Goal: Task Accomplishment & Management: Manage account settings

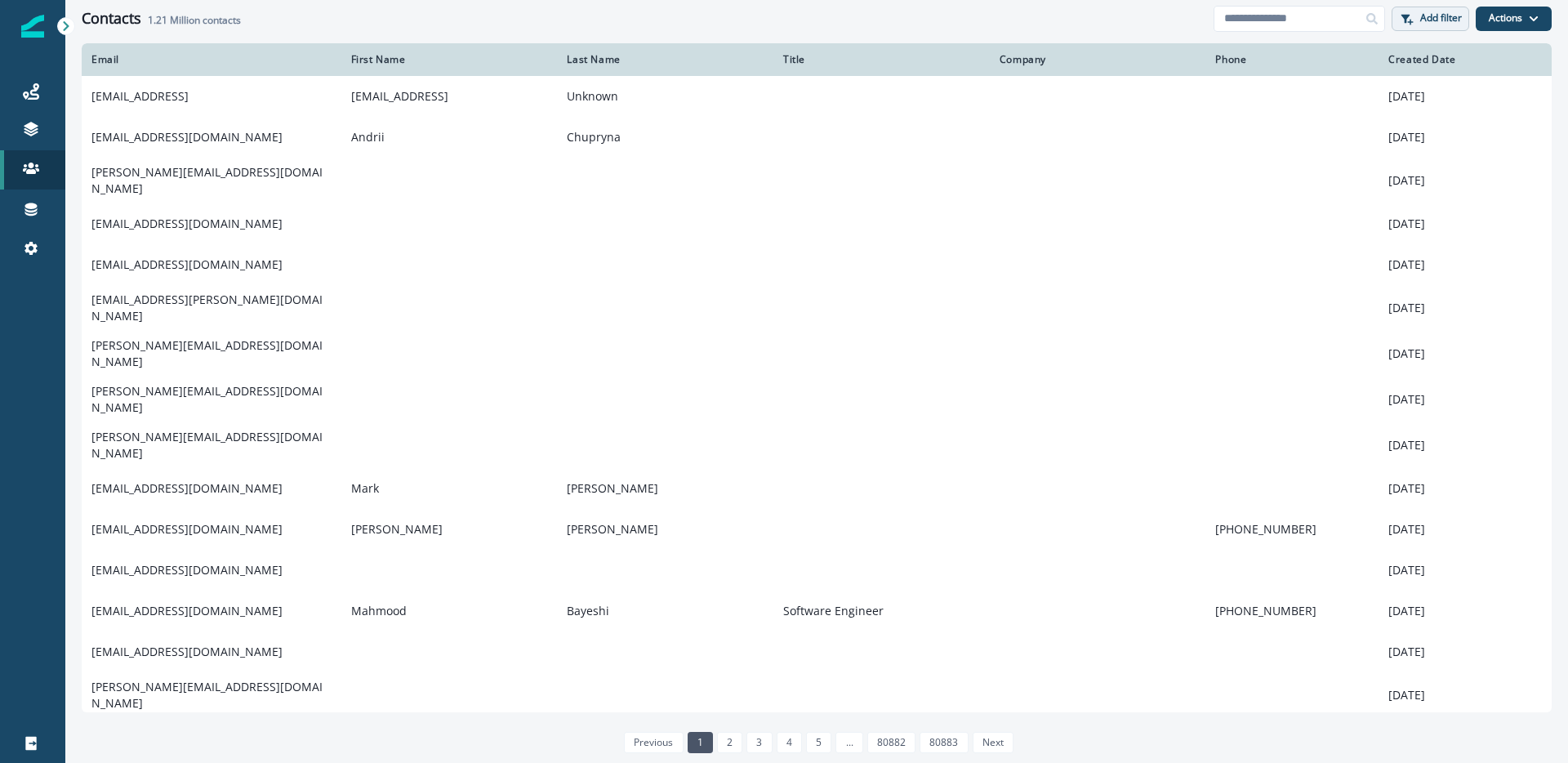
click at [1414, 19] on button "Add filter" at bounding box center [1430, 18] width 78 height 24
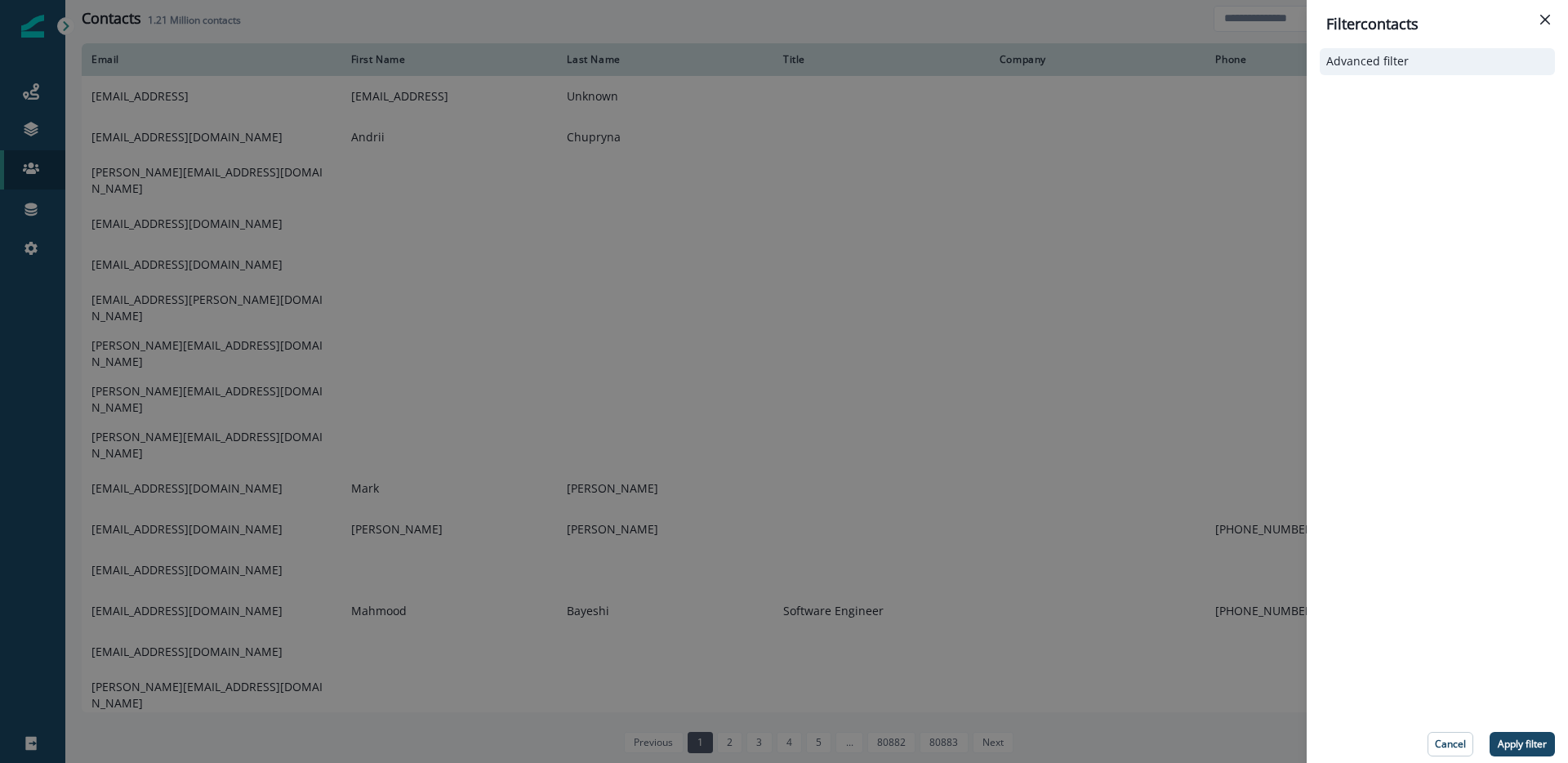
click at [1413, 66] on button "Advanced filter" at bounding box center [1438, 62] width 222 height 14
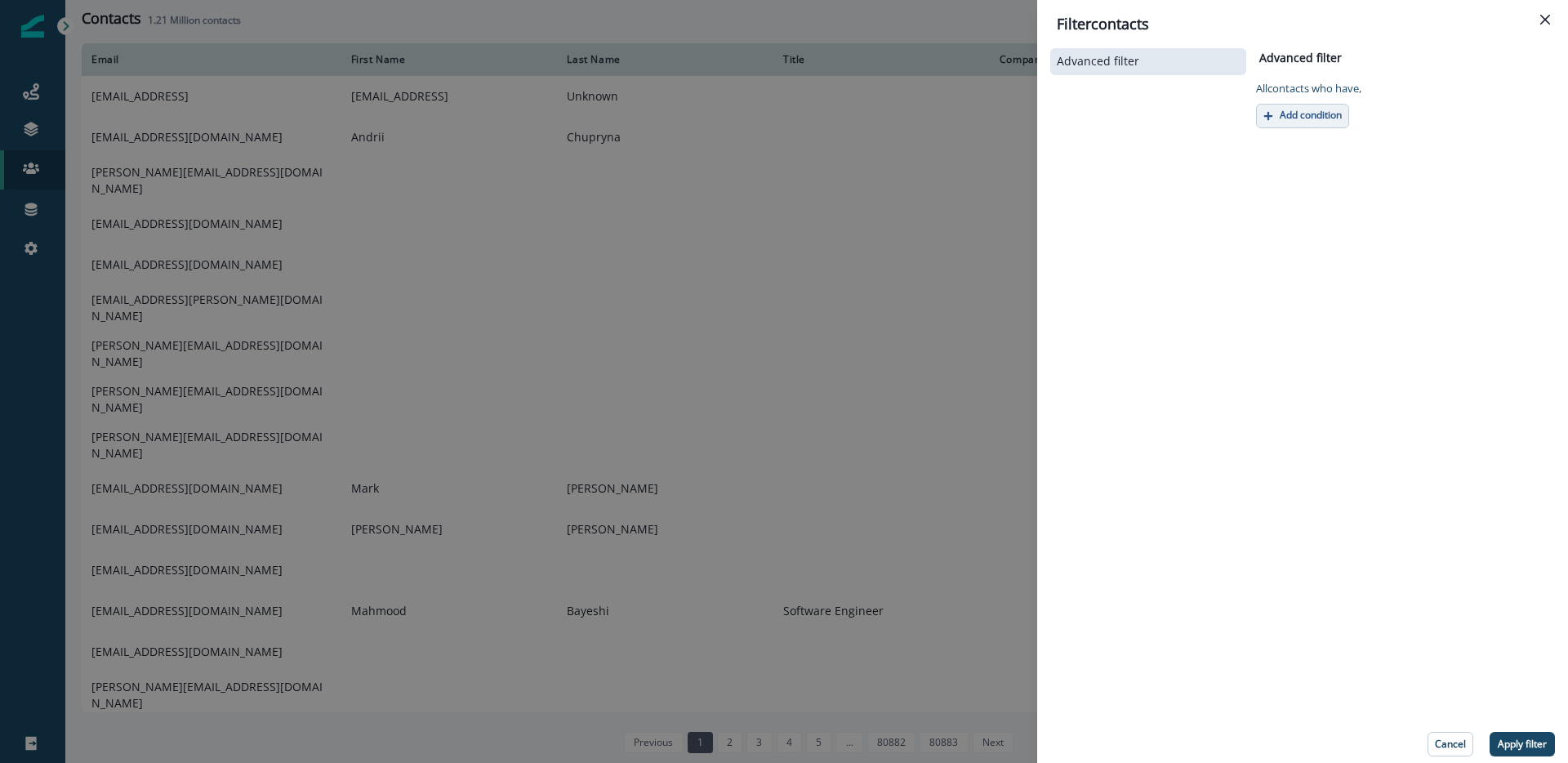
click at [1265, 112] on icon "button" at bounding box center [1269, 116] width 10 height 10
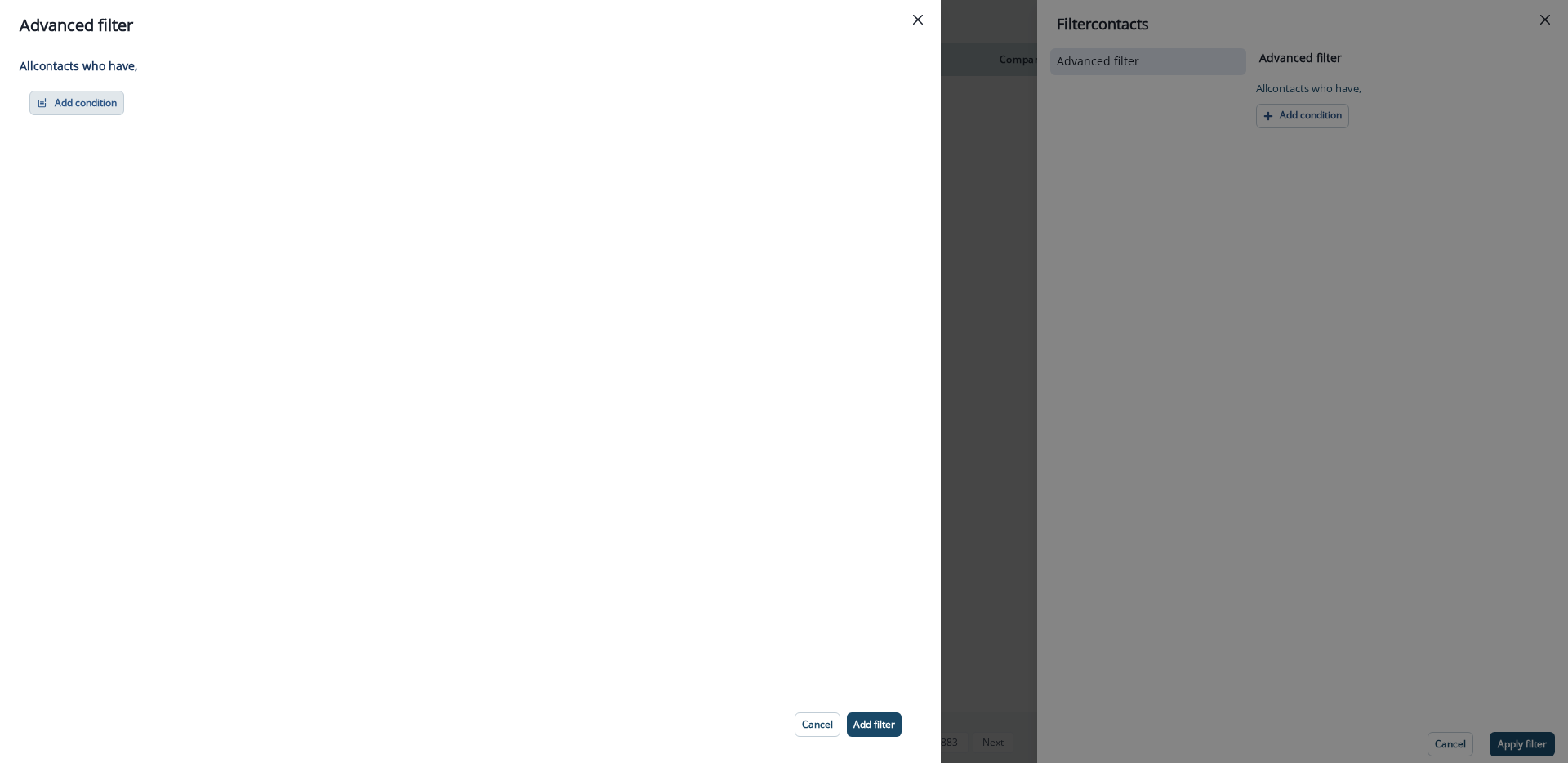
click at [66, 111] on button "Add condition" at bounding box center [76, 103] width 94 height 24
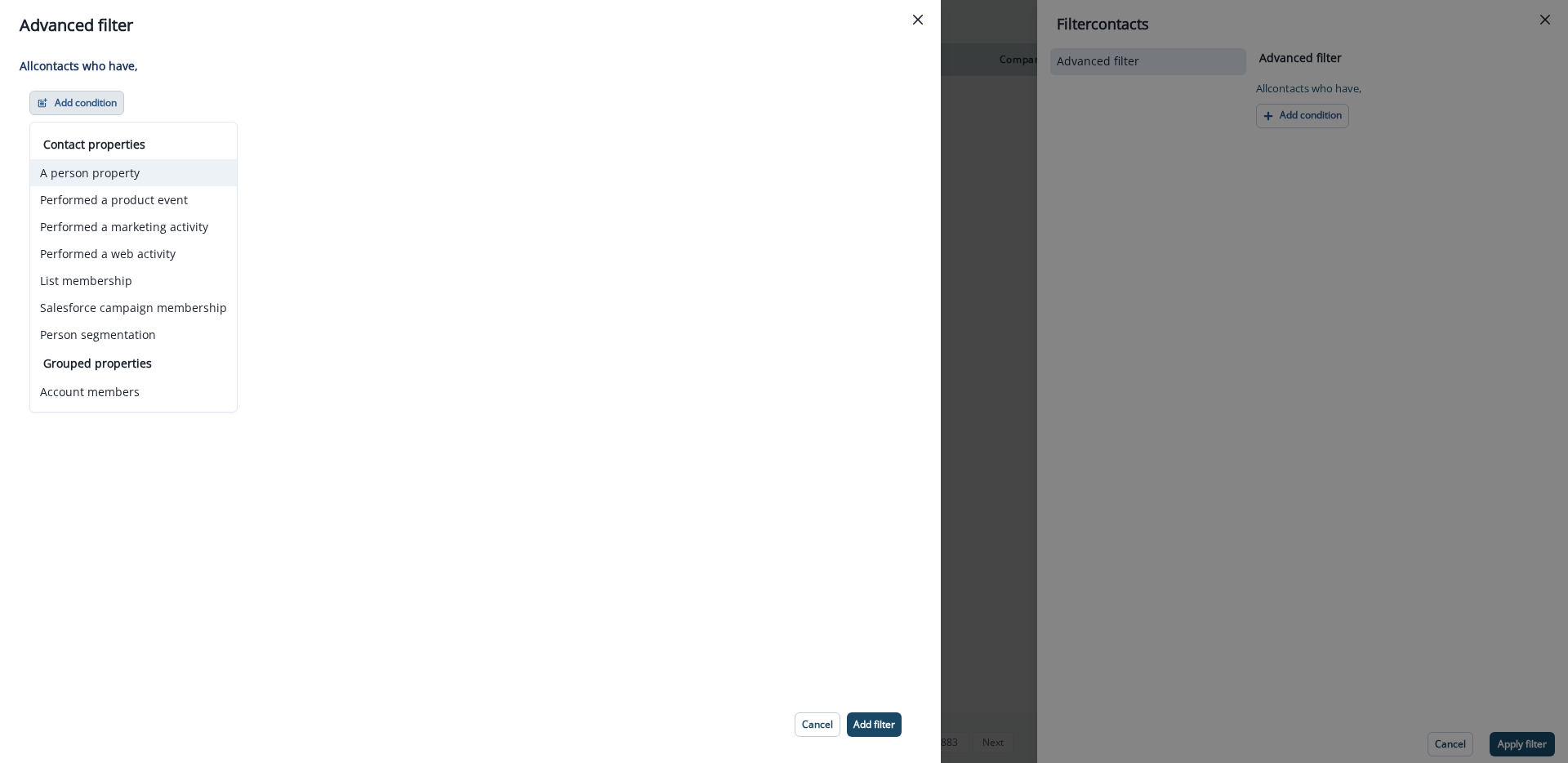
click at [145, 167] on button "A person property" at bounding box center [133, 173] width 206 height 27
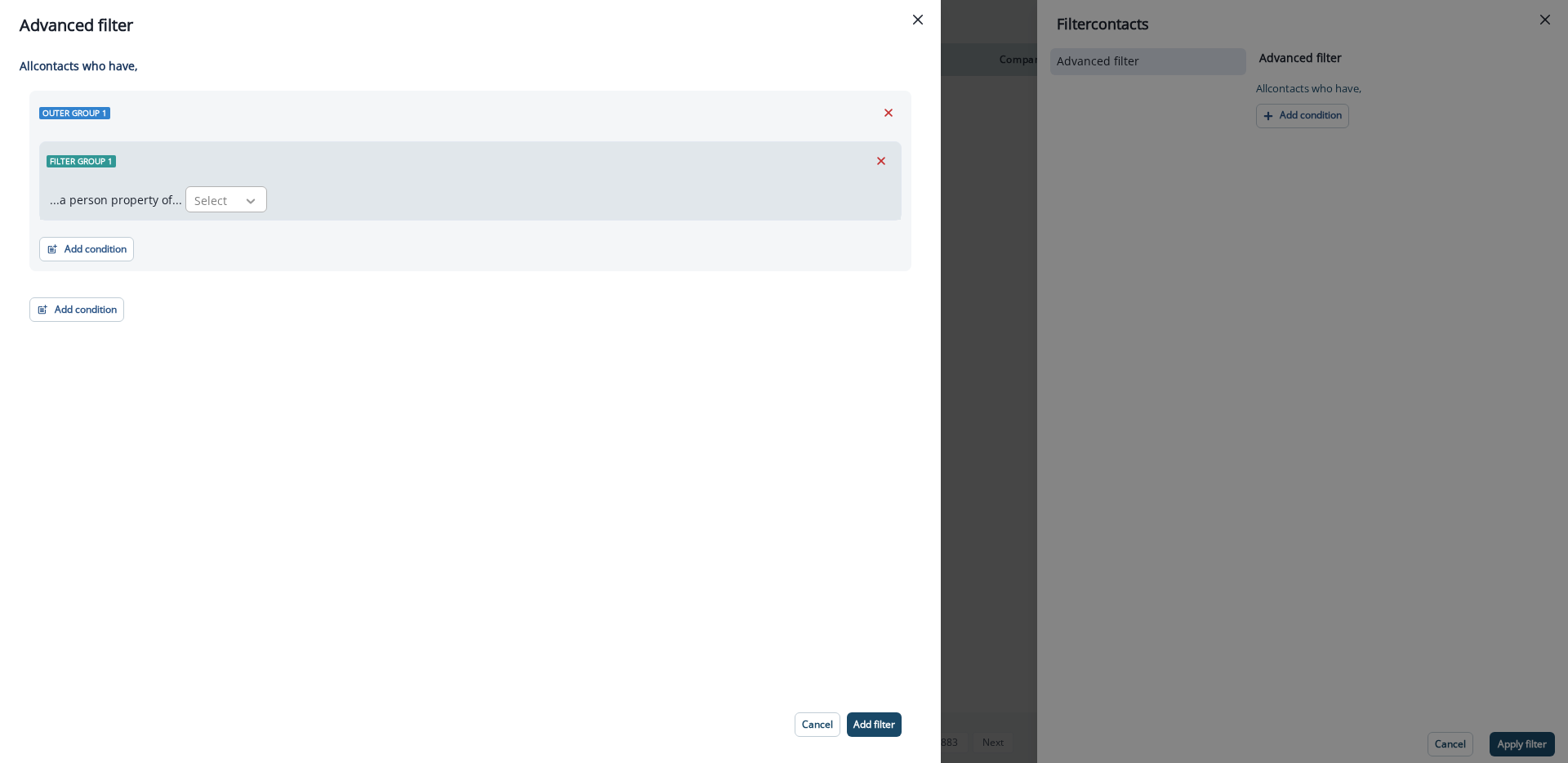
click at [243, 195] on icon at bounding box center [251, 201] width 15 height 17
type input "****"
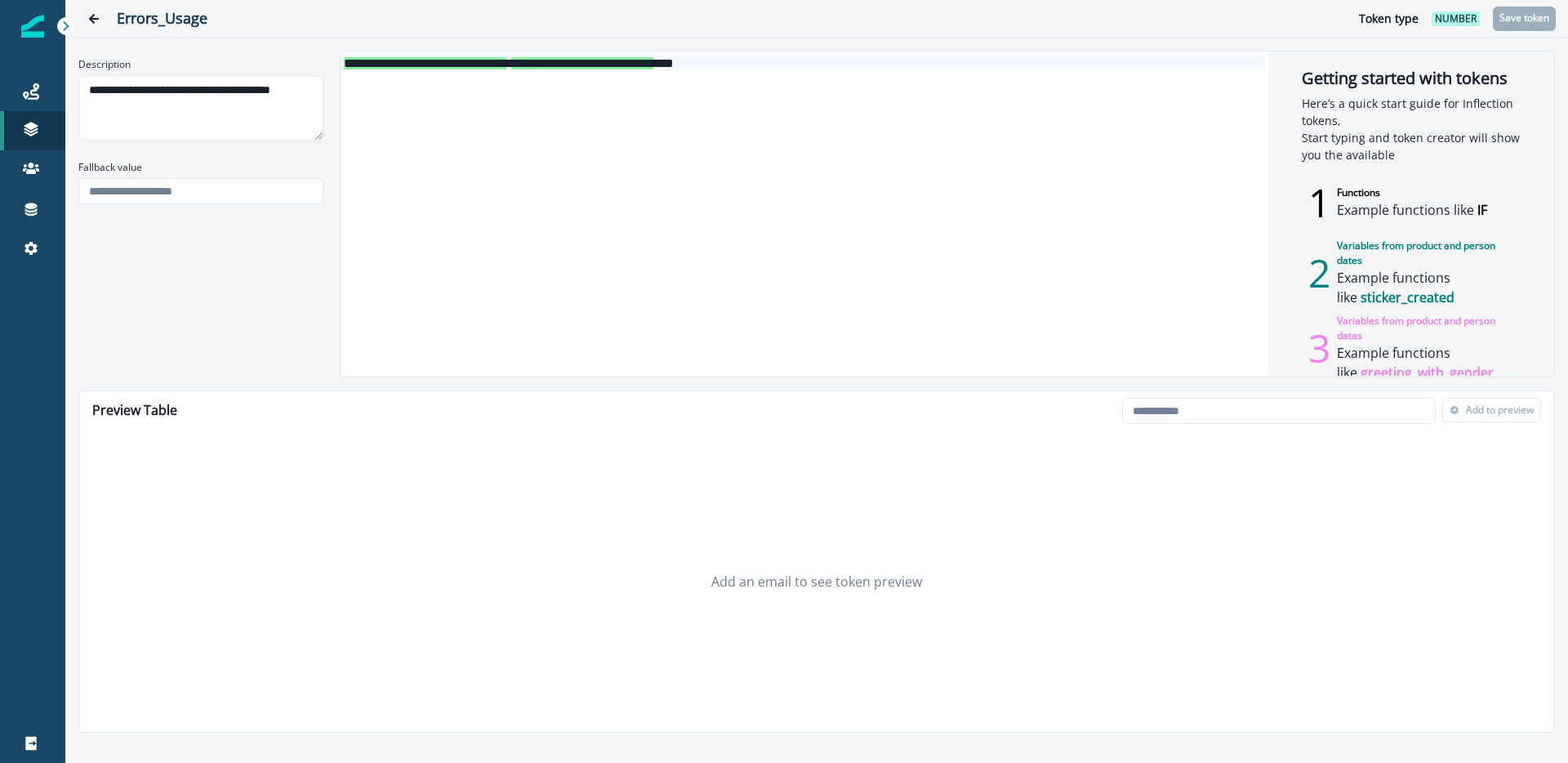
click at [799, 62] on div "**********" at bounding box center [804, 63] width 926 height 15
click at [700, 3] on div "Errors_Usage Token type number Save token" at bounding box center [816, 18] width 1503 height 37
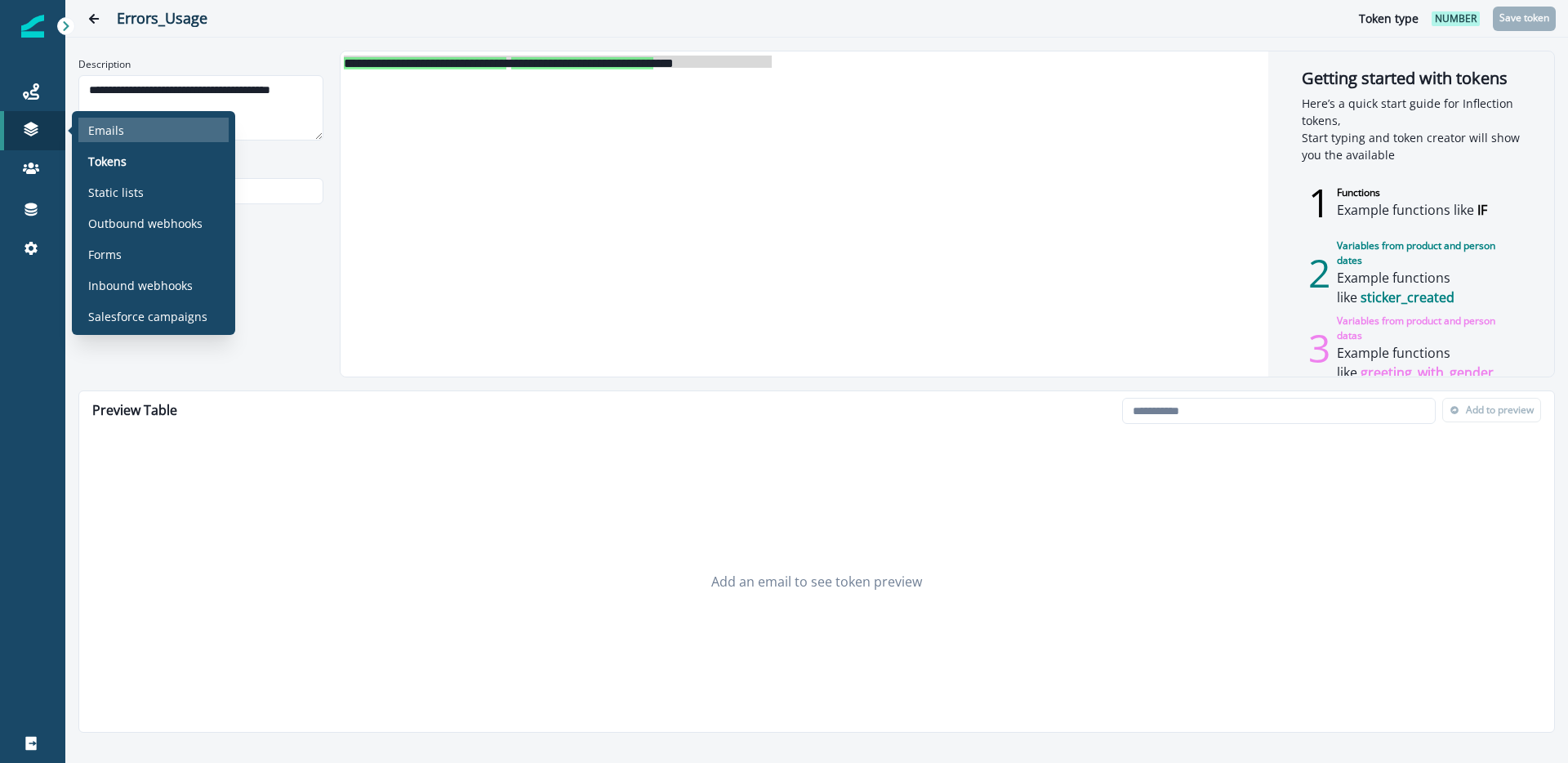
click at [128, 131] on div "Emails" at bounding box center [154, 130] width 150 height 24
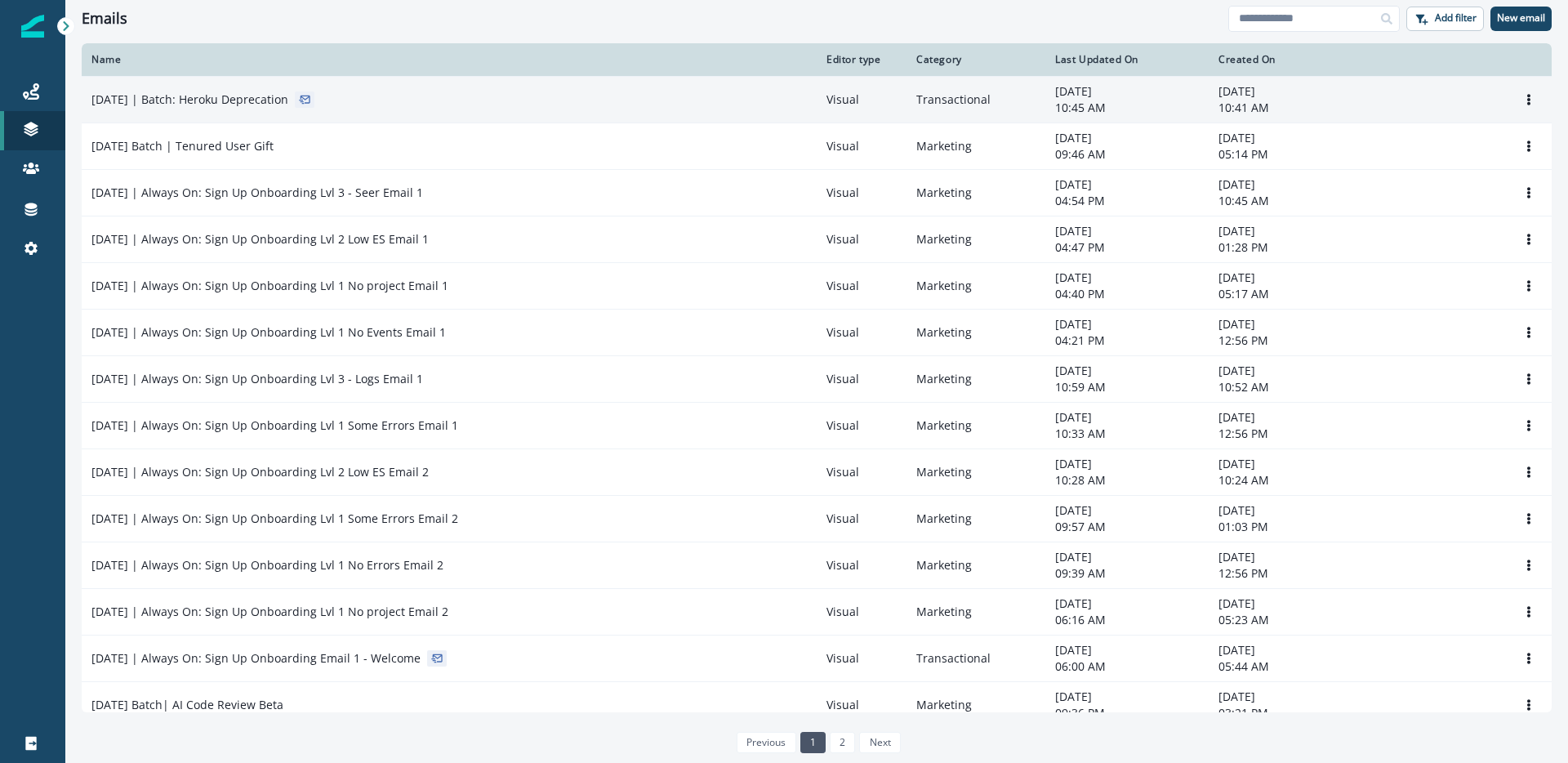
click at [222, 98] on p "2025-09-29 | Batch: Heroku Deprecation" at bounding box center [190, 100] width 197 height 17
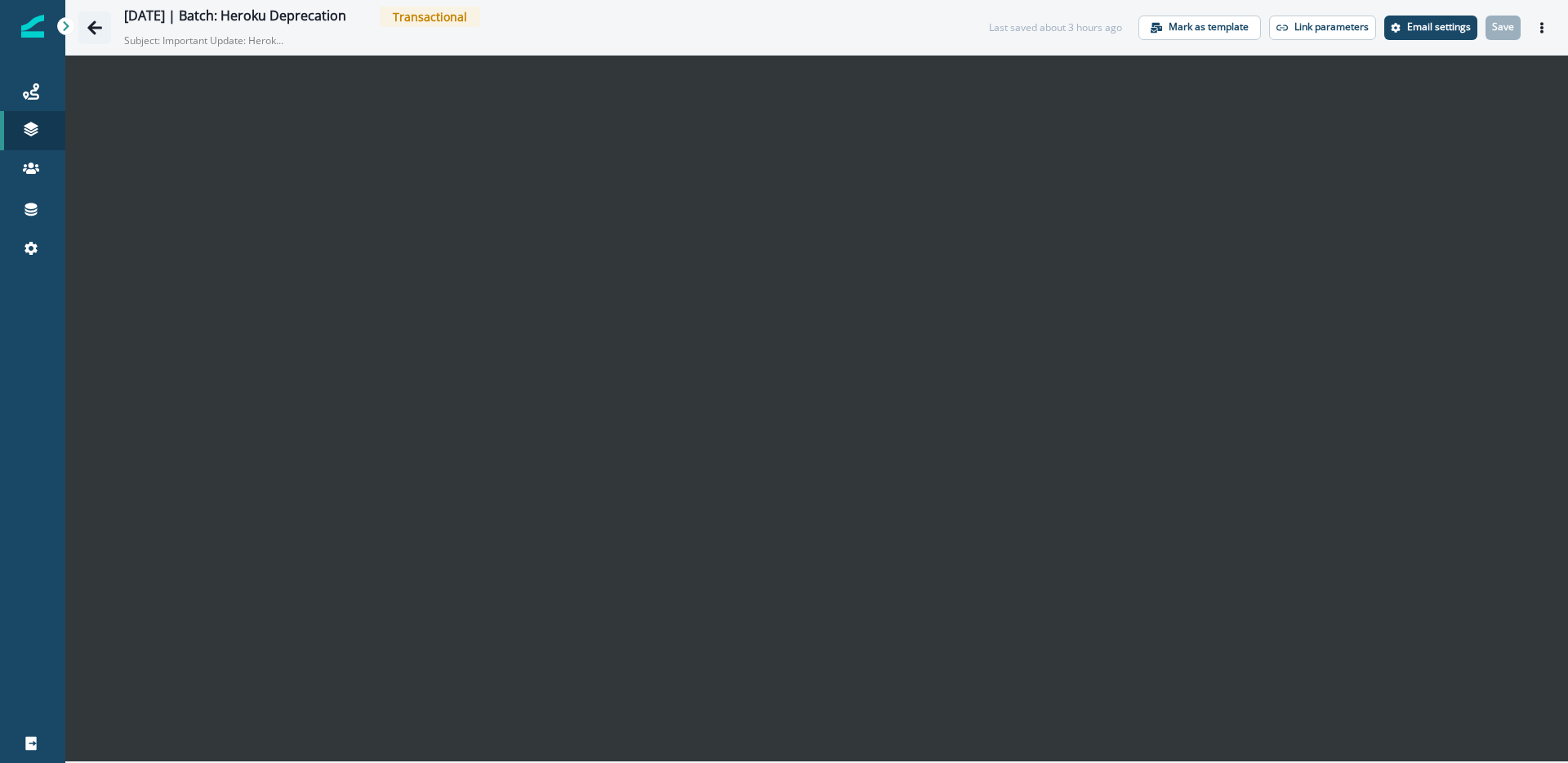
click at [90, 28] on icon "Go back" at bounding box center [95, 27] width 15 height 14
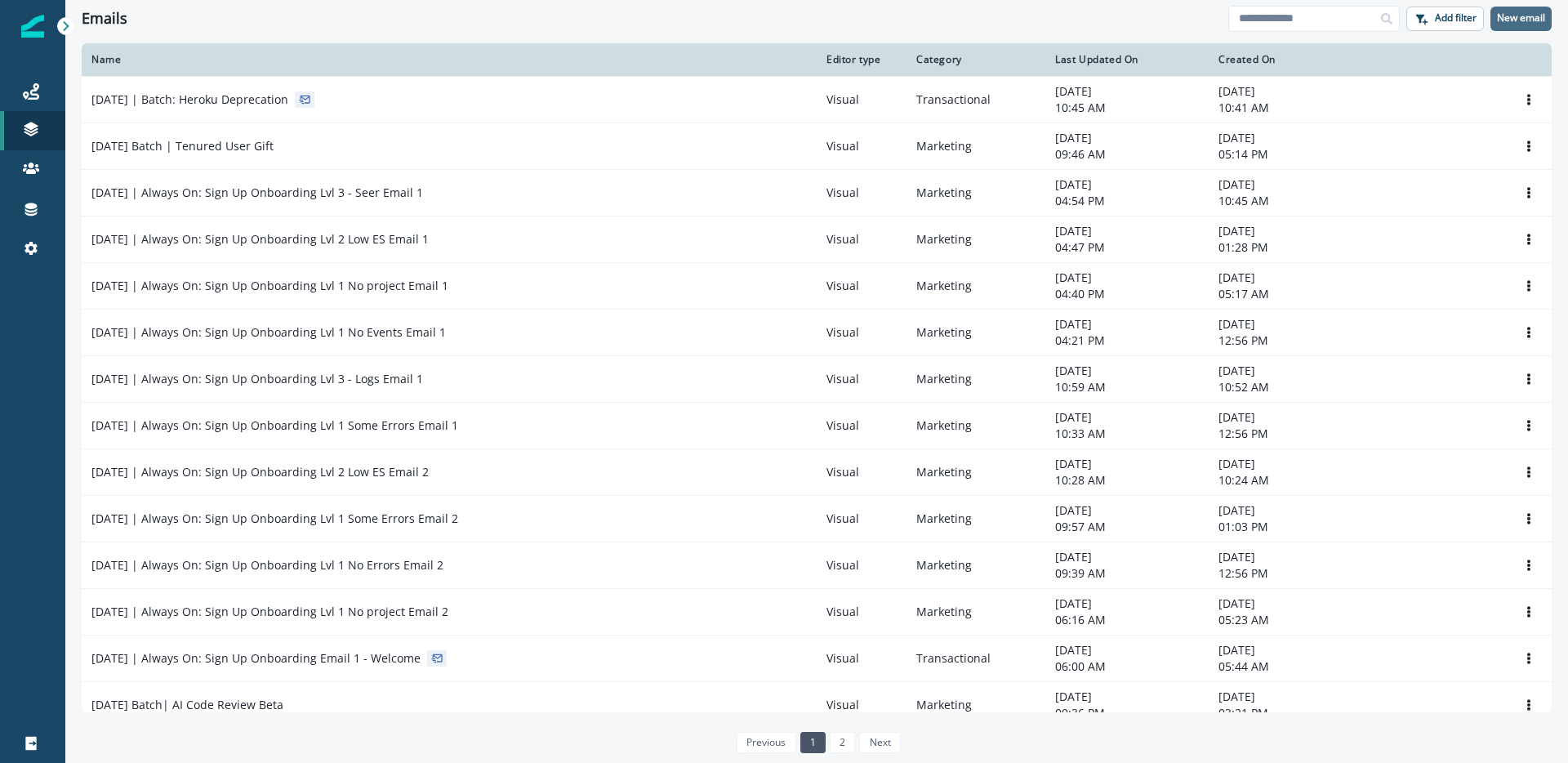
click at [1523, 23] on p "New email" at bounding box center [1521, 18] width 48 height 12
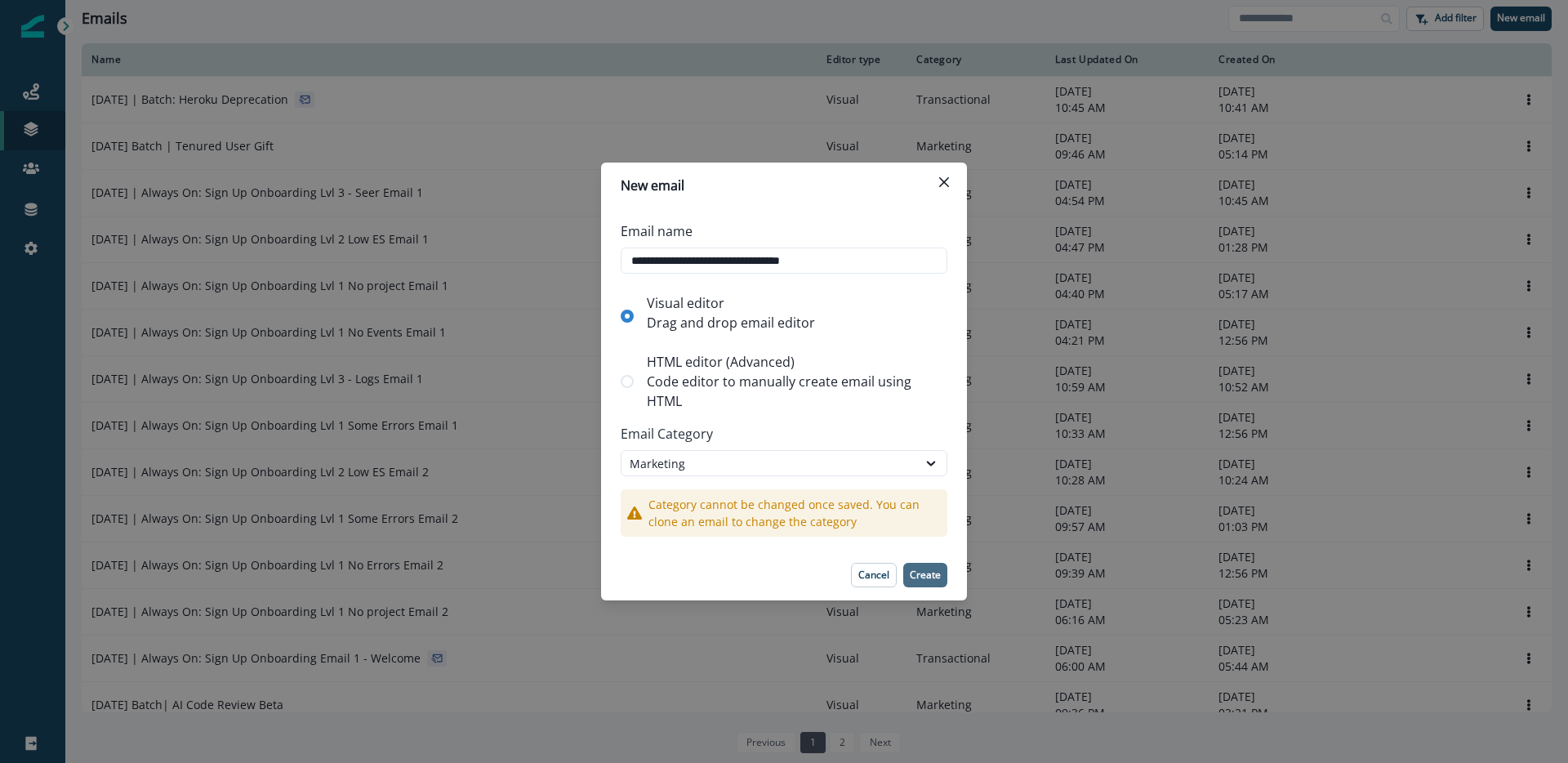
type input "**********"
click at [916, 576] on p "Create" at bounding box center [925, 576] width 31 height 12
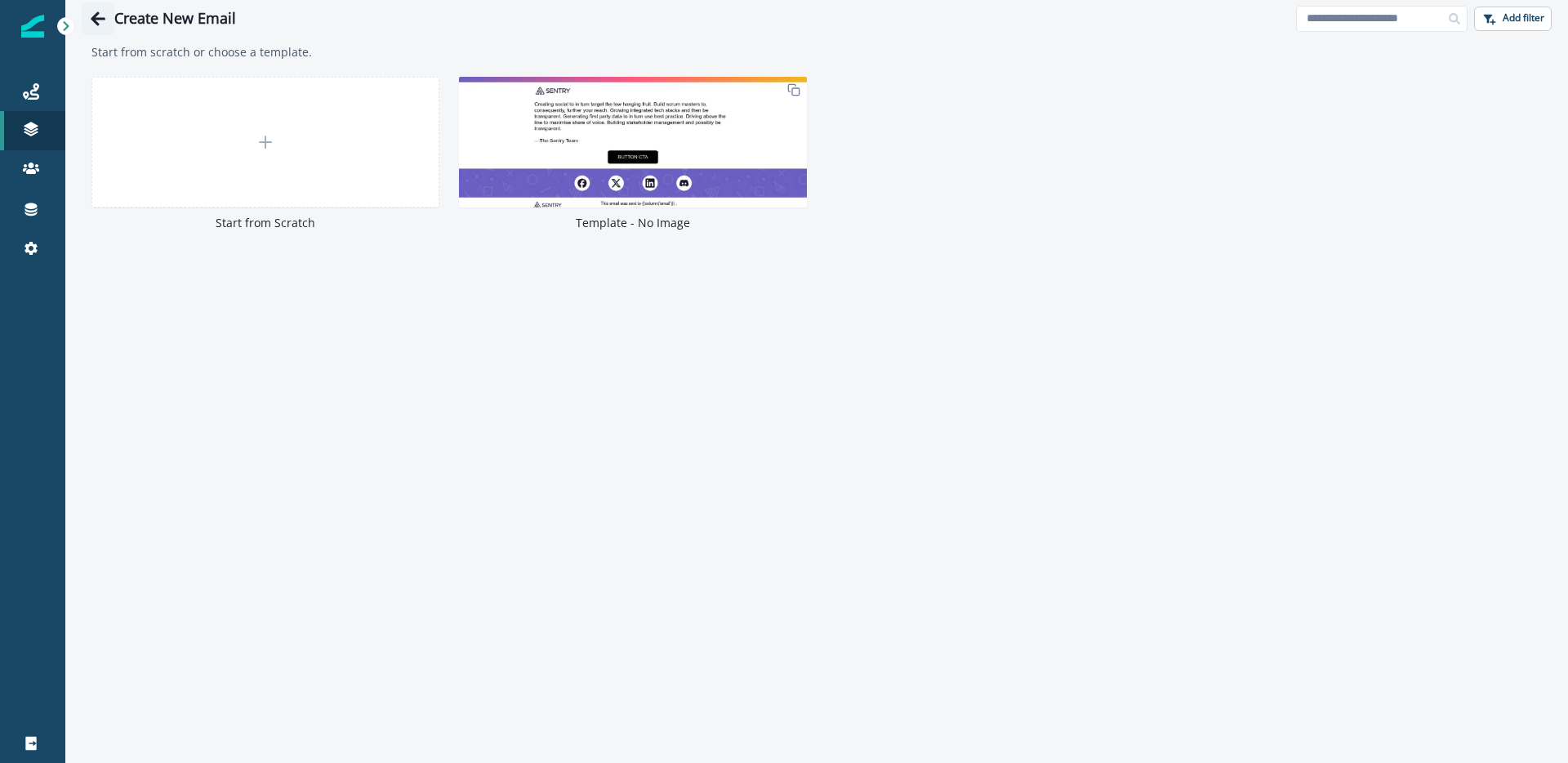
click at [89, 21] on button "Go back" at bounding box center [98, 18] width 33 height 33
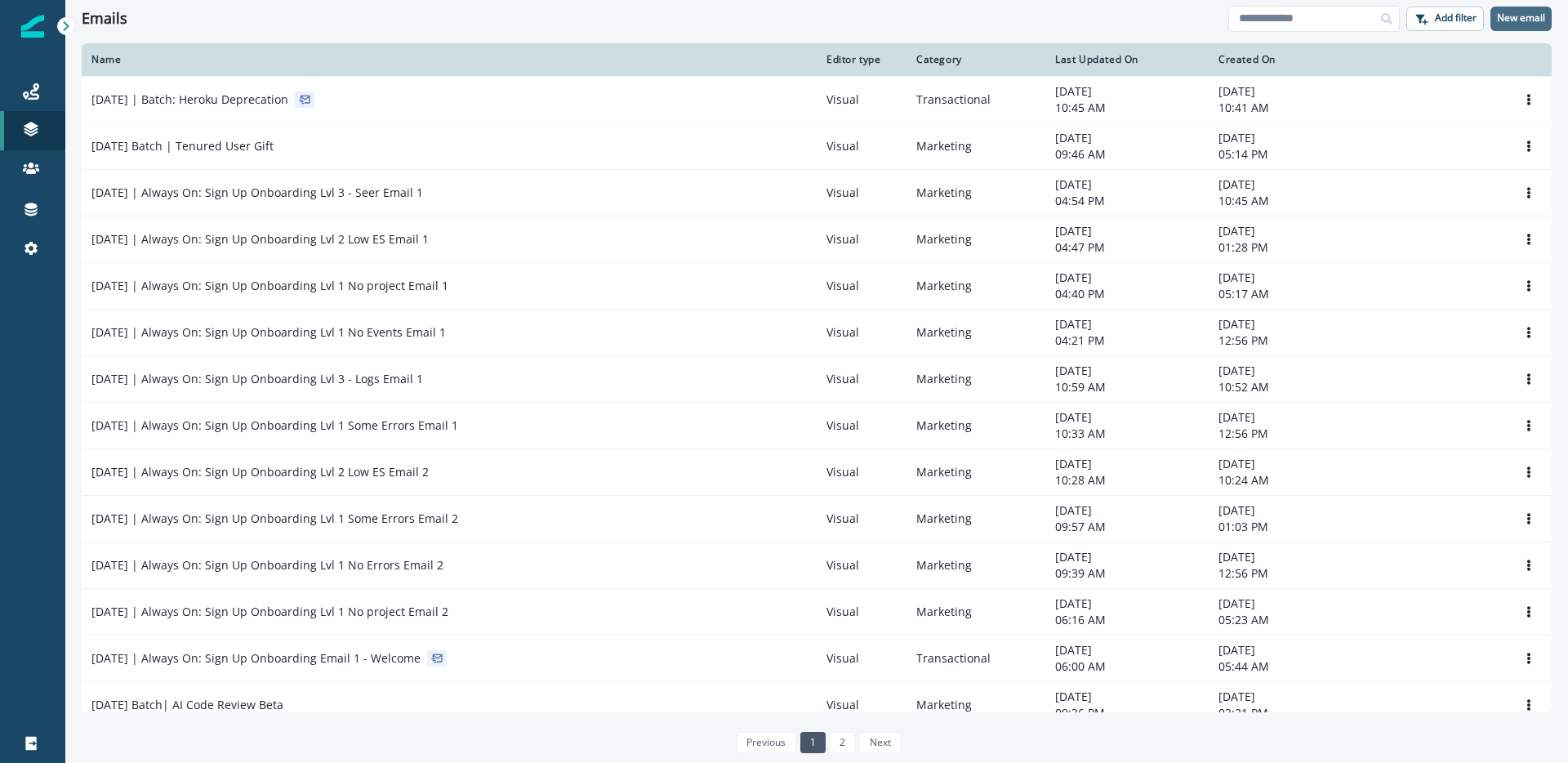
click at [1539, 9] on button "New email" at bounding box center [1520, 18] width 61 height 24
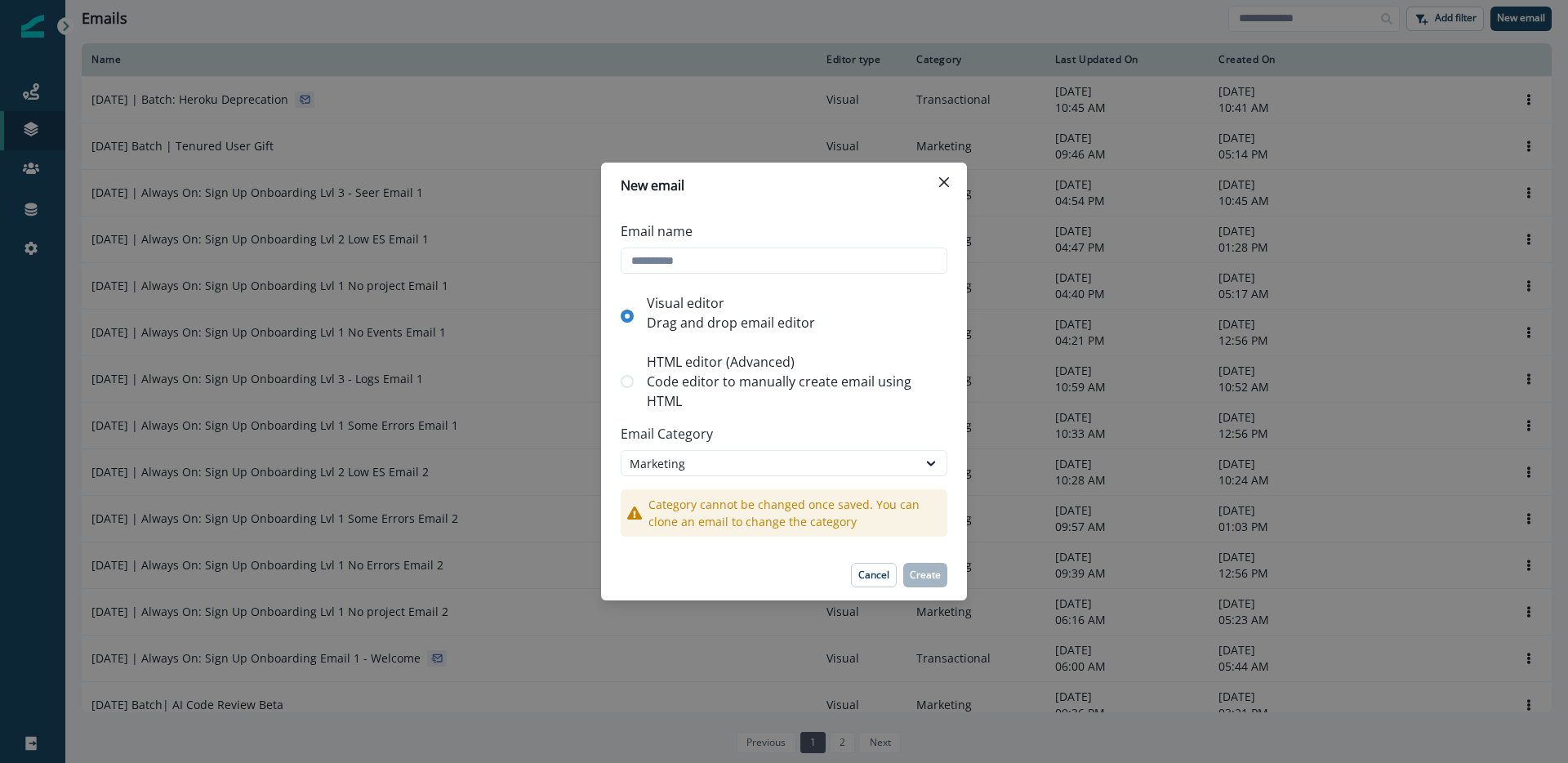
click at [677, 481] on div "Category cannot be changed once saved. You can clone an email to change the cat…" at bounding box center [784, 506] width 327 height 60
click at [677, 468] on div "Marketing" at bounding box center [769, 464] width 279 height 18
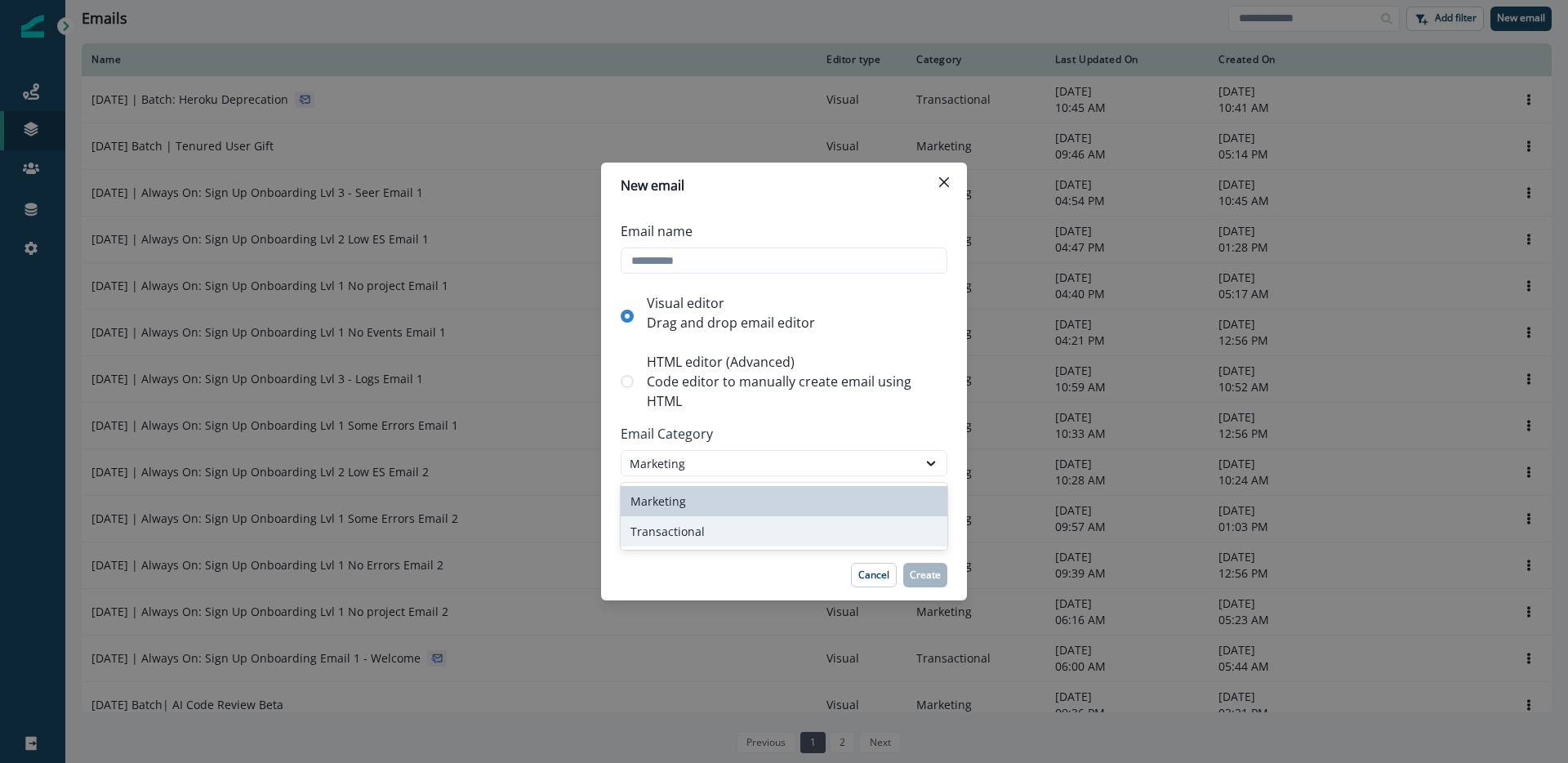
click at [669, 528] on div "Transactional" at bounding box center [784, 532] width 327 height 30
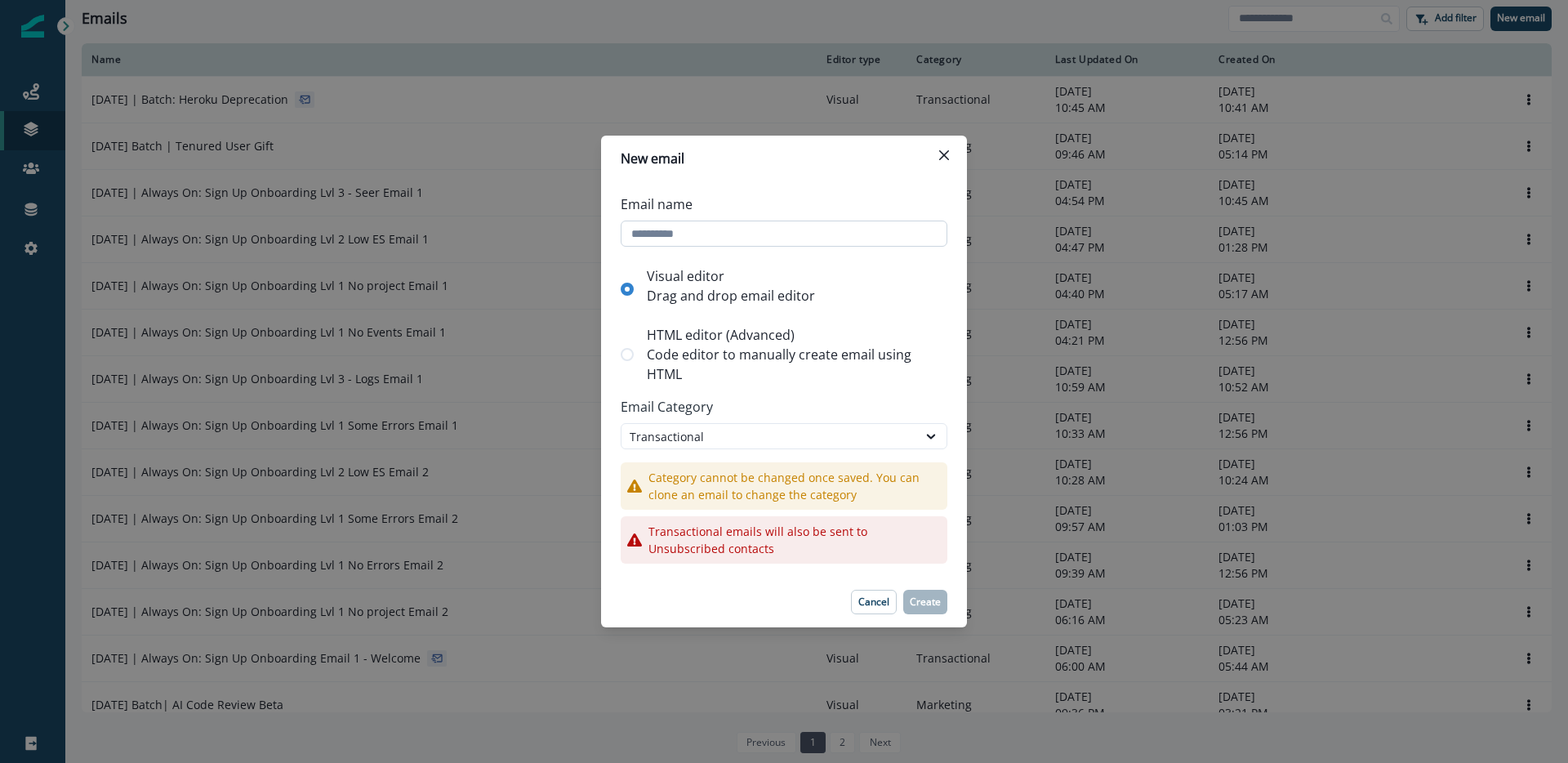
click at [696, 239] on input "Email name" at bounding box center [784, 233] width 327 height 26
click at [704, 234] on input "Email name" at bounding box center [784, 233] width 327 height 26
type input "**********"
click at [922, 605] on p "Create" at bounding box center [925, 603] width 31 height 12
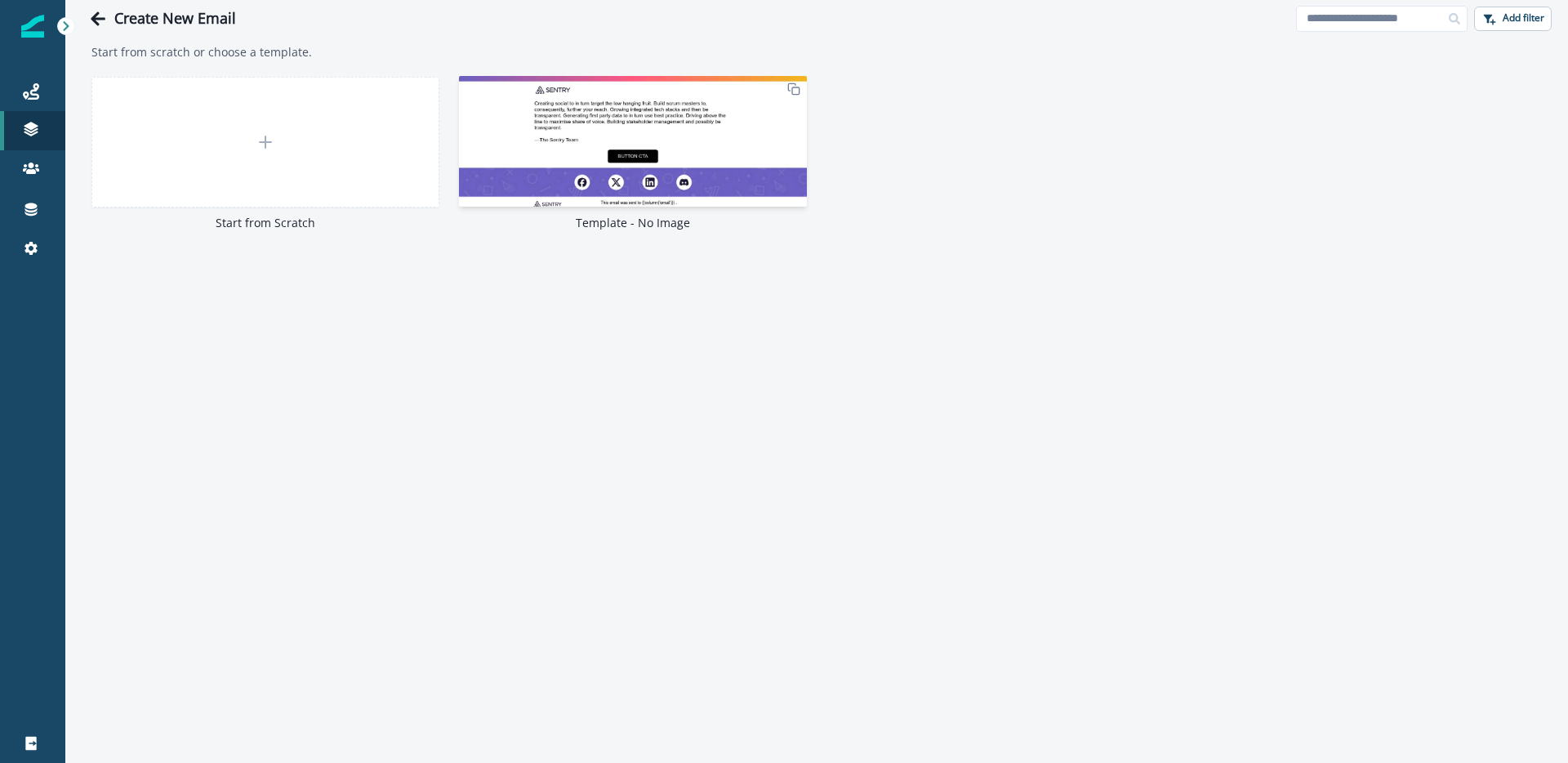
click at [688, 154] on img at bounding box center [633, 155] width 348 height 158
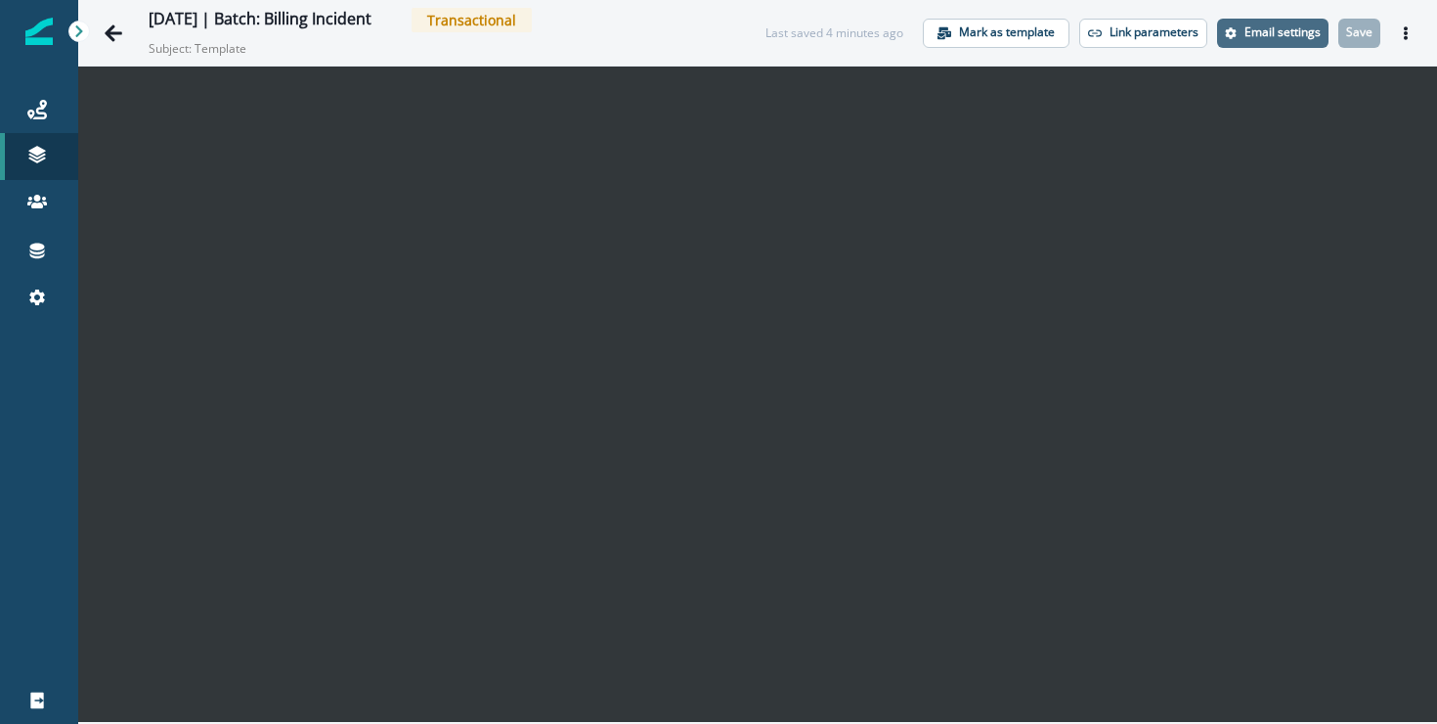
click at [1289, 27] on p "Email settings" at bounding box center [1283, 32] width 76 height 14
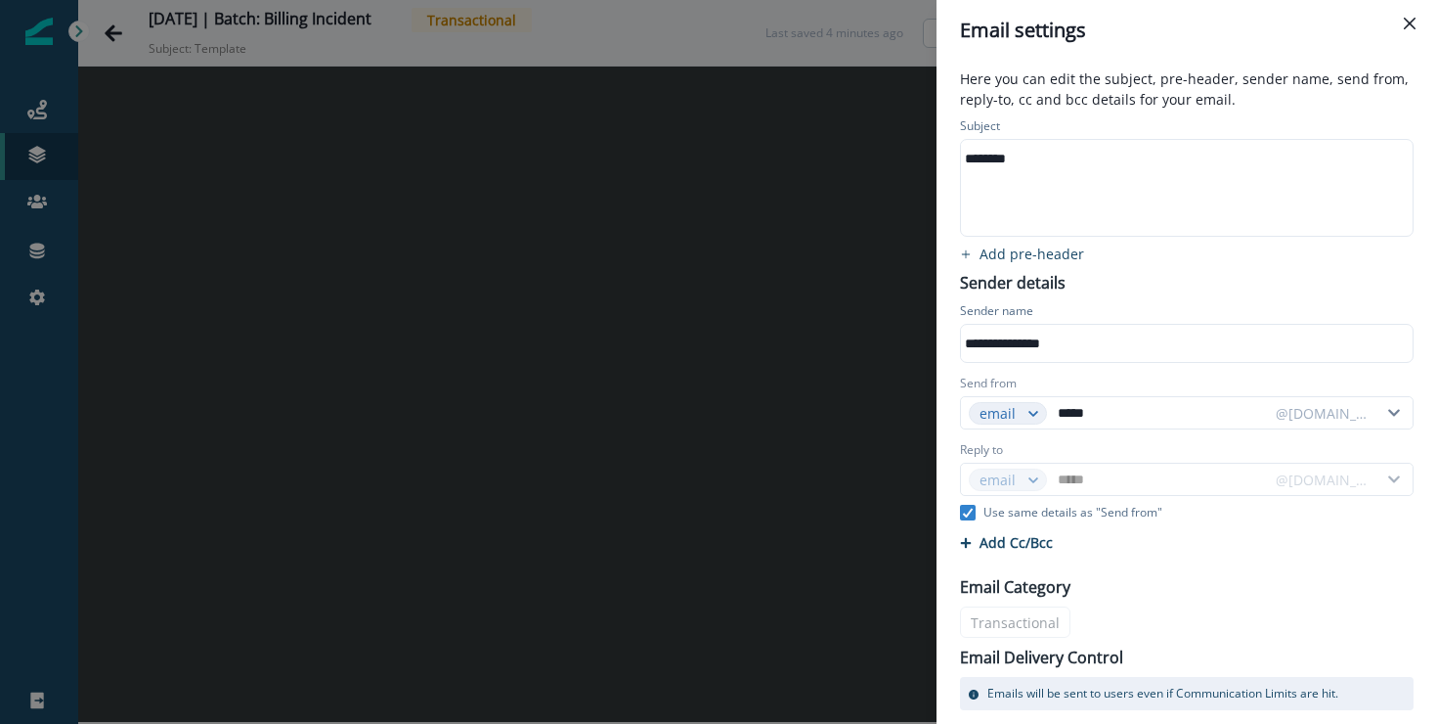
click at [1011, 148] on div "********" at bounding box center [1178, 158] width 434 height 29
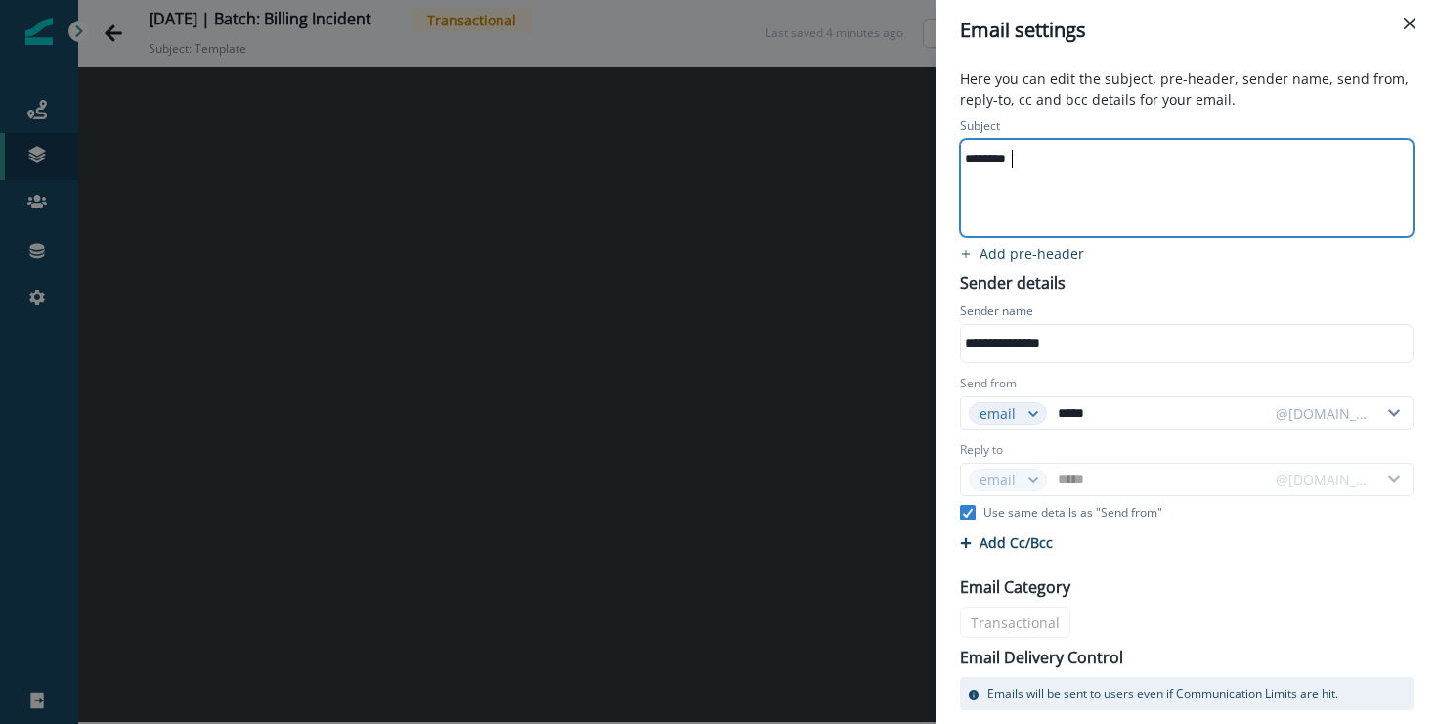
click at [1011, 148] on div "********" at bounding box center [1178, 158] width 434 height 29
click at [1222, 259] on div "**********" at bounding box center [1186, 451] width 477 height 677
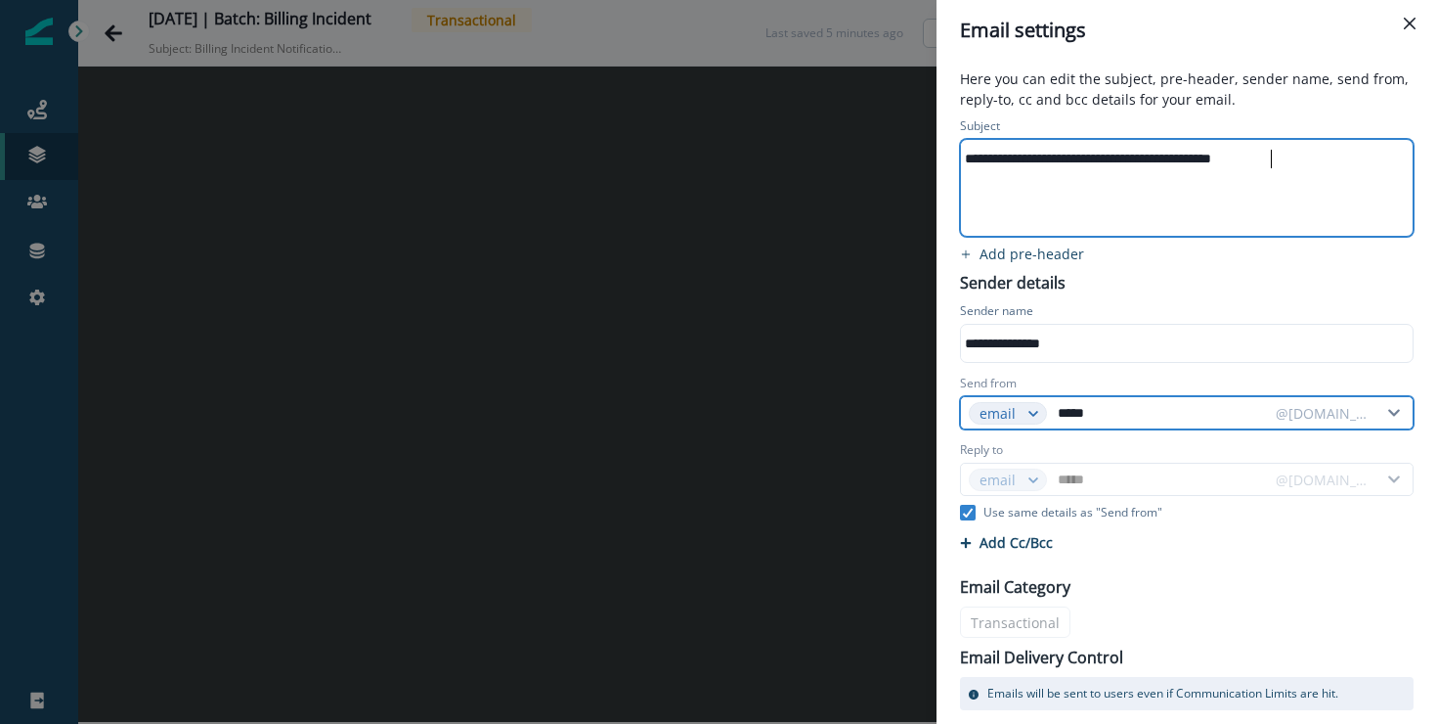
click at [1074, 420] on input "*****" at bounding box center [1160, 412] width 213 height 31
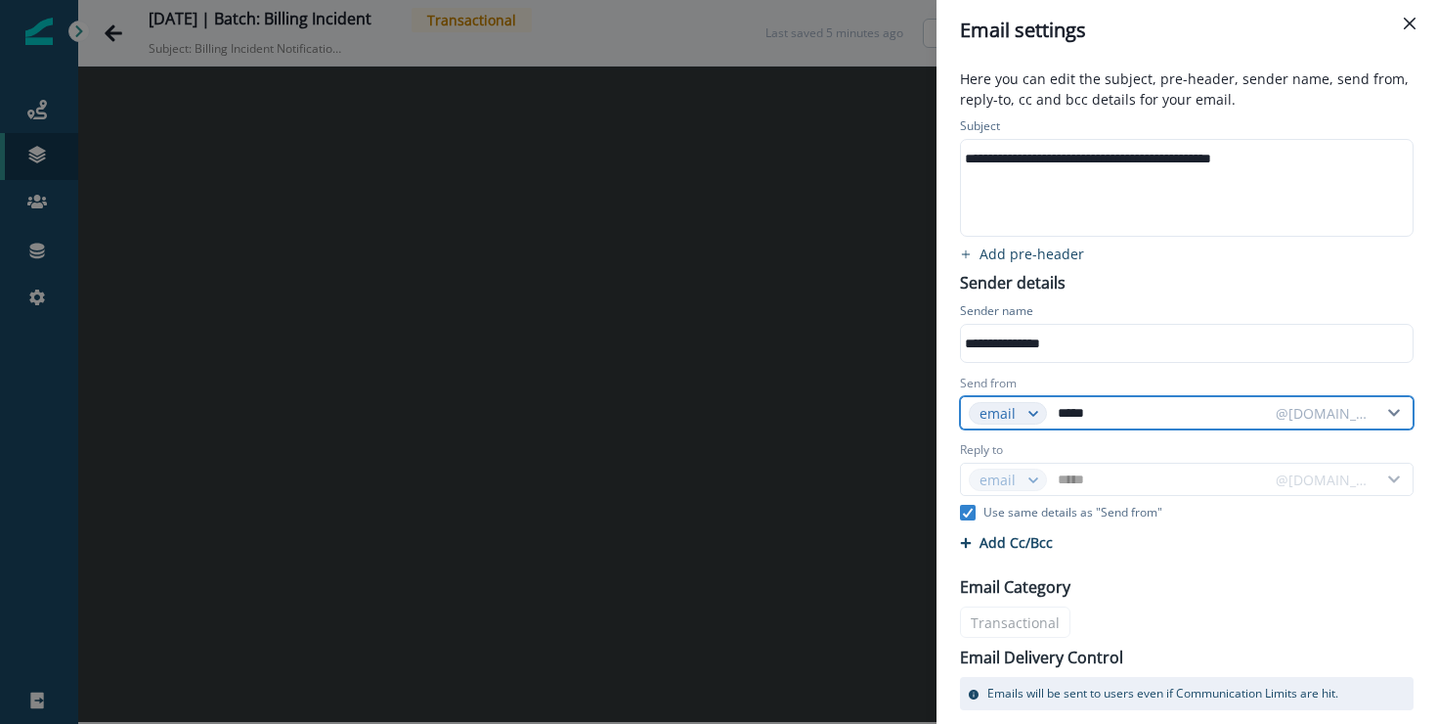
click at [1074, 420] on input "*****" at bounding box center [1160, 412] width 213 height 31
type input "*"
type input "**"
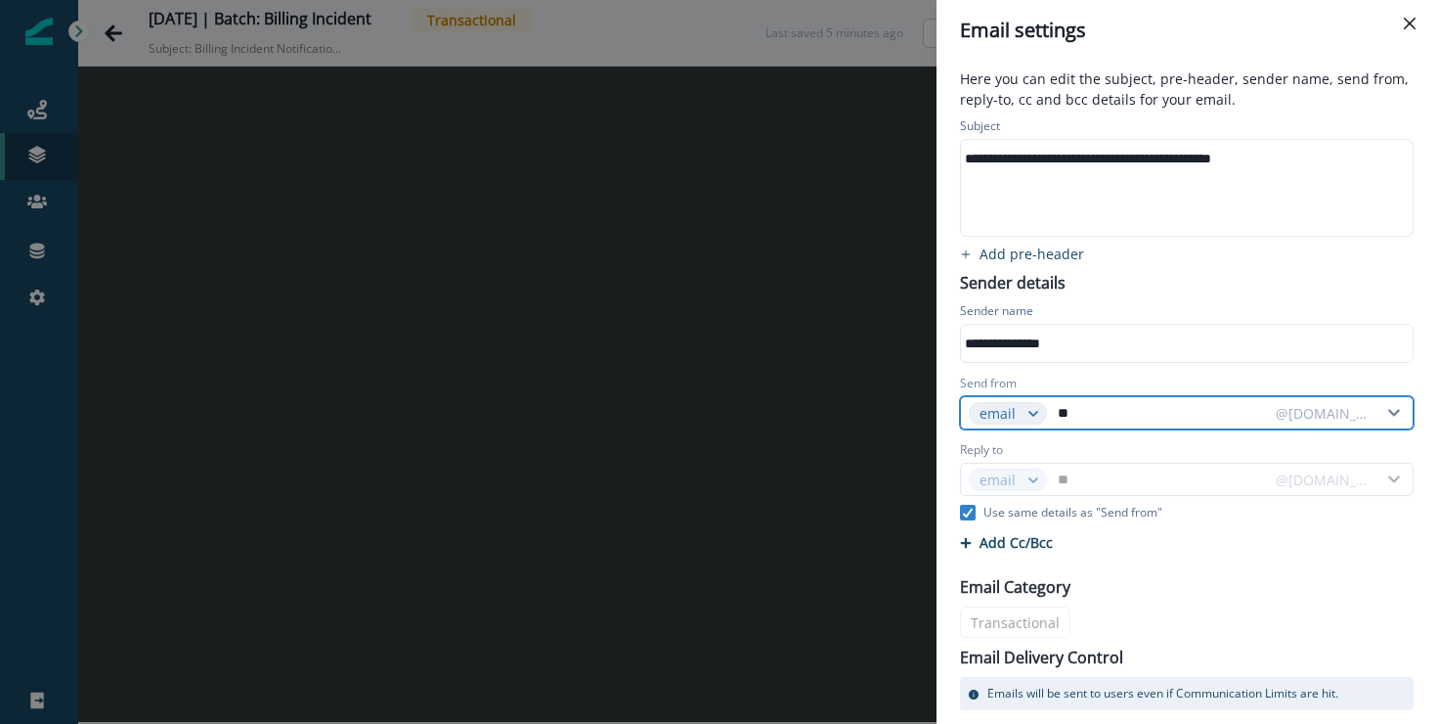
type input "***"
type input "****"
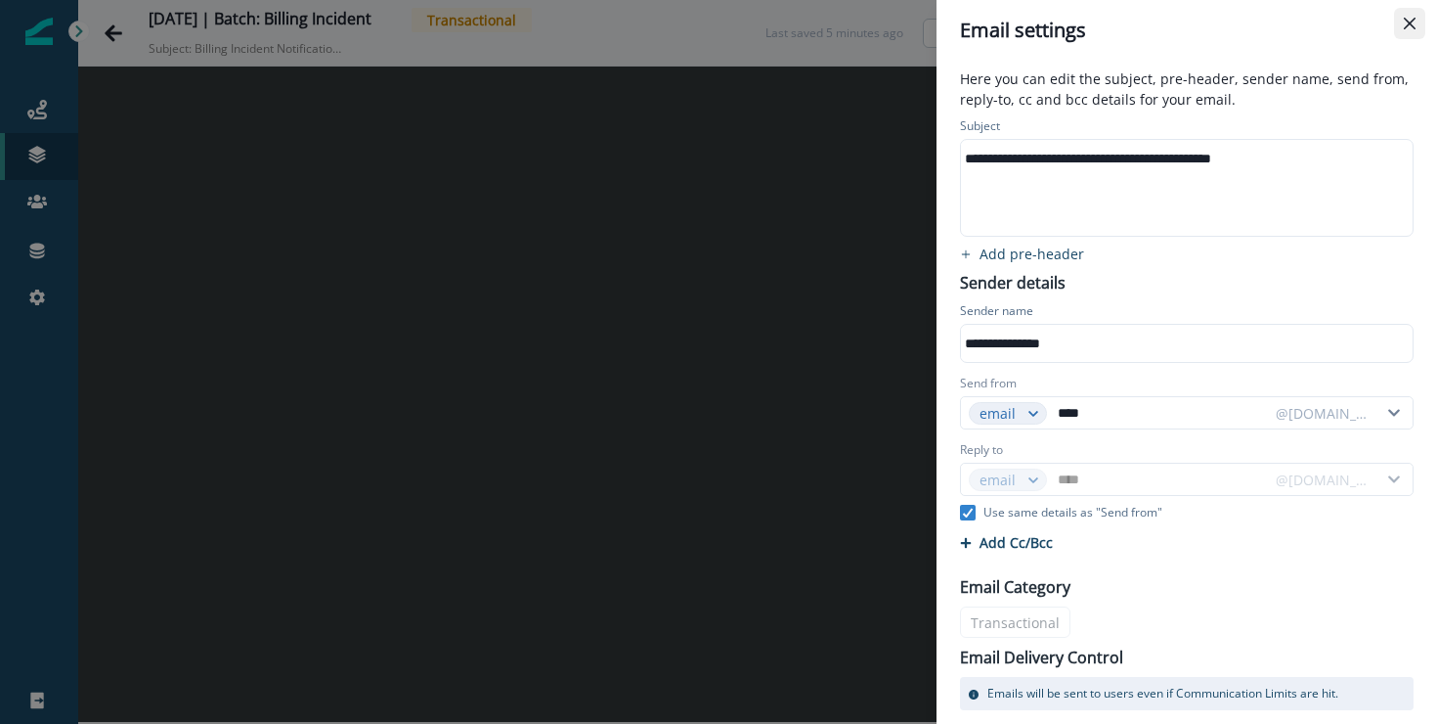
click at [1413, 24] on icon "Close" at bounding box center [1410, 24] width 12 height 12
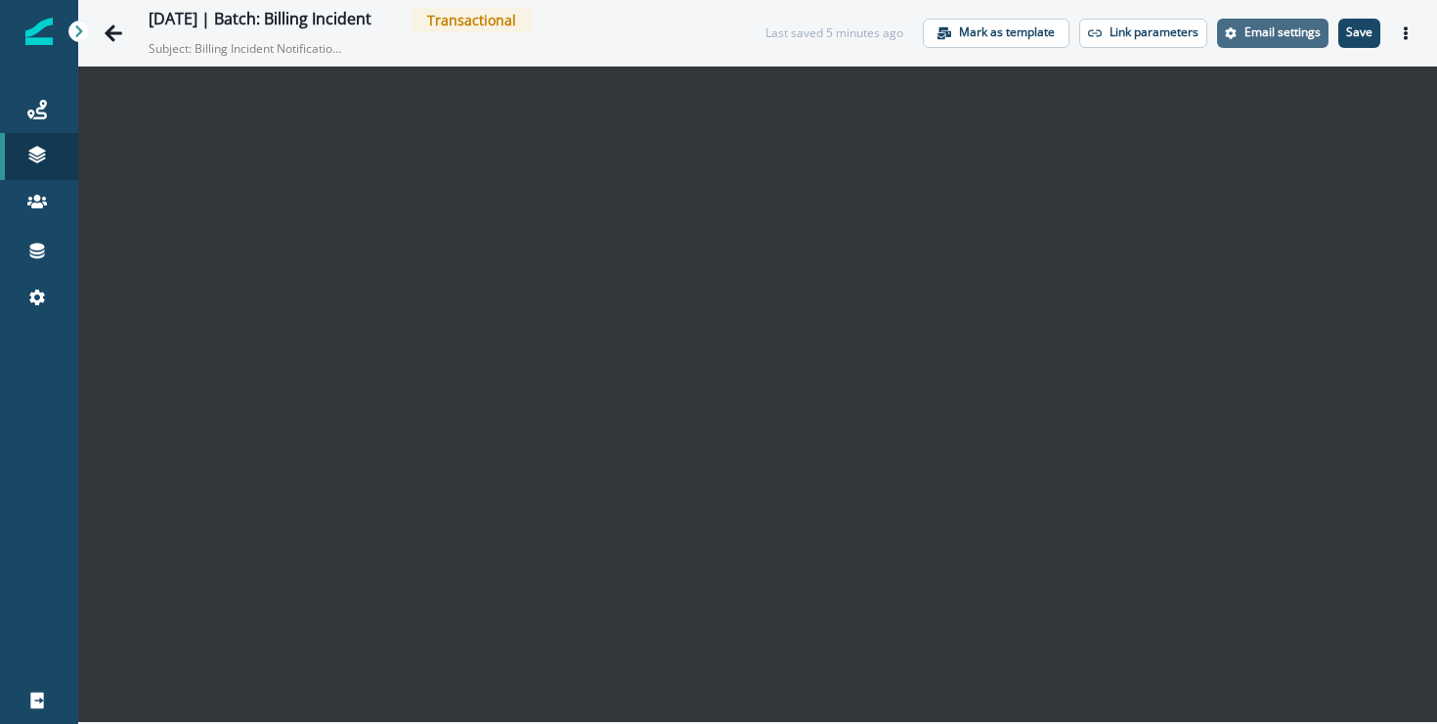
click at [1281, 36] on p "Email settings" at bounding box center [1283, 32] width 76 height 14
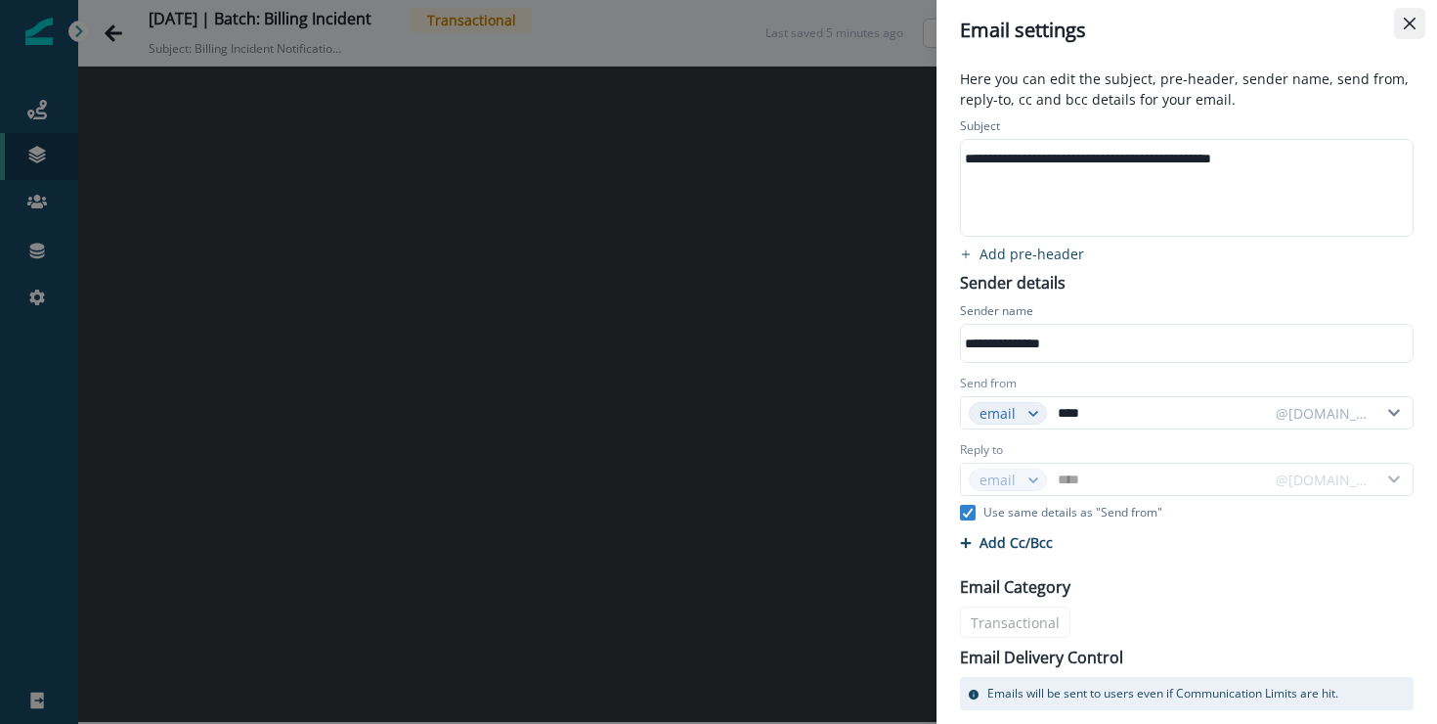
click at [1410, 21] on icon "Close" at bounding box center [1410, 24] width 12 height 12
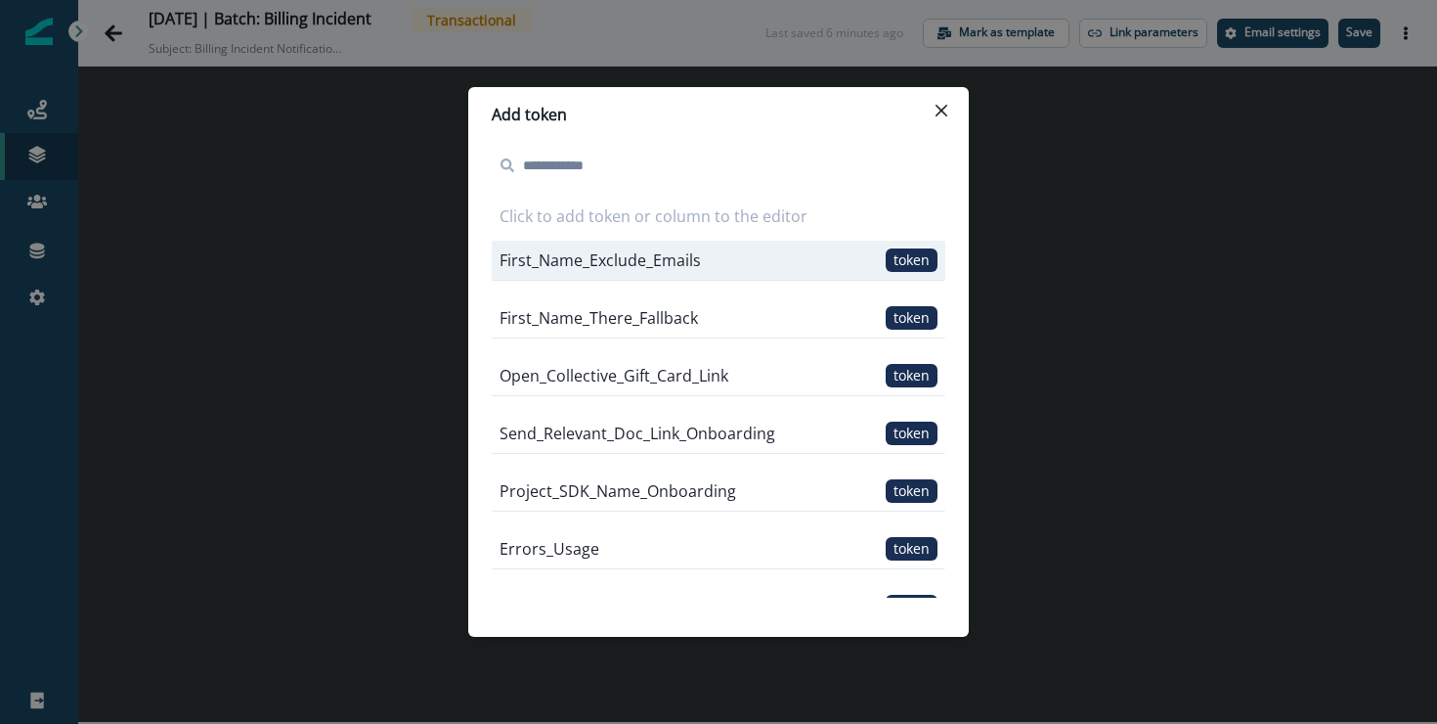
click at [745, 270] on div "First_Name_Exclude_Emails token" at bounding box center [719, 261] width 454 height 40
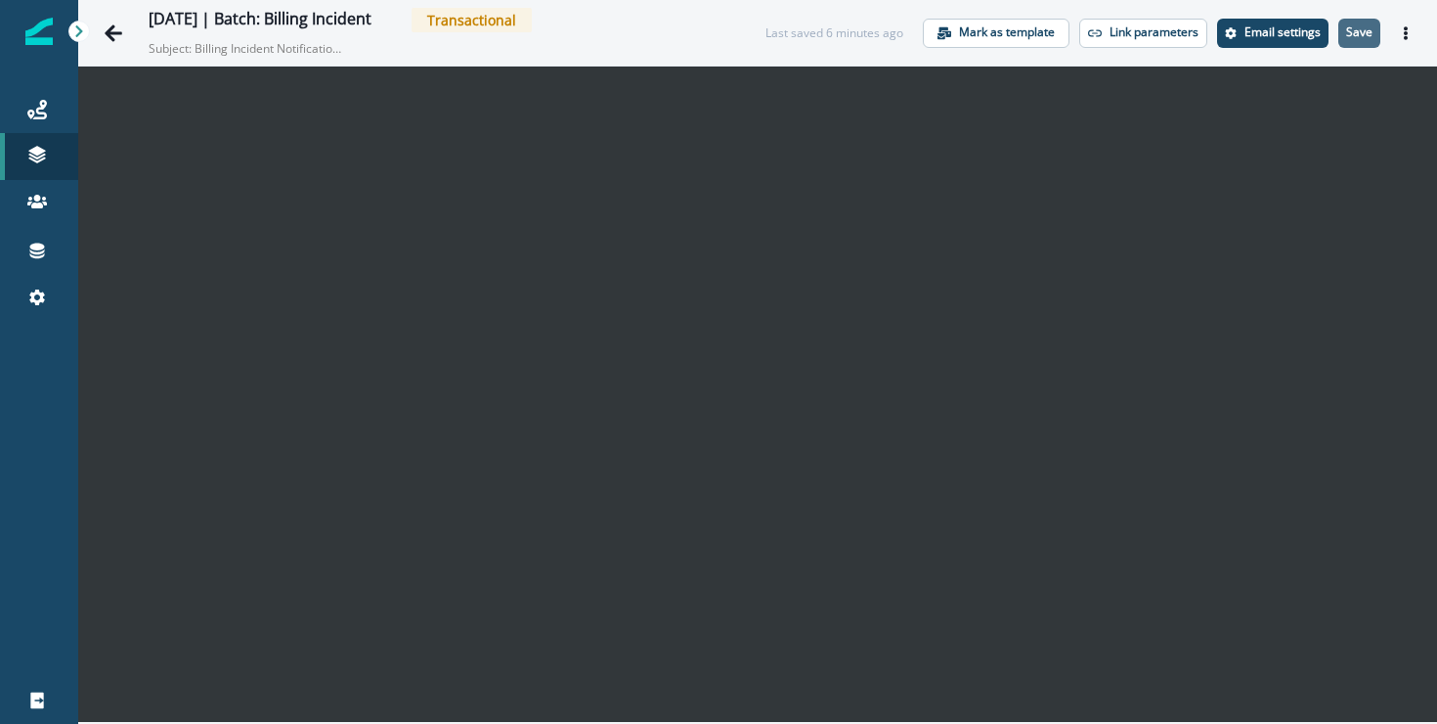
click at [1366, 37] on p "Save" at bounding box center [1359, 32] width 26 height 14
click at [1406, 35] on icon "Actions" at bounding box center [1406, 33] width 14 height 14
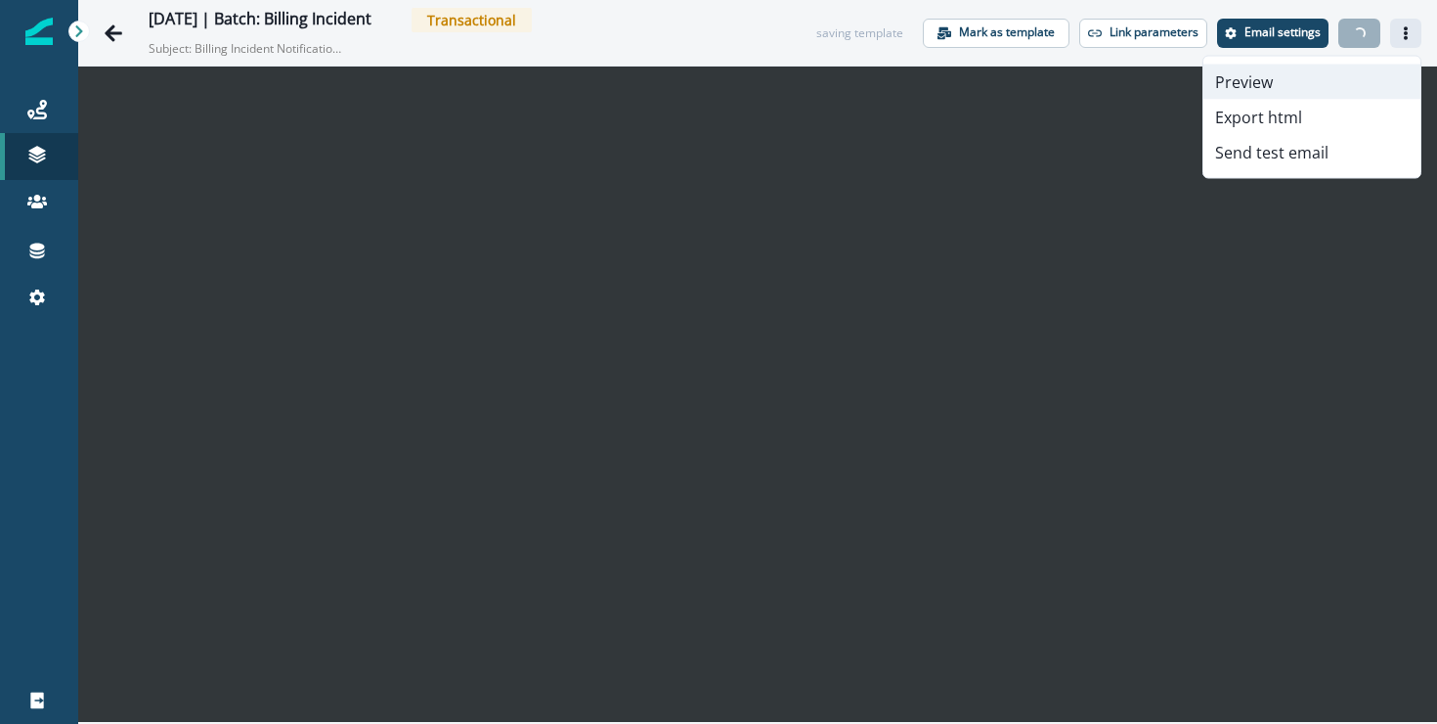
click at [1301, 84] on button "Preview" at bounding box center [1312, 82] width 217 height 35
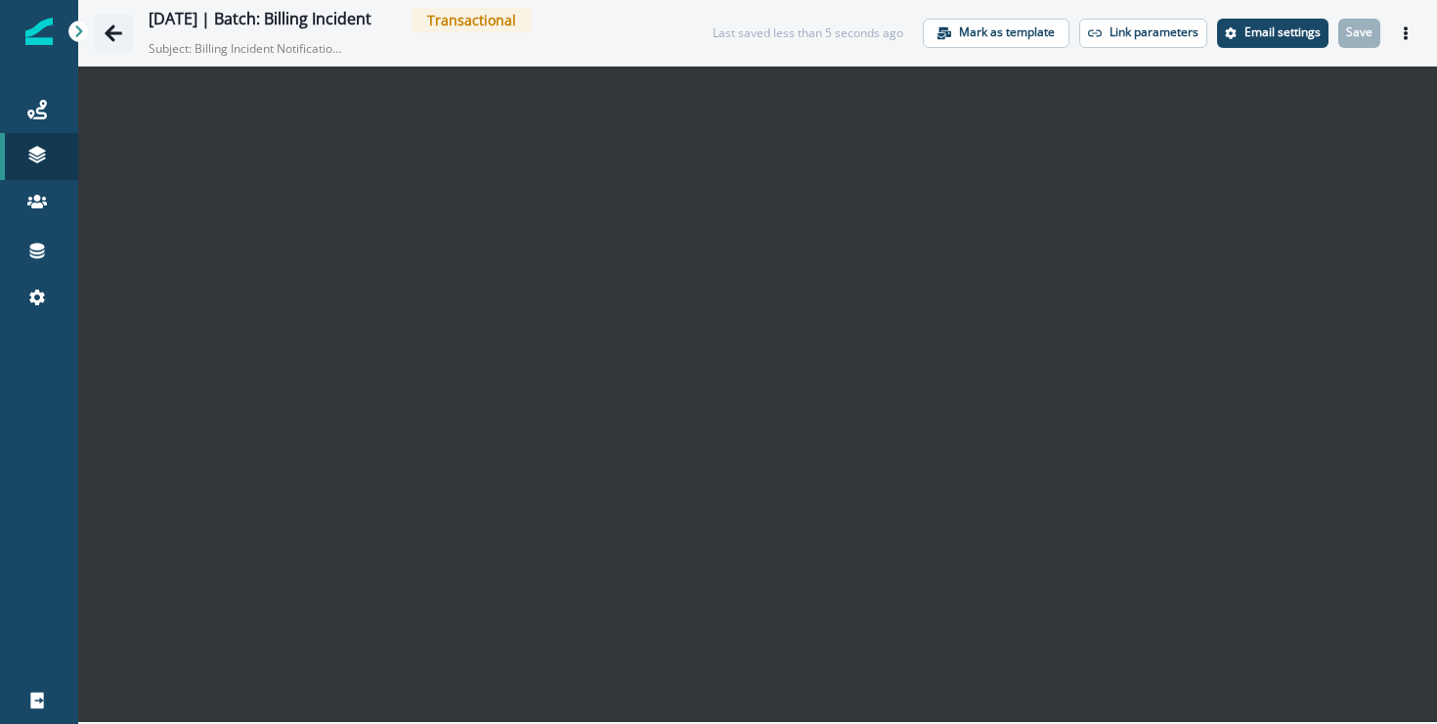
click at [109, 30] on icon "Go back" at bounding box center [114, 32] width 18 height 17
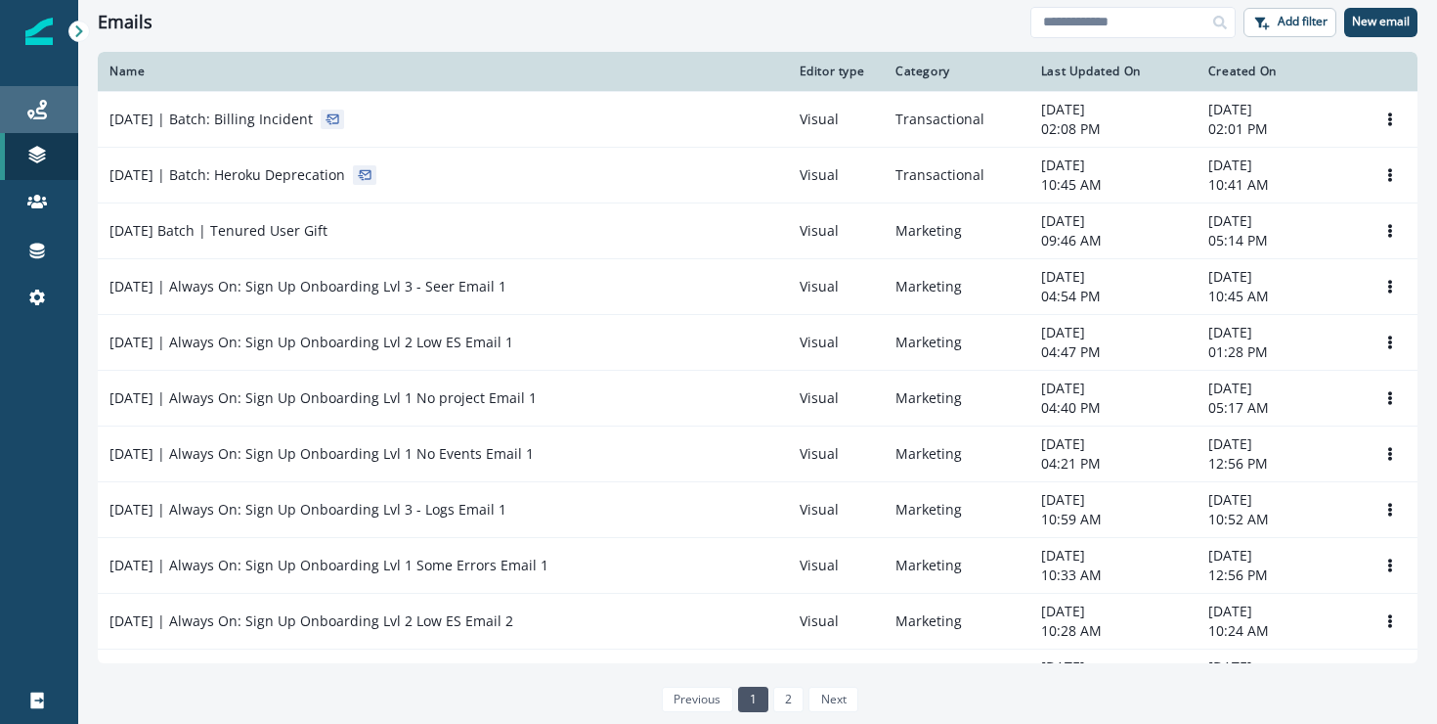
click at [48, 88] on link "Journeys" at bounding box center [39, 109] width 78 height 47
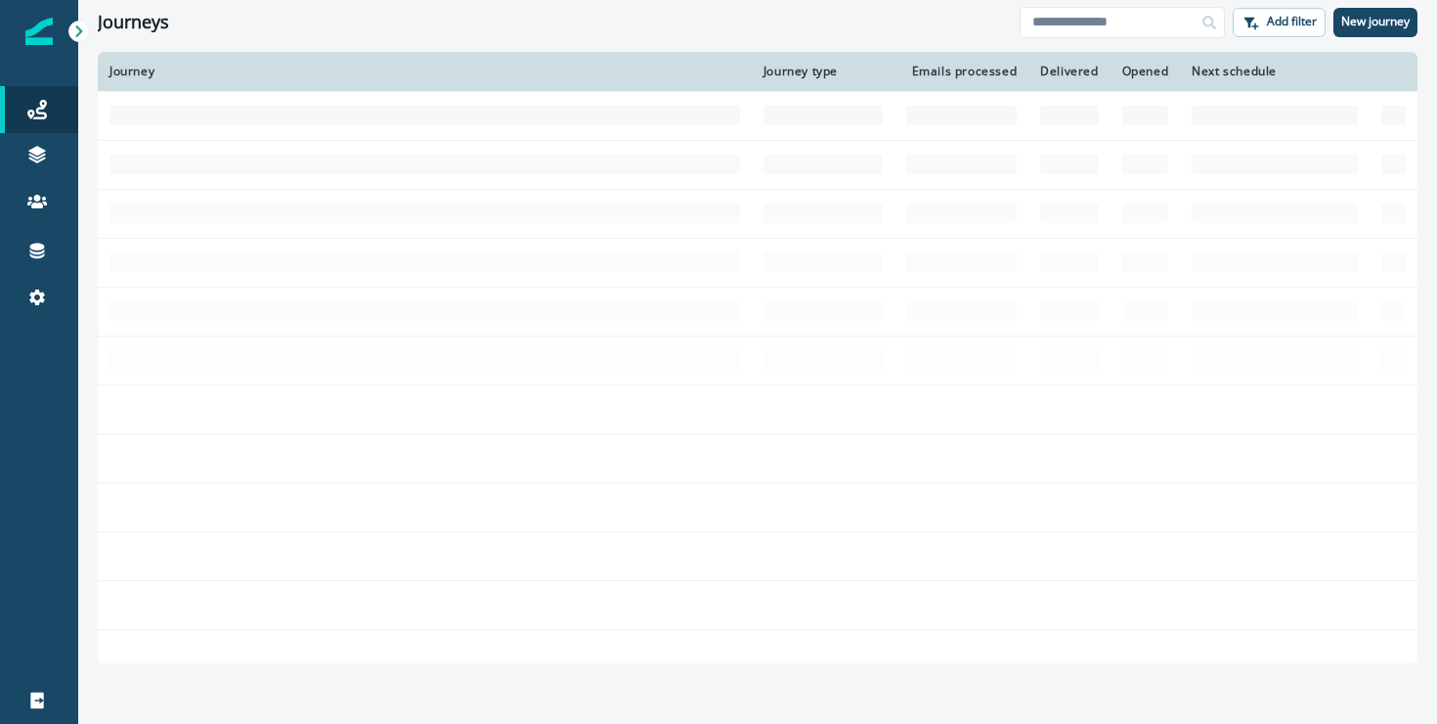
click at [609, 17] on div "Journeys" at bounding box center [559, 23] width 922 height 22
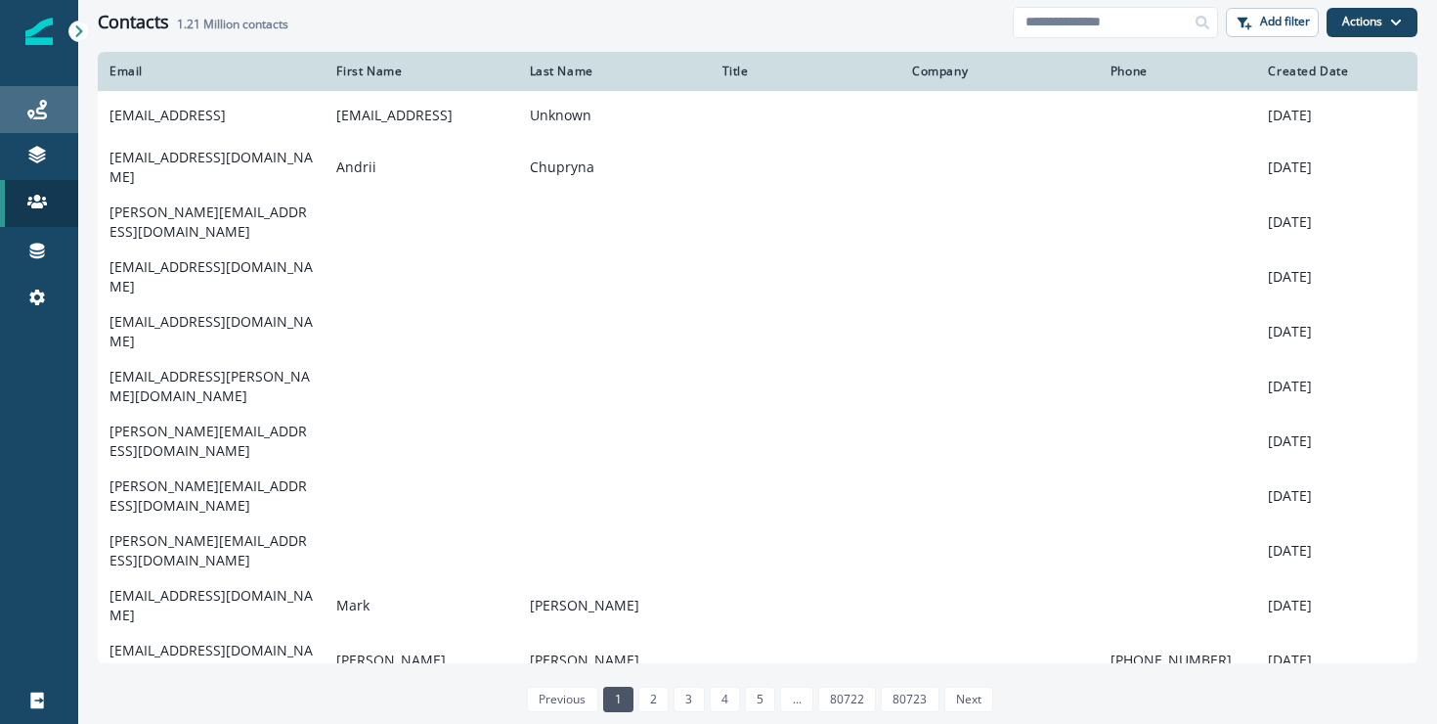
click at [41, 116] on icon at bounding box center [37, 110] width 20 height 20
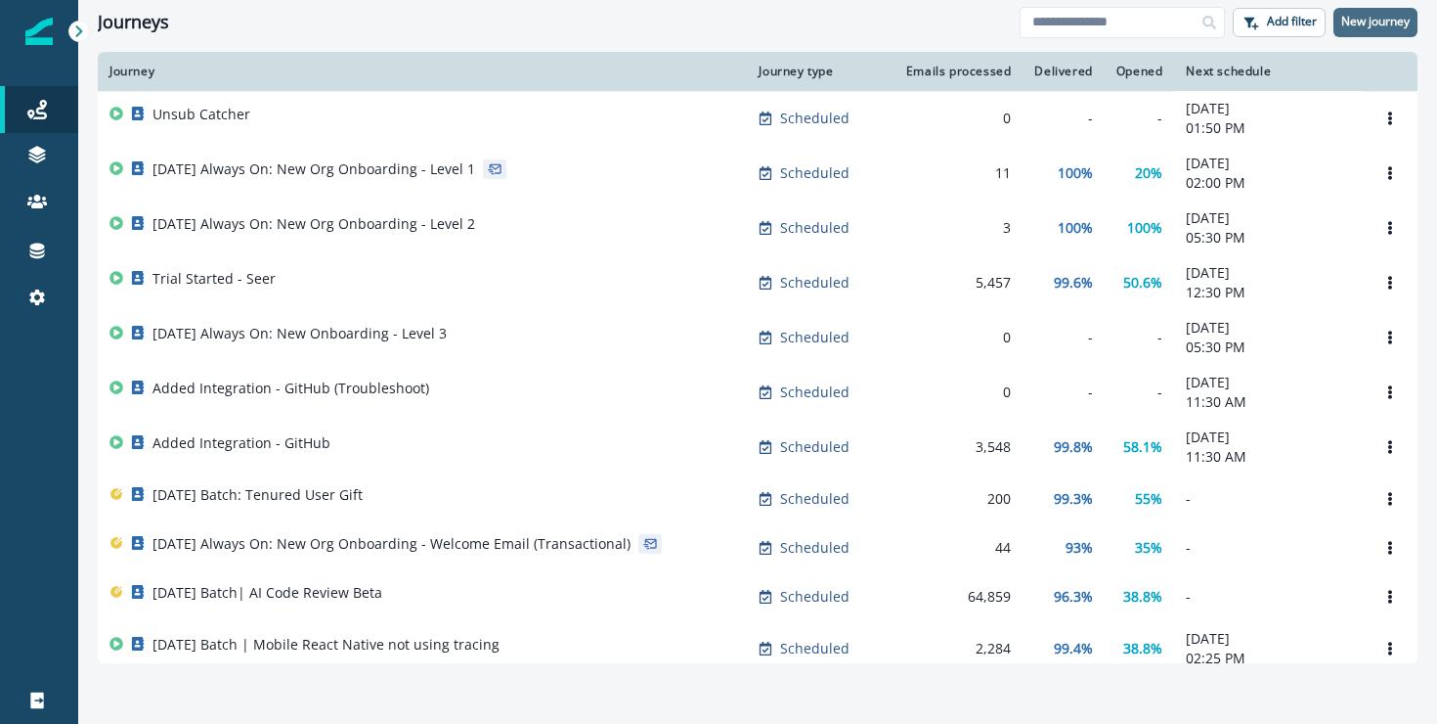
click at [1388, 17] on p "New journey" at bounding box center [1376, 22] width 68 height 14
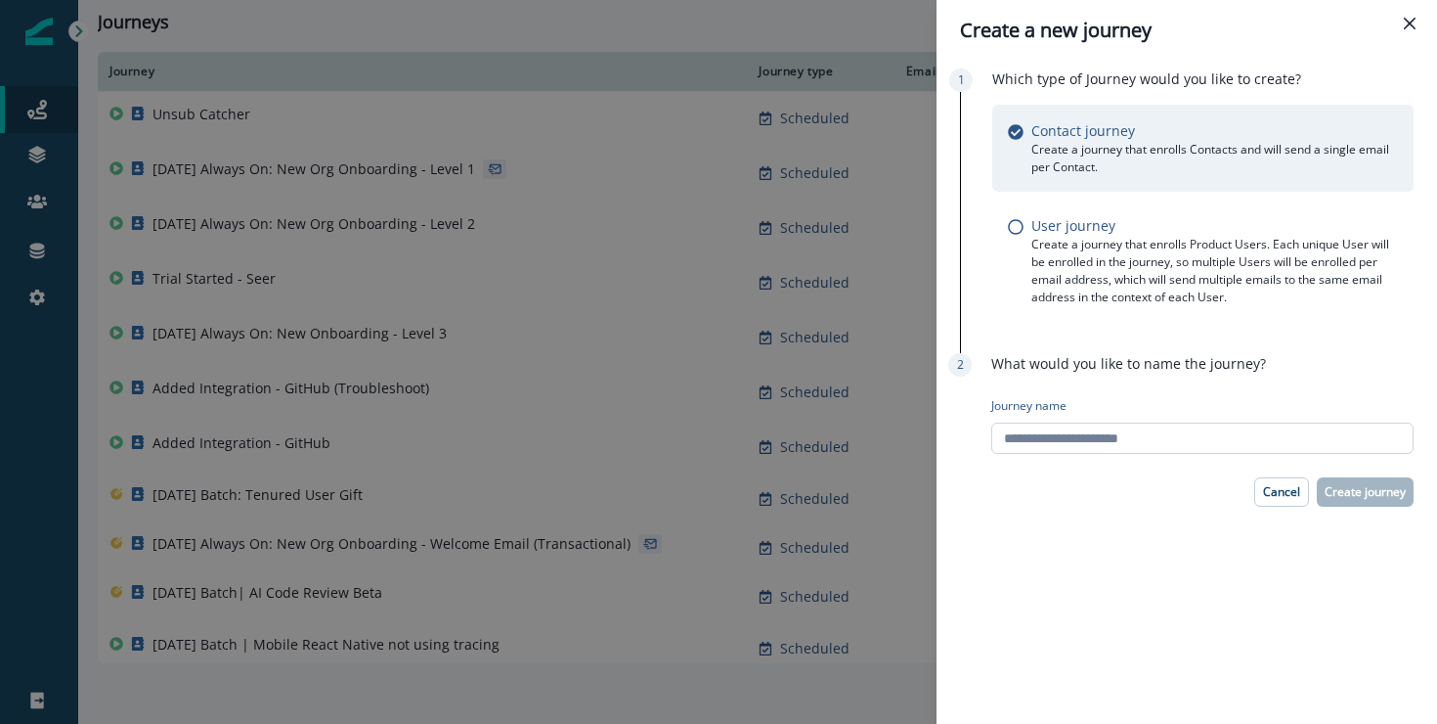
click at [1202, 443] on input "Journey name" at bounding box center [1202, 437] width 422 height 31
type input "**********"
click at [1387, 485] on p "Create journey" at bounding box center [1365, 492] width 81 height 14
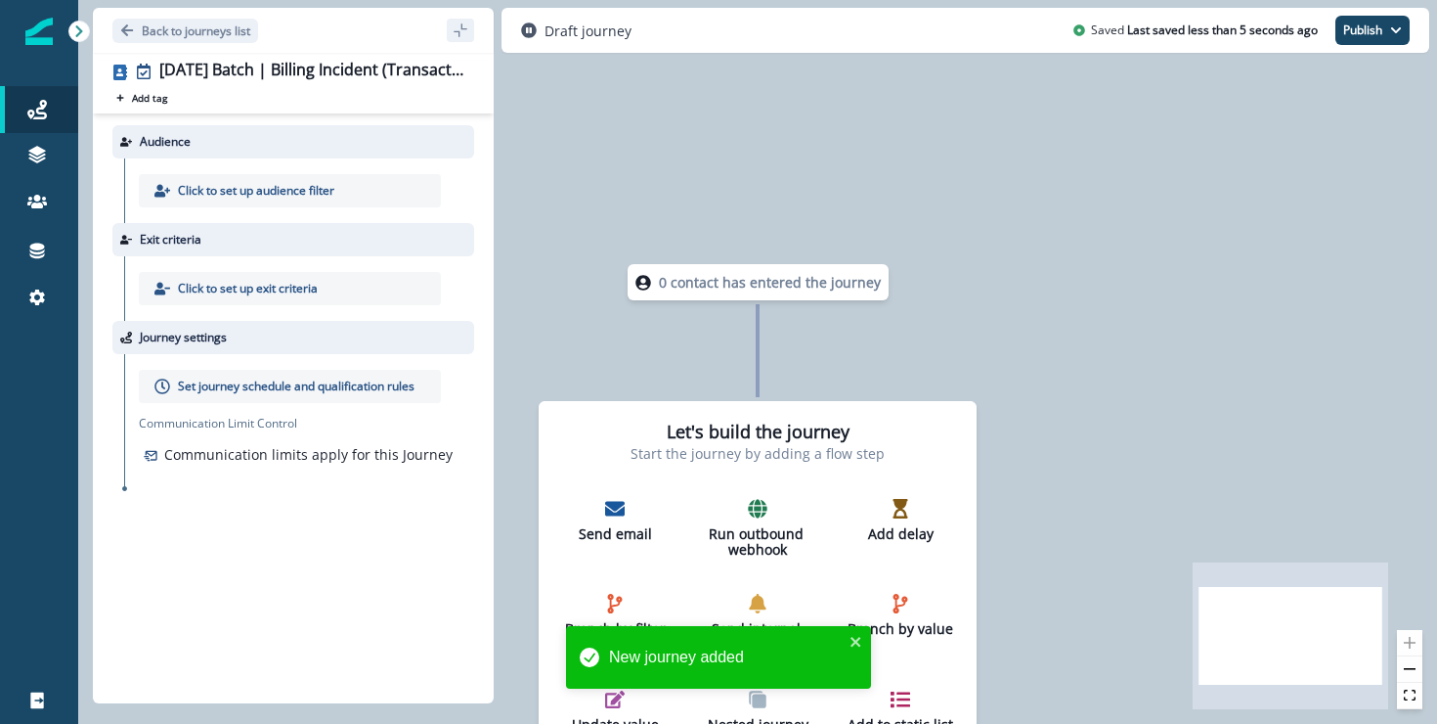
click at [198, 193] on p "Click to set up audience filter" at bounding box center [256, 191] width 156 height 18
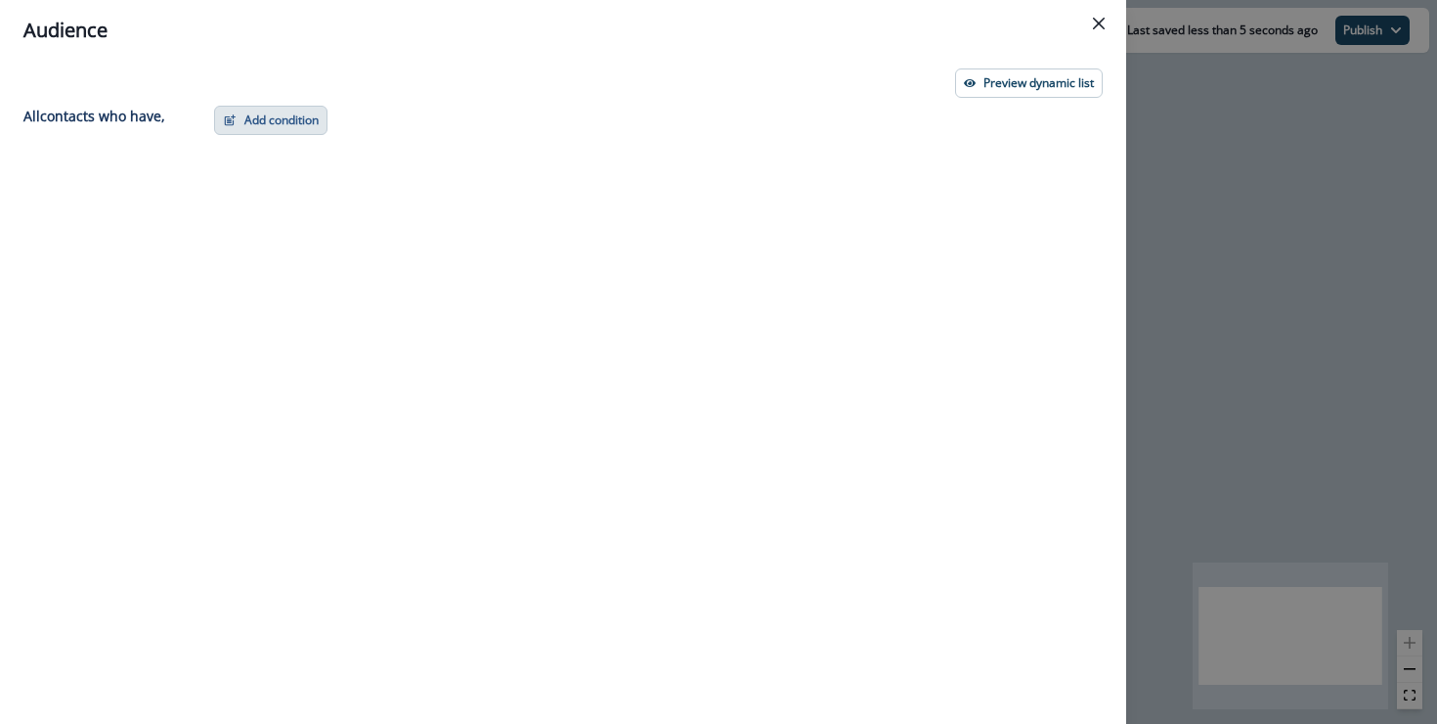
click at [242, 130] on button "Add condition" at bounding box center [270, 120] width 113 height 29
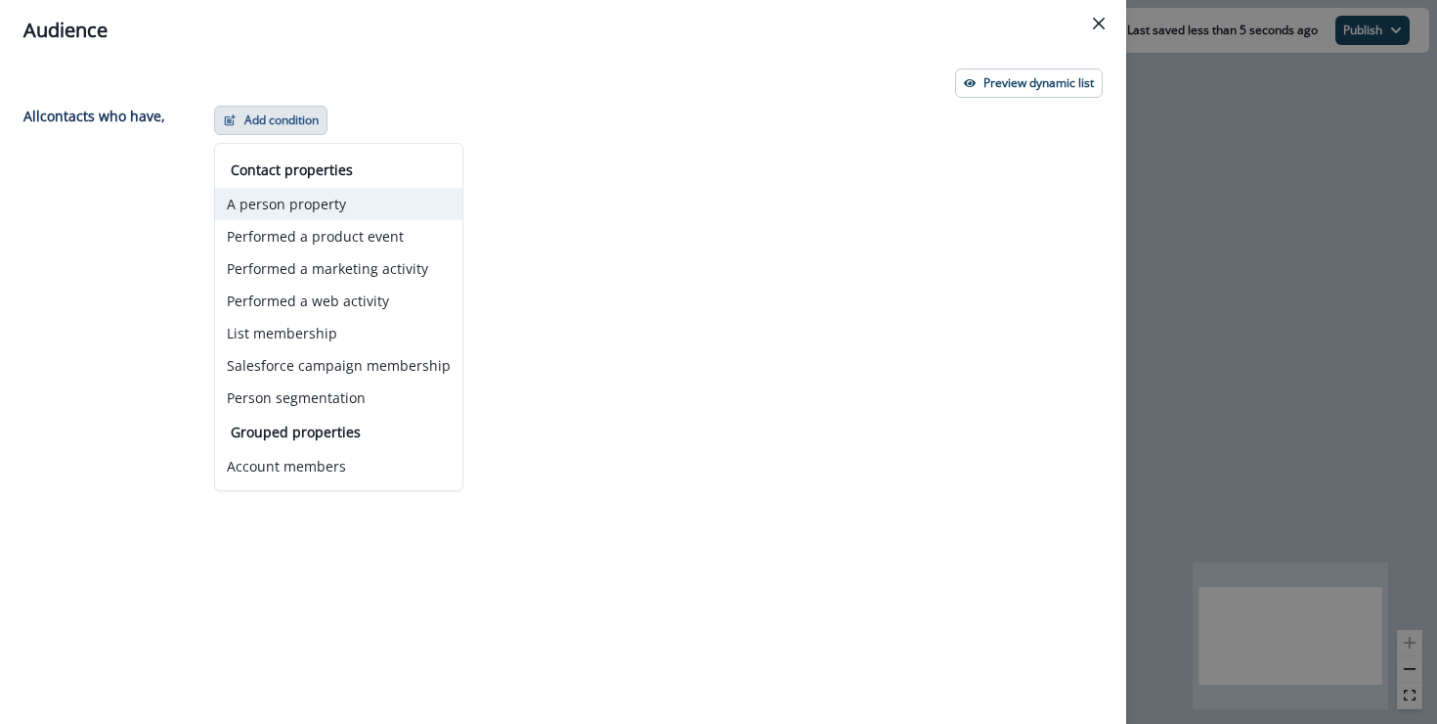
click at [297, 206] on button "A person property" at bounding box center [338, 204] width 247 height 32
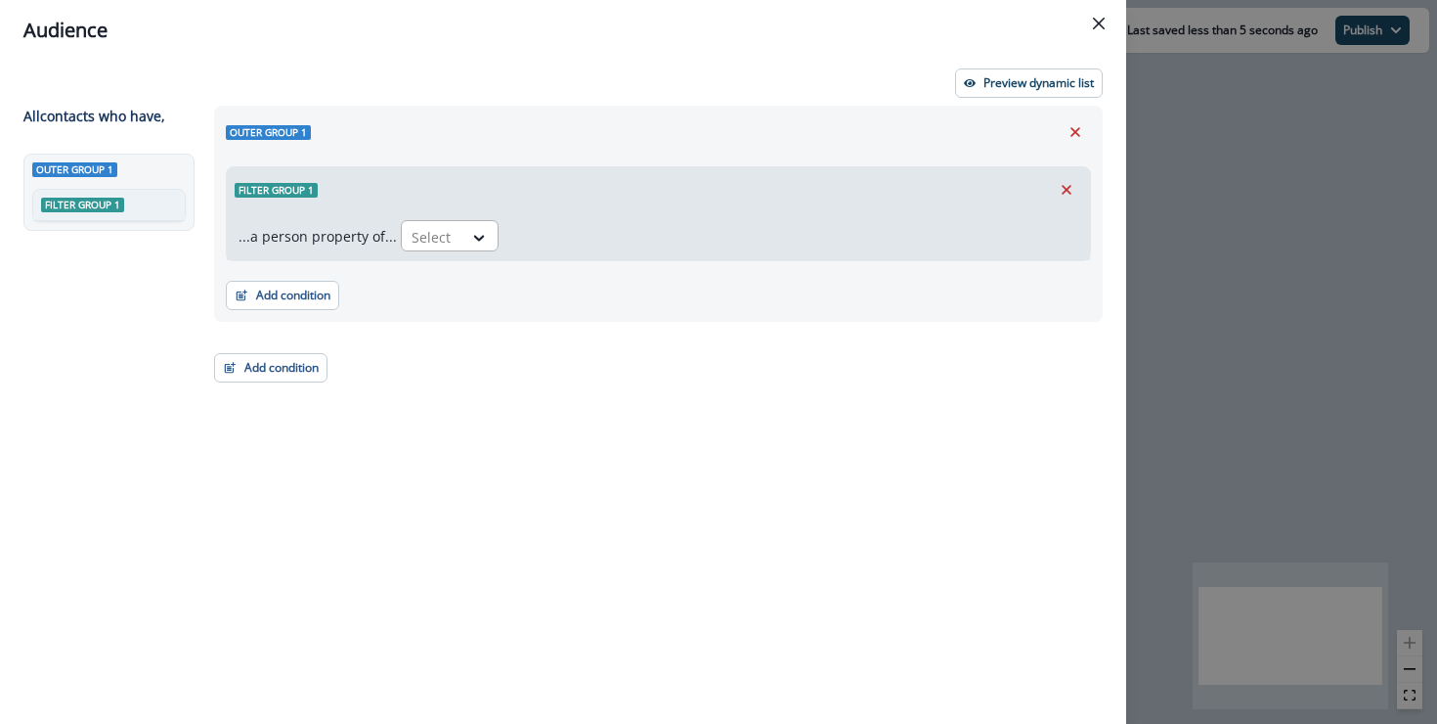
click at [426, 228] on div at bounding box center [432, 237] width 41 height 24
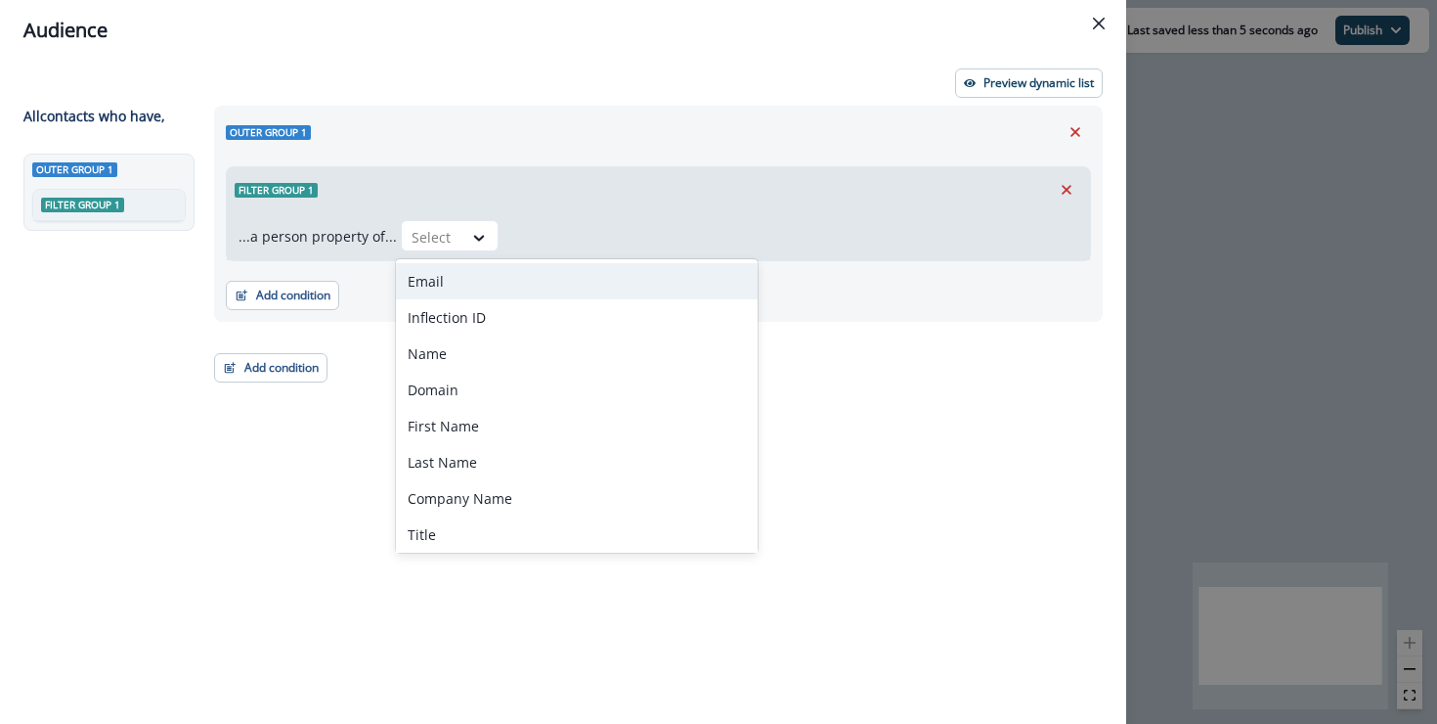
click at [454, 284] on div "Email" at bounding box center [577, 281] width 362 height 36
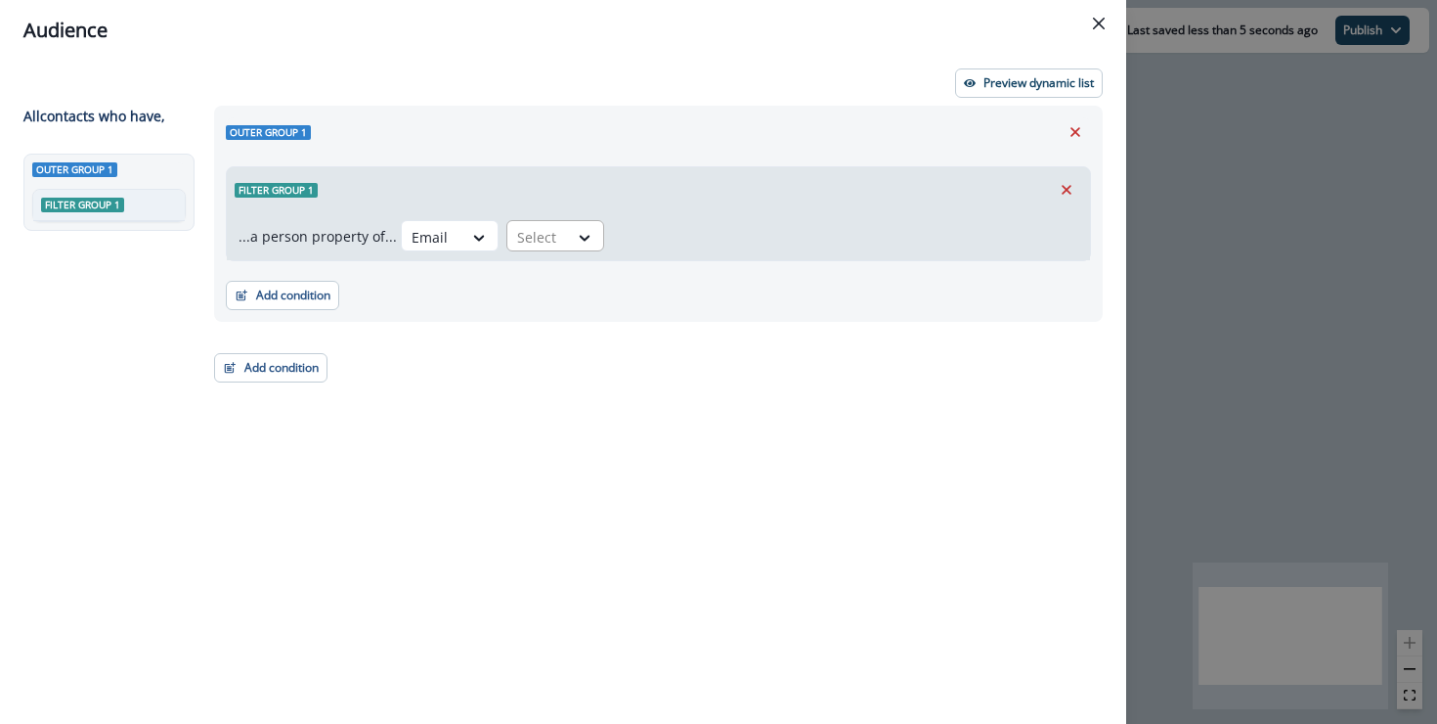
click at [554, 247] on div "Select" at bounding box center [537, 237] width 61 height 32
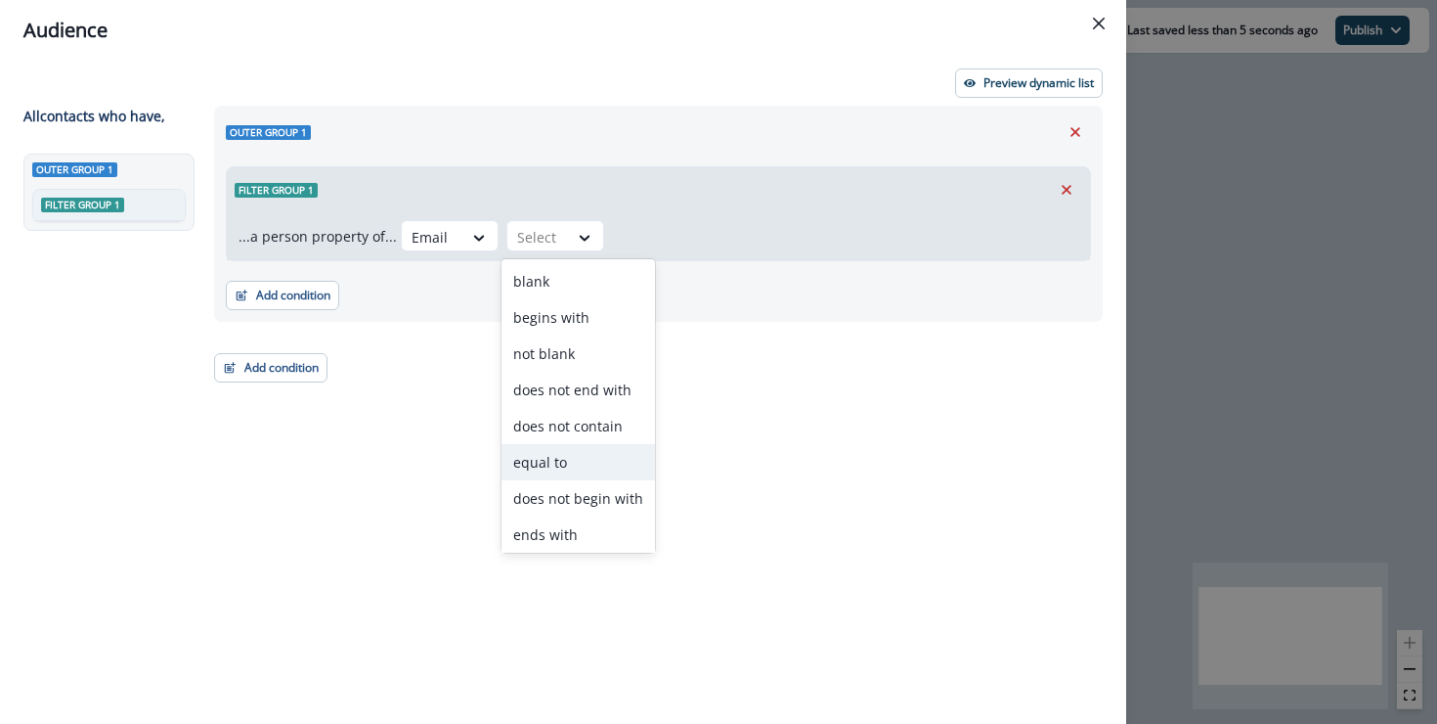
click at [587, 462] on div "equal to" at bounding box center [579, 462] width 154 height 36
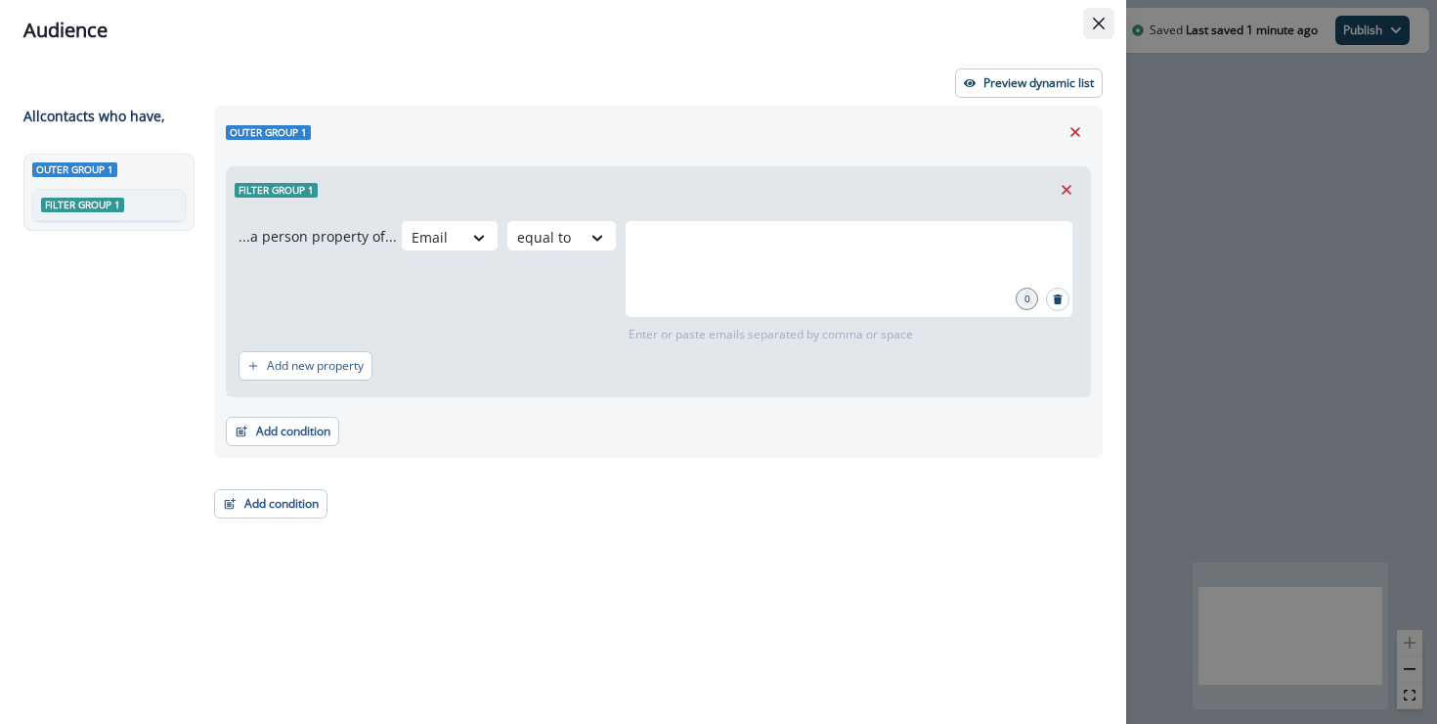
click at [1096, 24] on icon "Close" at bounding box center [1099, 24] width 12 height 12
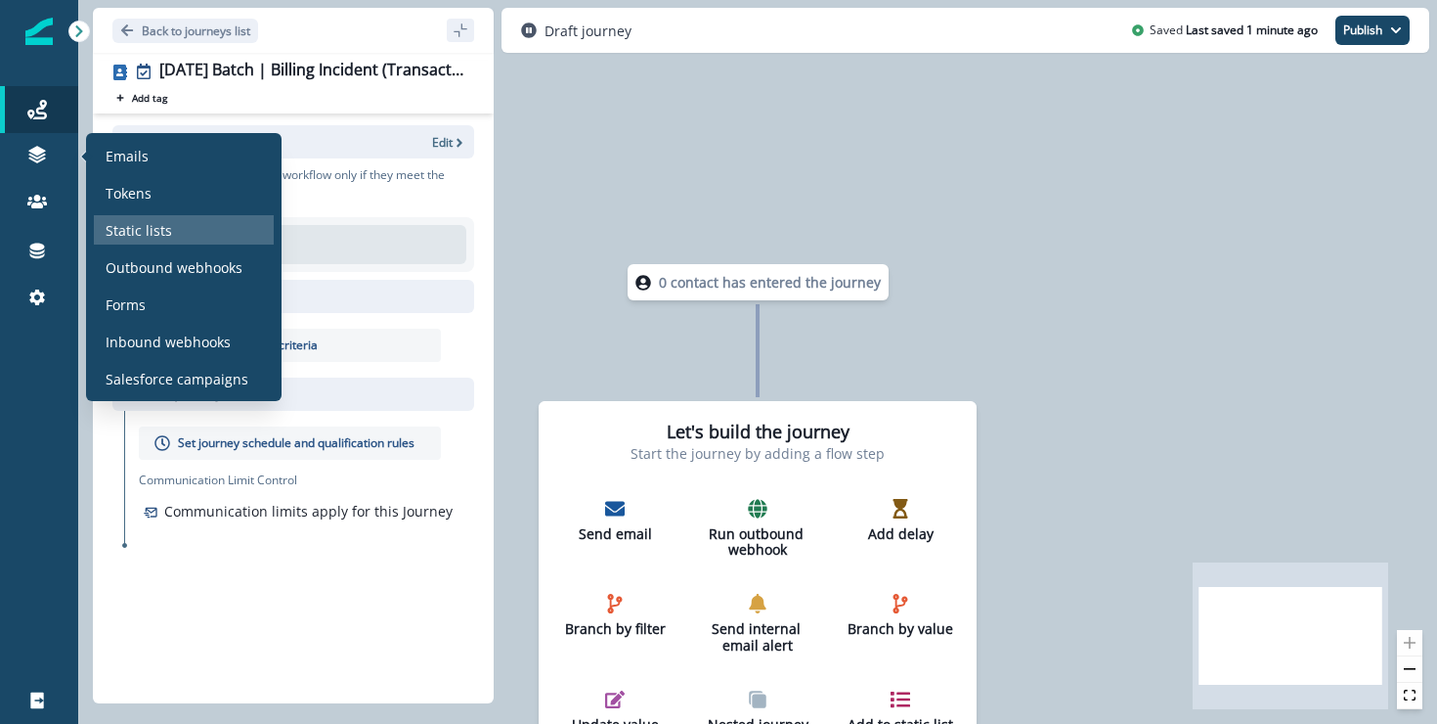
click at [157, 227] on p "Static lists" at bounding box center [139, 230] width 66 height 21
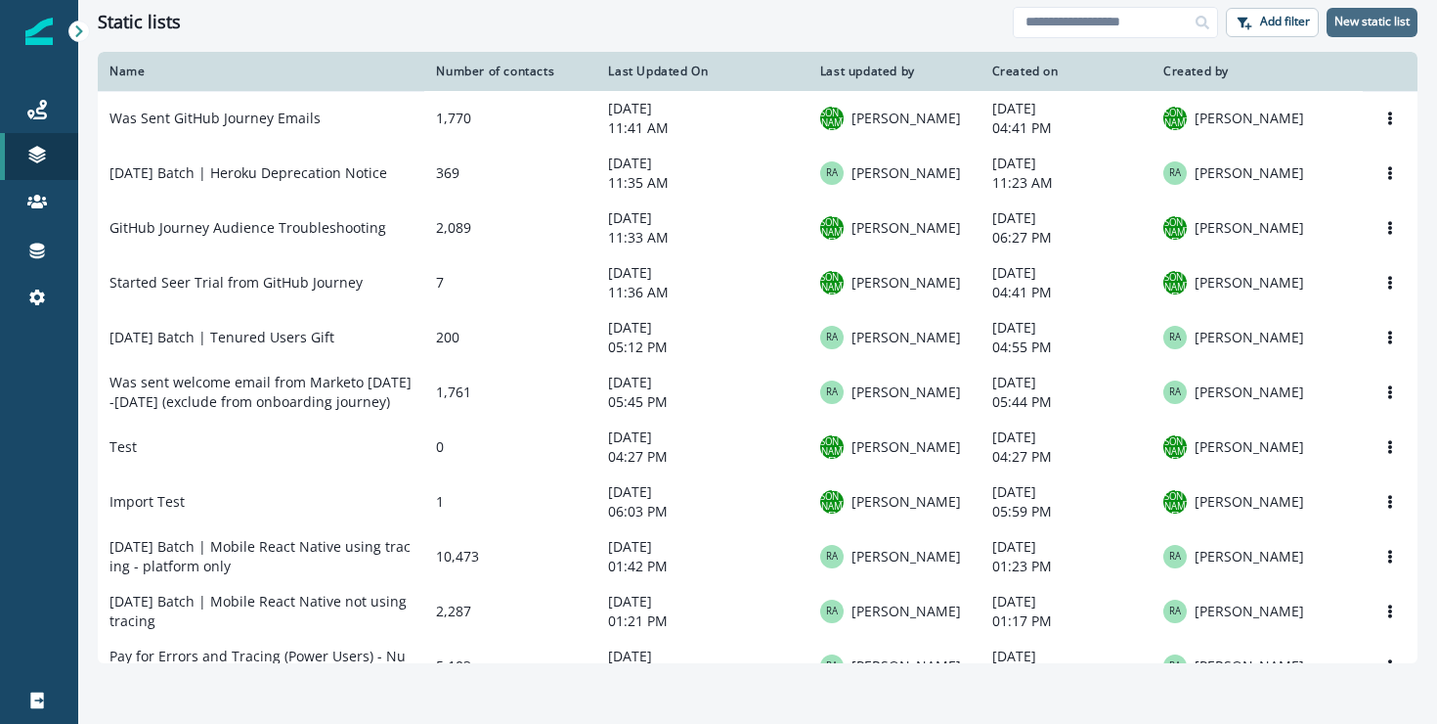
click at [1371, 27] on p "New static list" at bounding box center [1372, 22] width 75 height 14
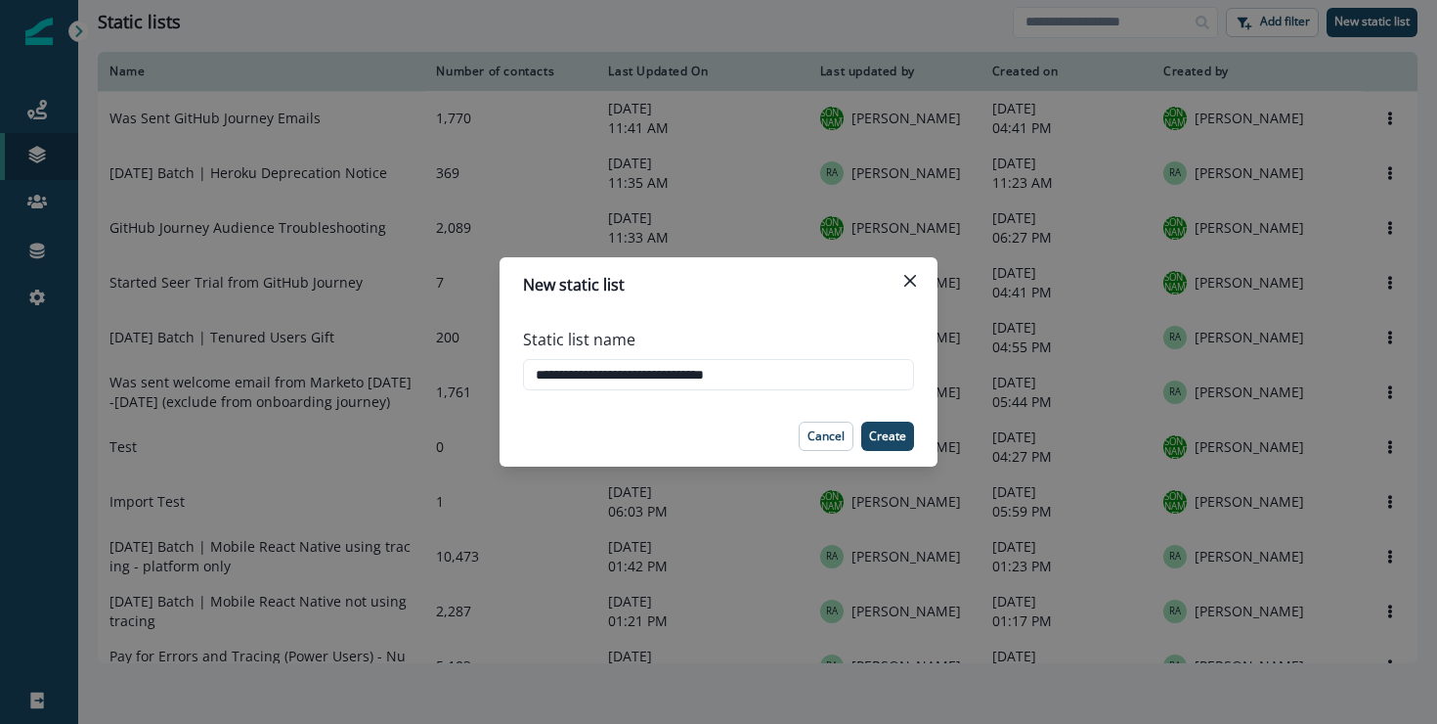
type input "**********"
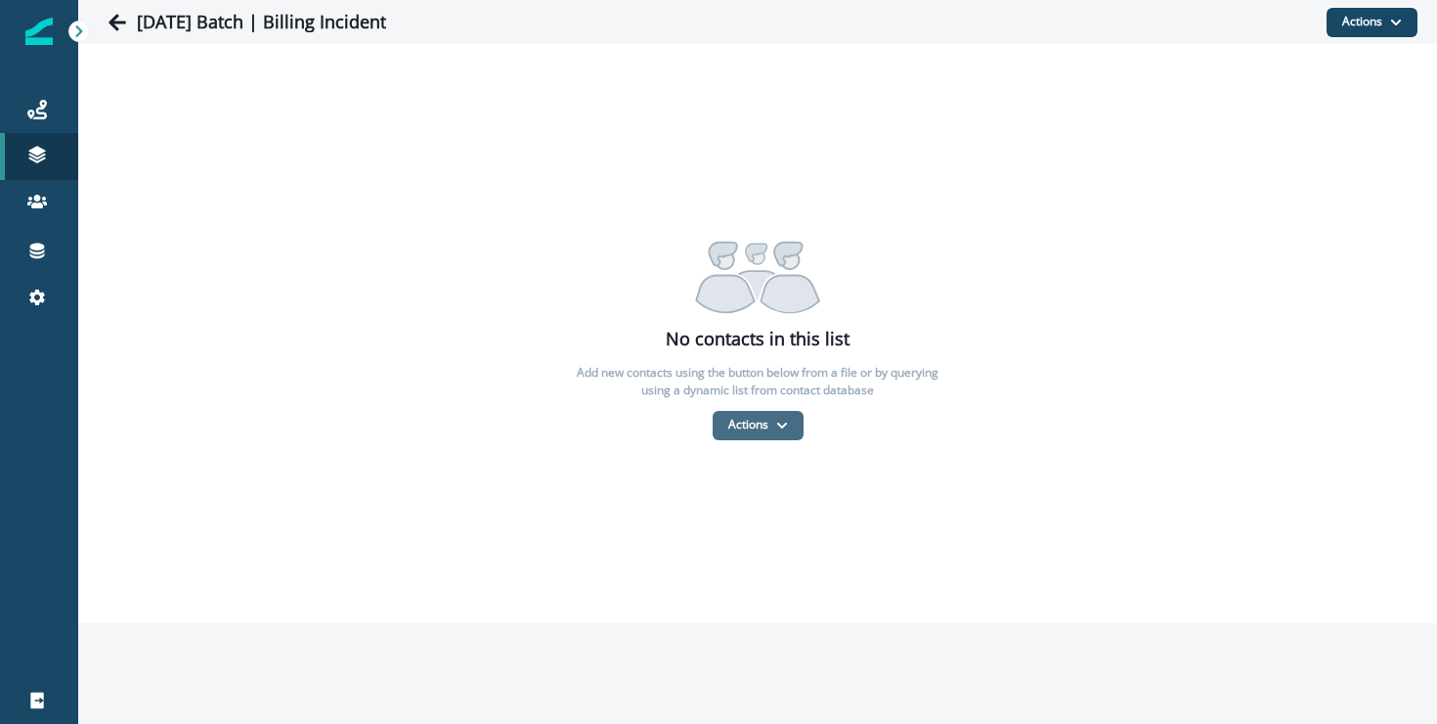
click at [766, 432] on button "Actions" at bounding box center [758, 425] width 91 height 29
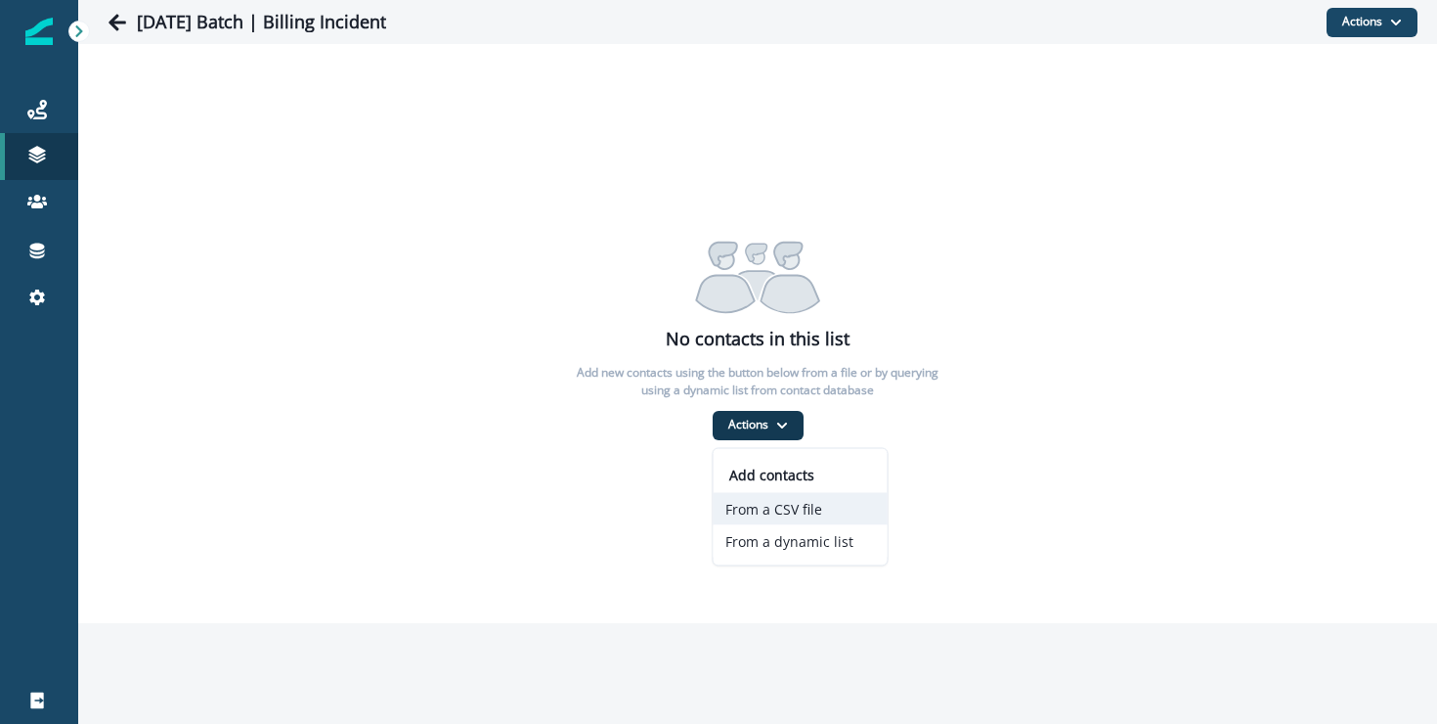
click at [773, 498] on button "From a CSV file" at bounding box center [801, 509] width 174 height 32
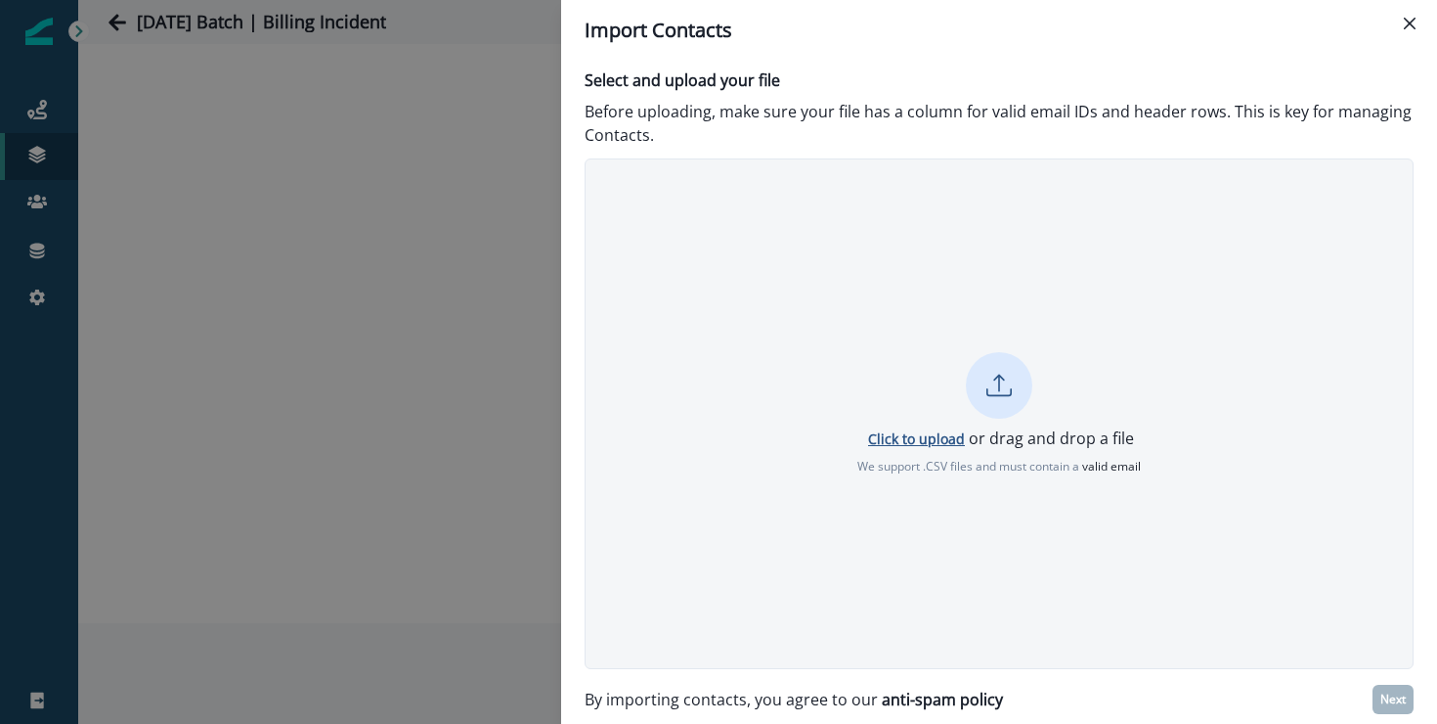
click at [929, 432] on p "Click to upload" at bounding box center [916, 438] width 97 height 19
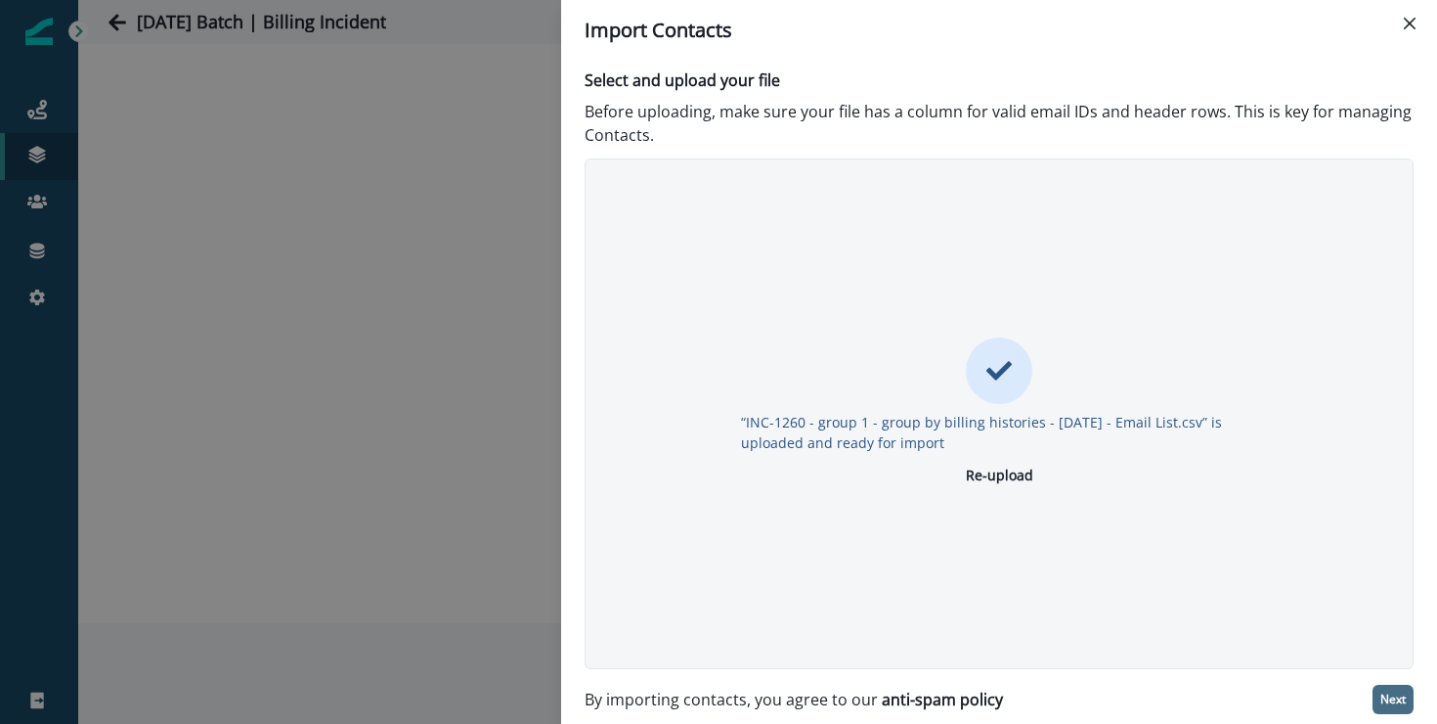
click at [1386, 698] on p "Next" at bounding box center [1393, 699] width 25 height 14
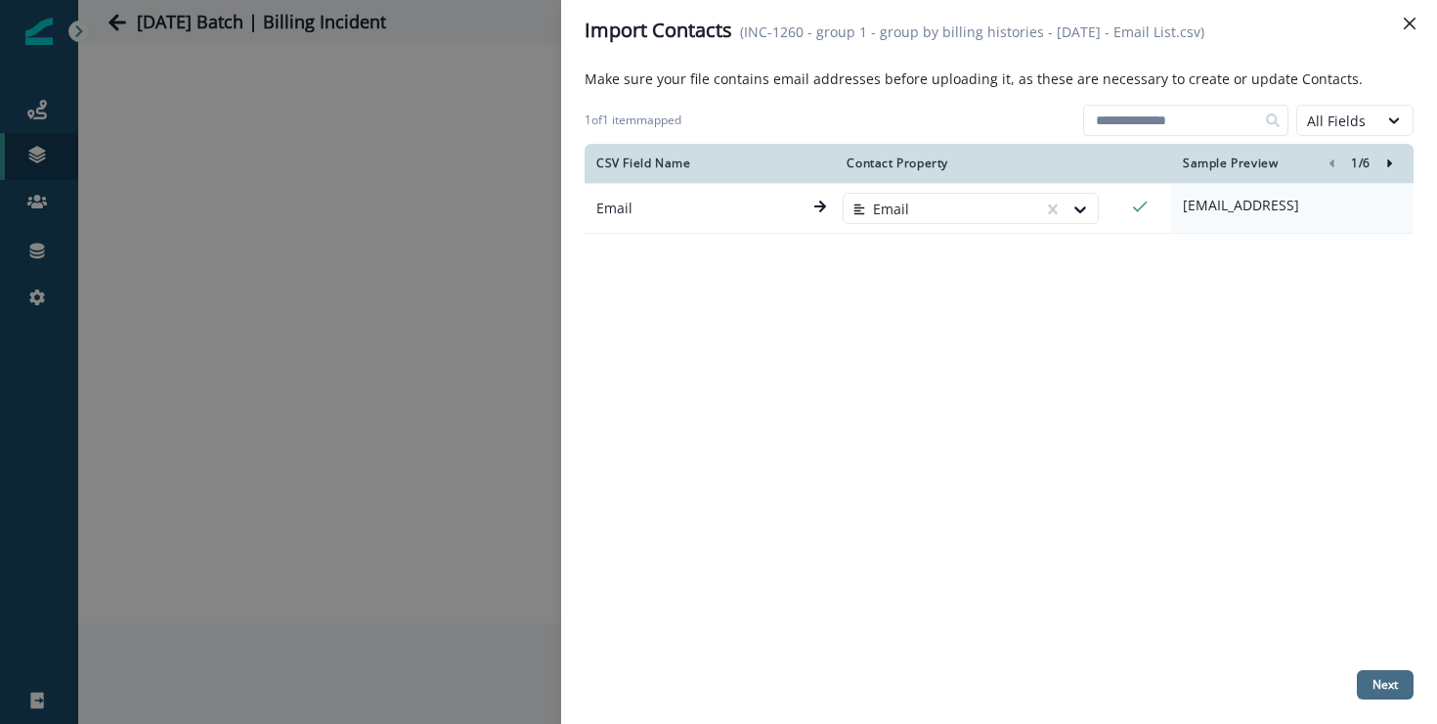
click at [1378, 691] on p "Next" at bounding box center [1385, 685] width 25 height 14
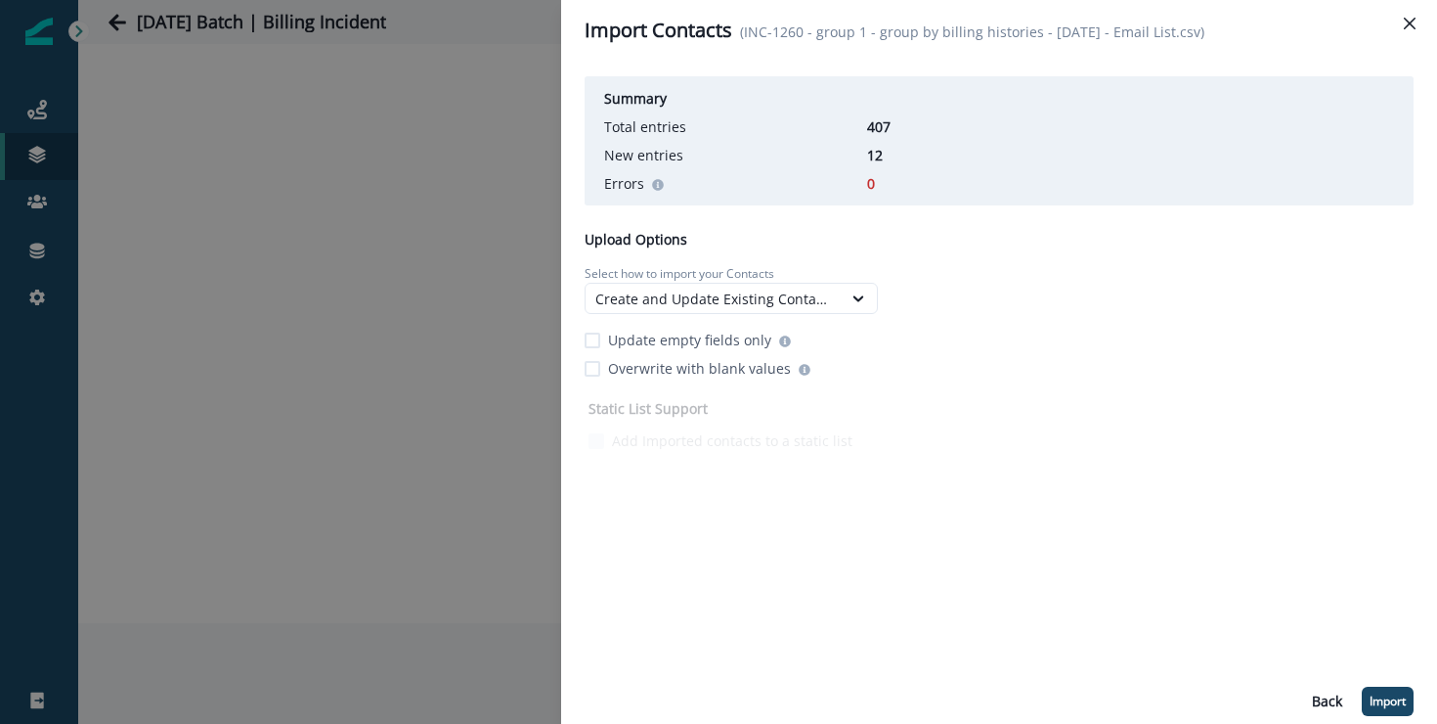
click at [876, 165] on p "12" at bounding box center [916, 155] width 98 height 21
click at [1378, 696] on p "Import" at bounding box center [1388, 701] width 36 height 14
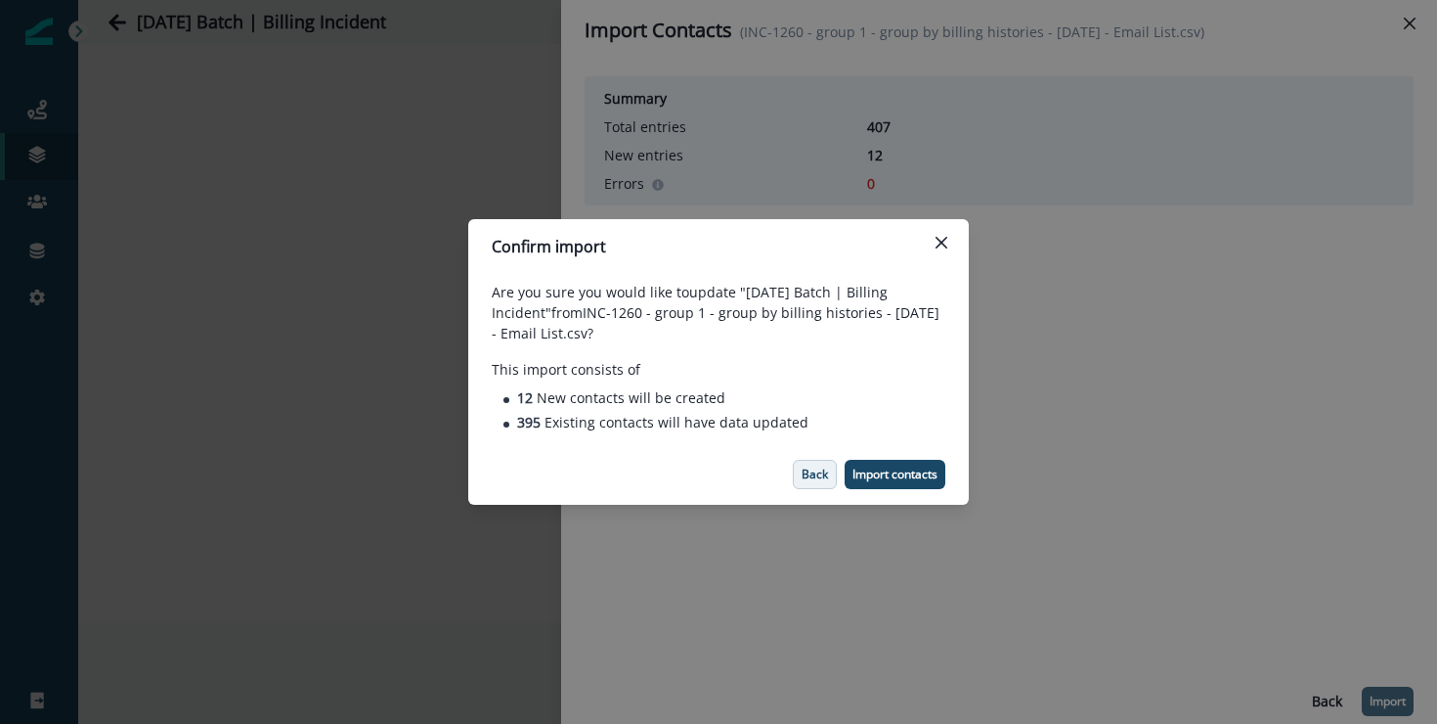
click at [808, 480] on p "Back" at bounding box center [815, 474] width 26 height 14
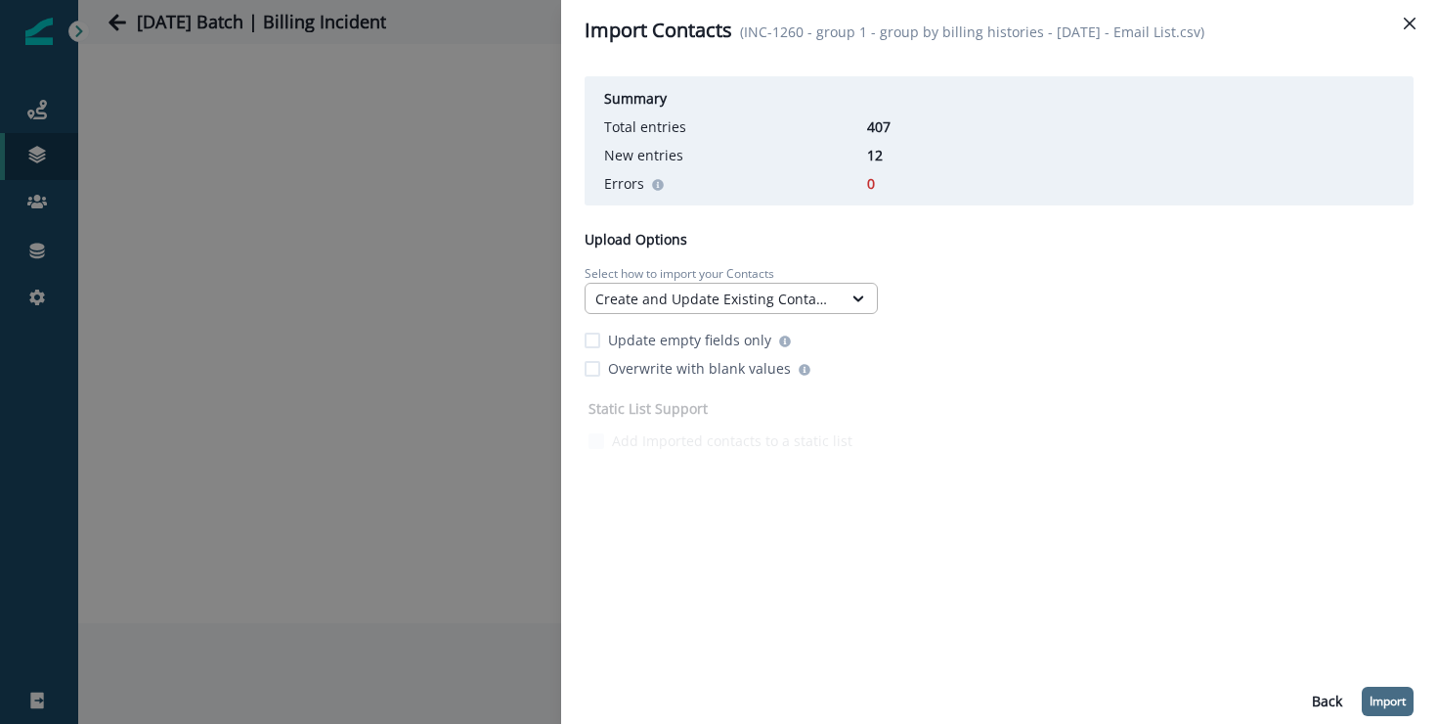
click at [776, 309] on div "Create and Update Existing Contacts" at bounding box center [713, 298] width 237 height 21
click at [718, 309] on div "Create and Update Existing Contacts" at bounding box center [713, 298] width 237 height 21
click at [666, 309] on div "Create and Update Existing Contacts" at bounding box center [713, 298] width 237 height 21
click at [851, 301] on div at bounding box center [859, 298] width 35 height 29
click at [856, 308] on icon at bounding box center [859, 298] width 18 height 20
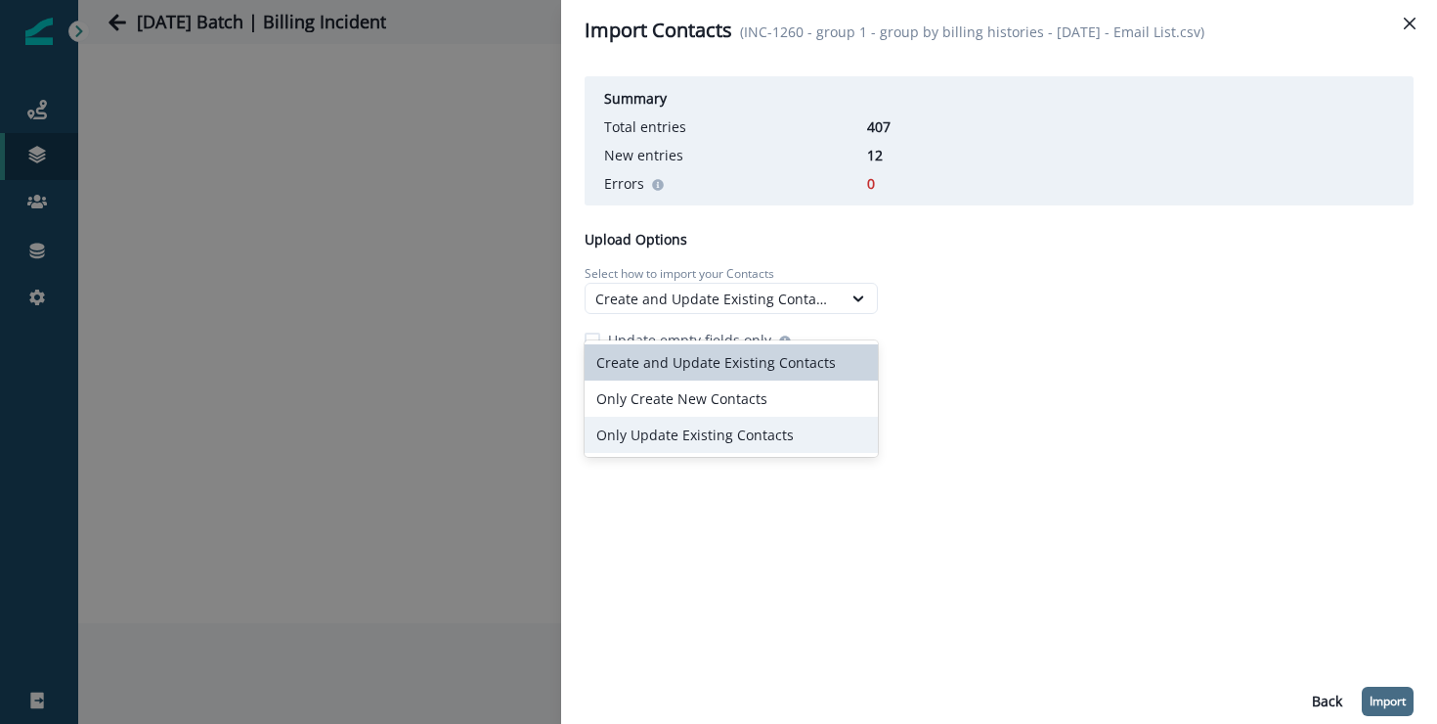
click at [679, 430] on div "Only Update Existing Contacts" at bounding box center [731, 435] width 293 height 36
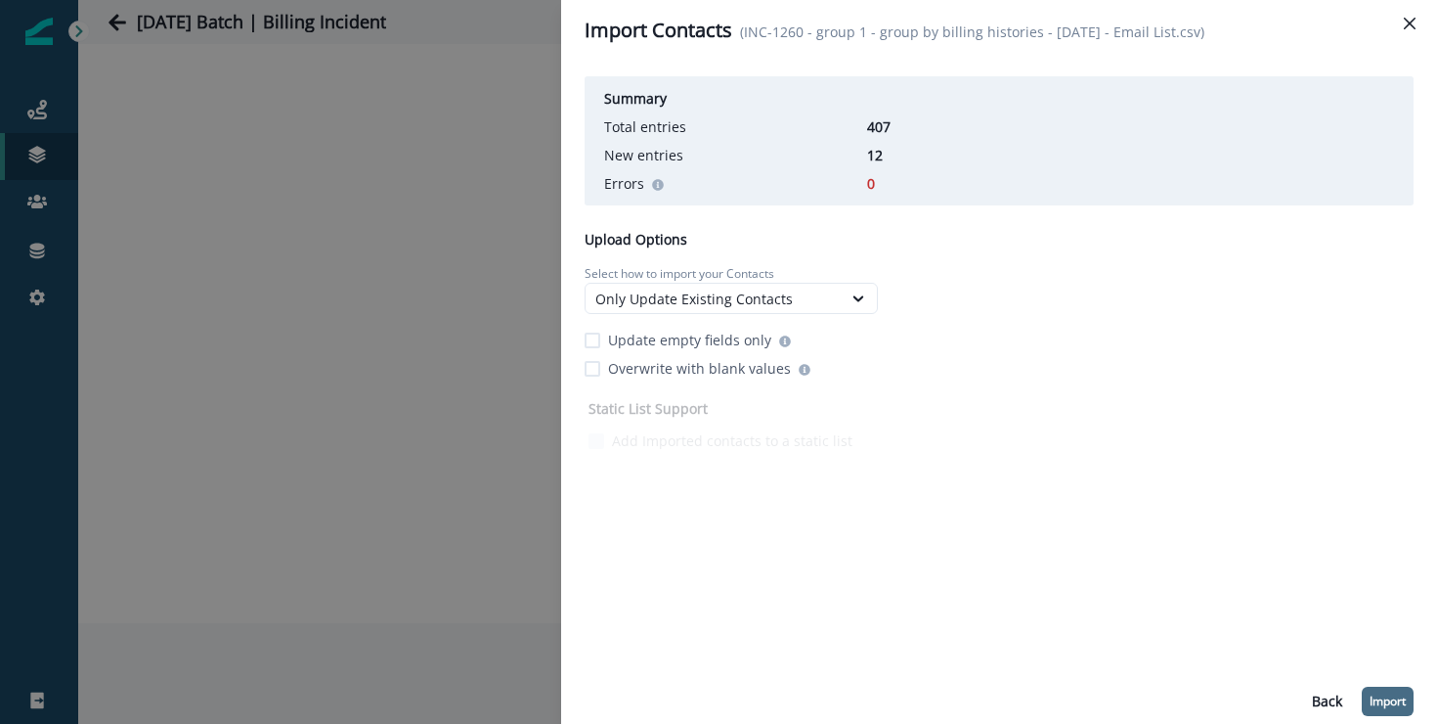
click at [1386, 697] on p "Import" at bounding box center [1388, 701] width 36 height 14
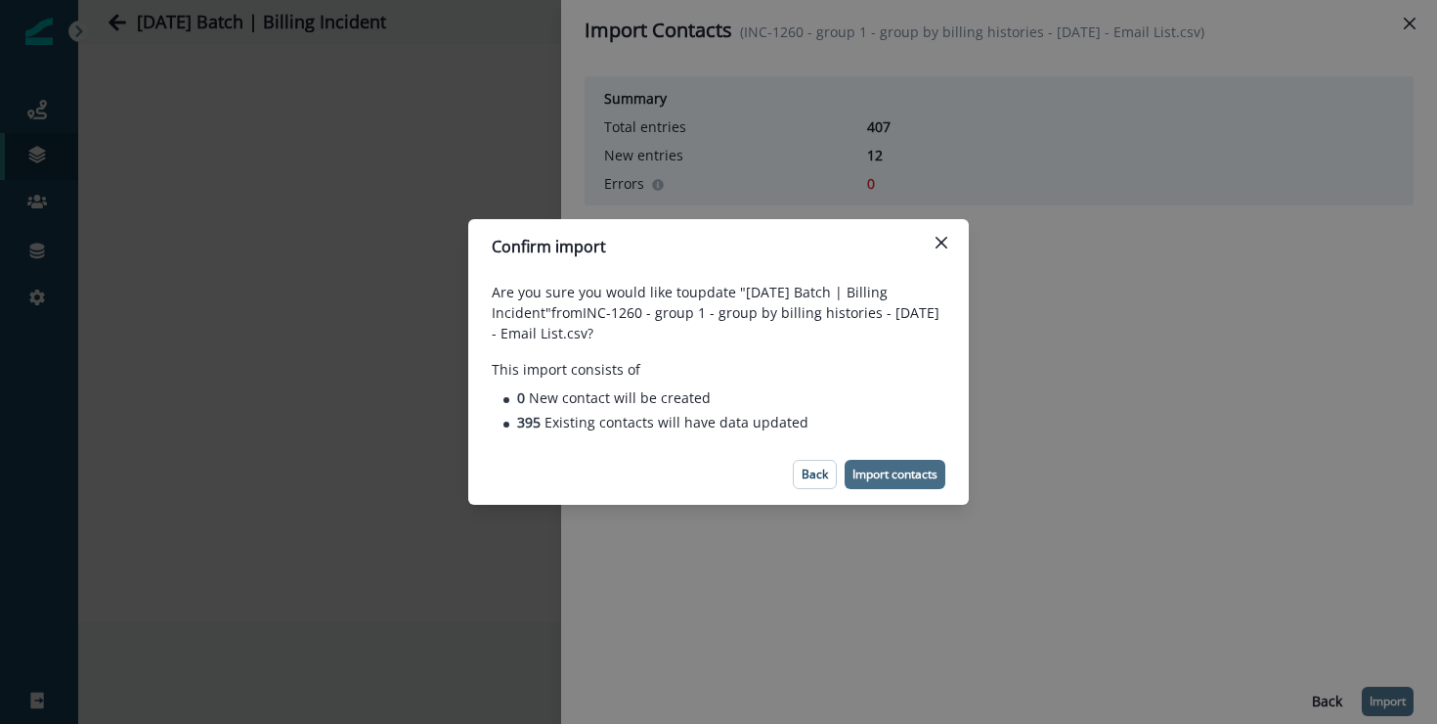
click at [891, 473] on p "Import contacts" at bounding box center [895, 474] width 85 height 14
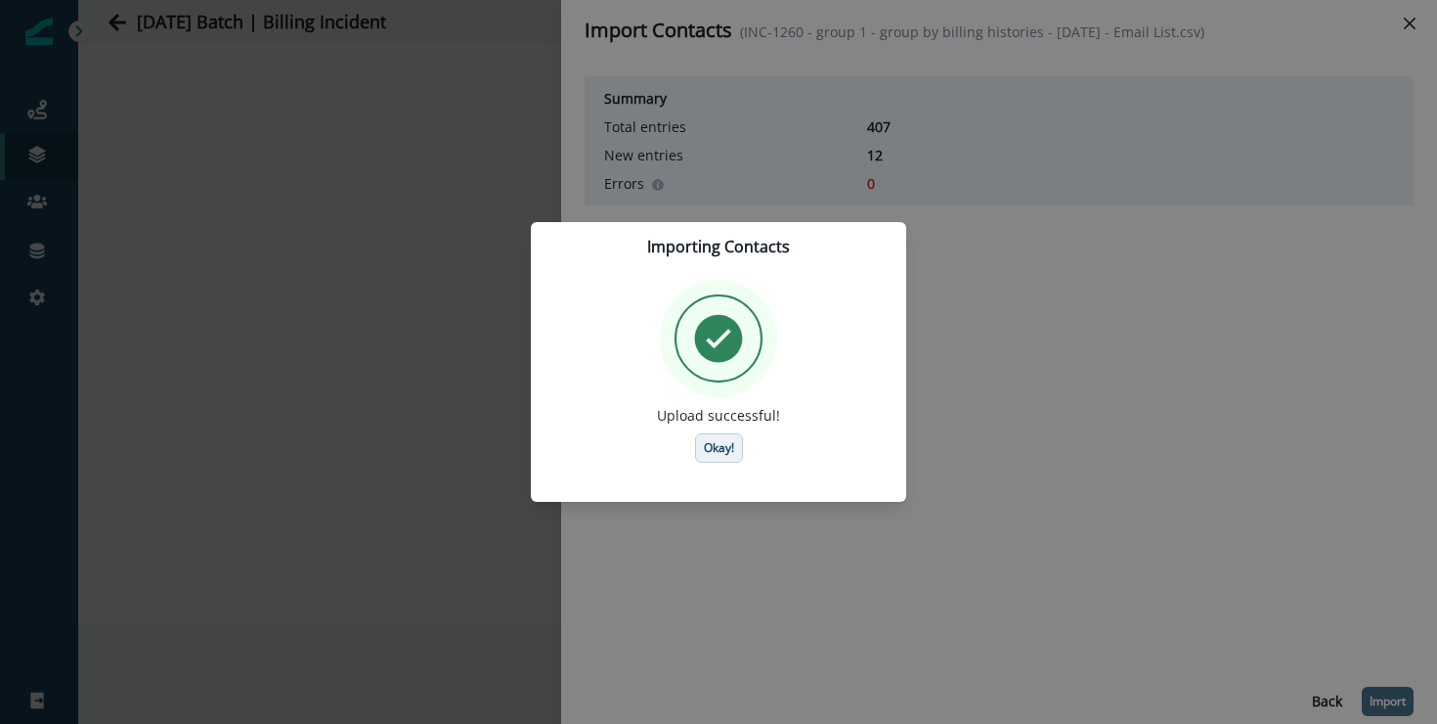
click at [710, 453] on p "Okay!" at bounding box center [719, 448] width 30 height 14
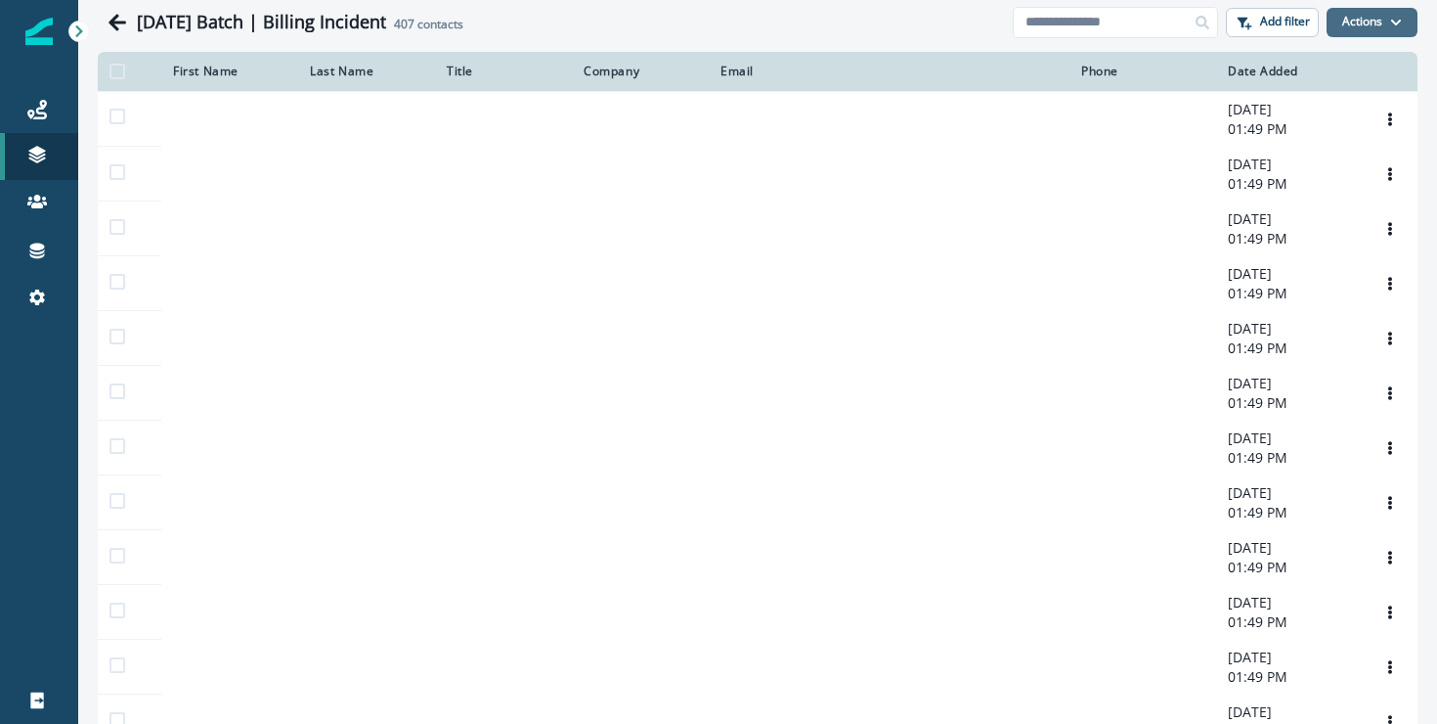
click at [1336, 21] on button "Actions" at bounding box center [1372, 22] width 91 height 29
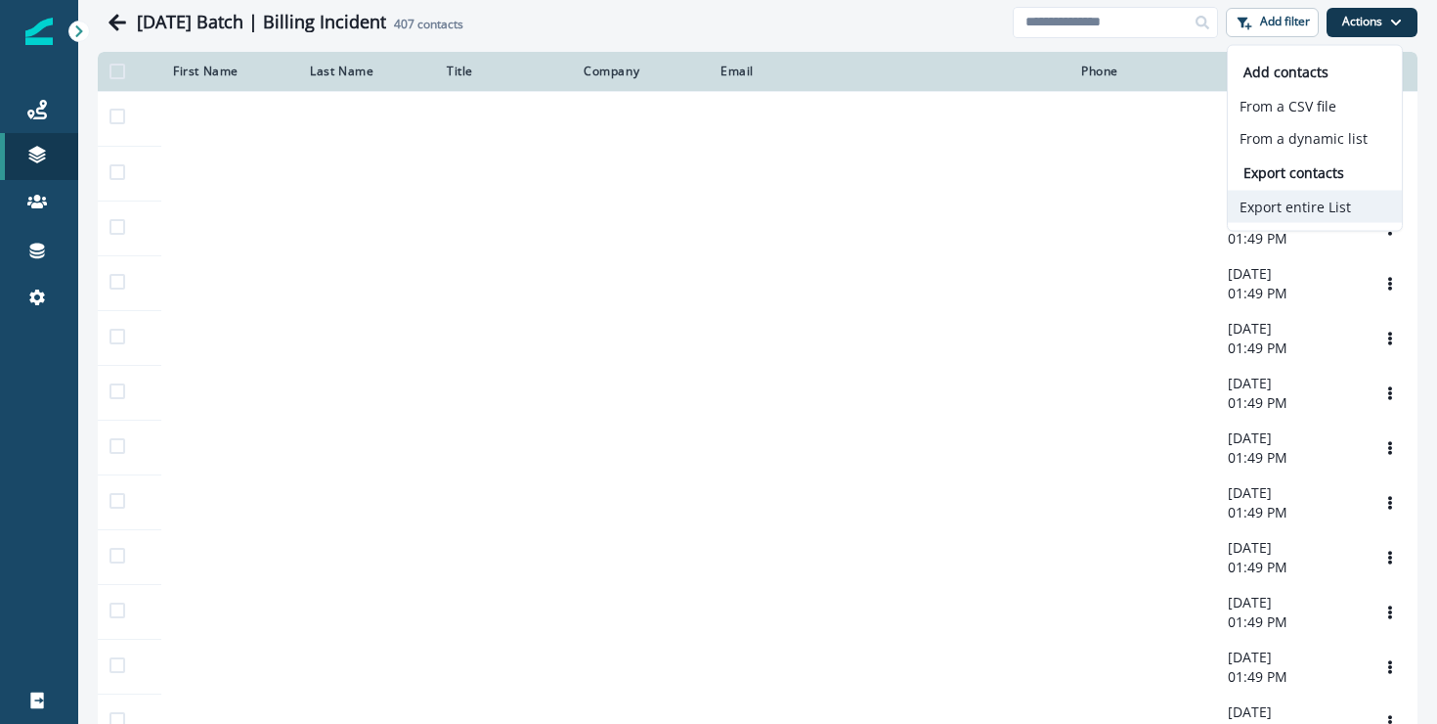
click at [1275, 204] on button "Export entire List" at bounding box center [1315, 207] width 174 height 32
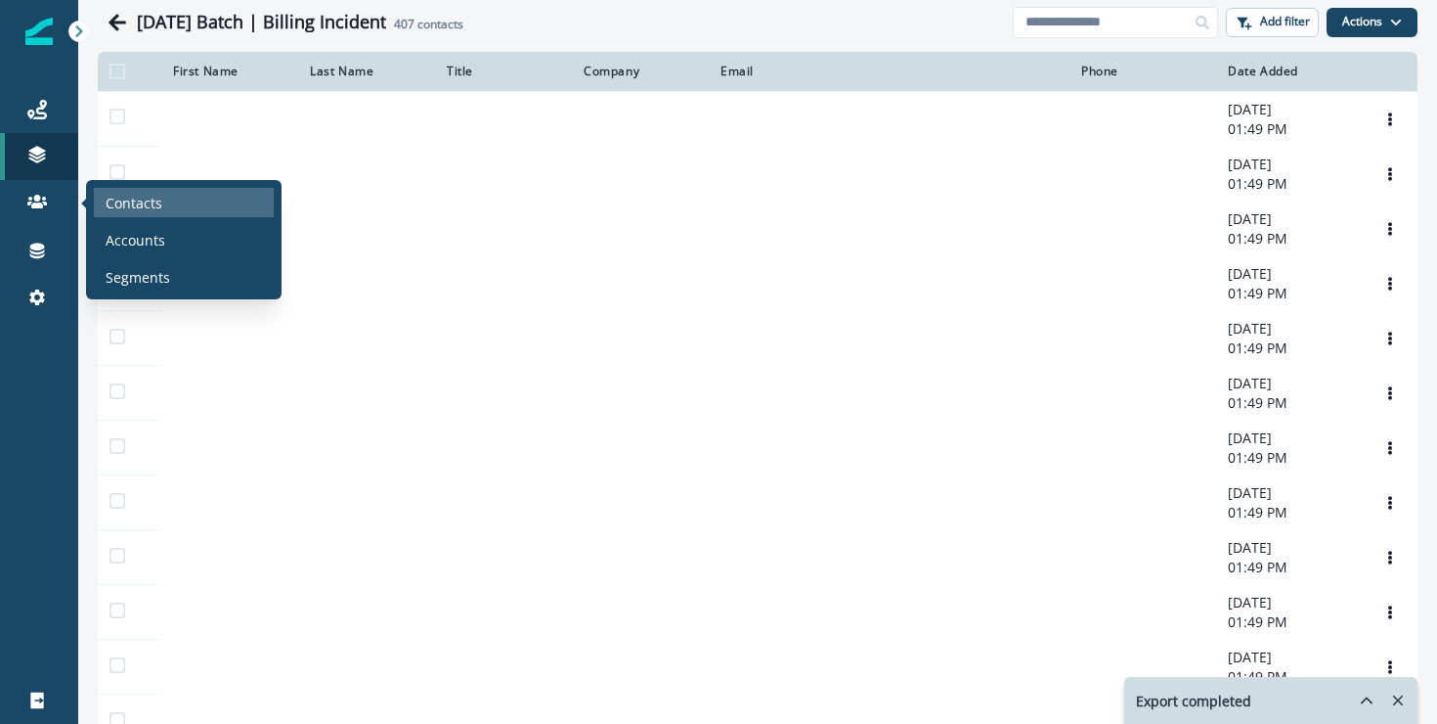
click at [143, 203] on p "Contacts" at bounding box center [134, 203] width 57 height 21
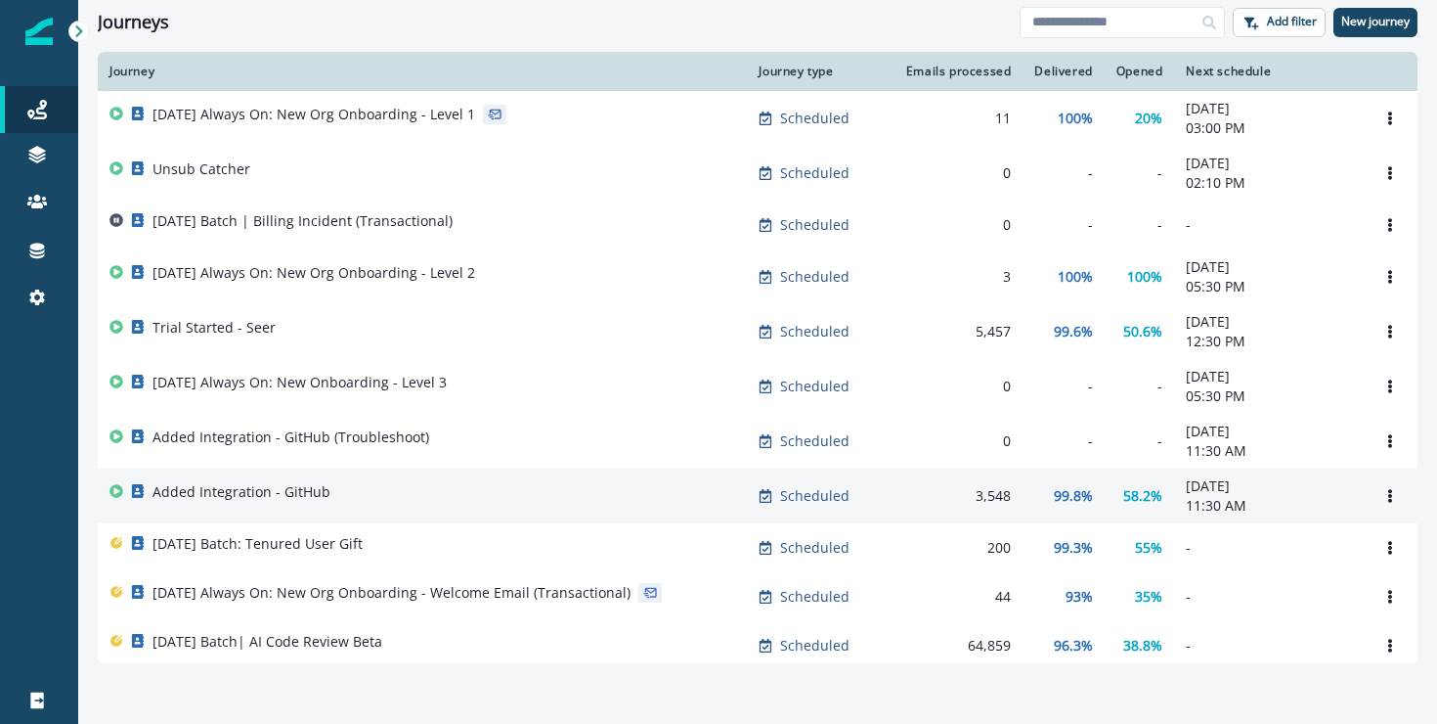
click at [316, 490] on p "Added Integration - GitHub" at bounding box center [242, 492] width 178 height 20
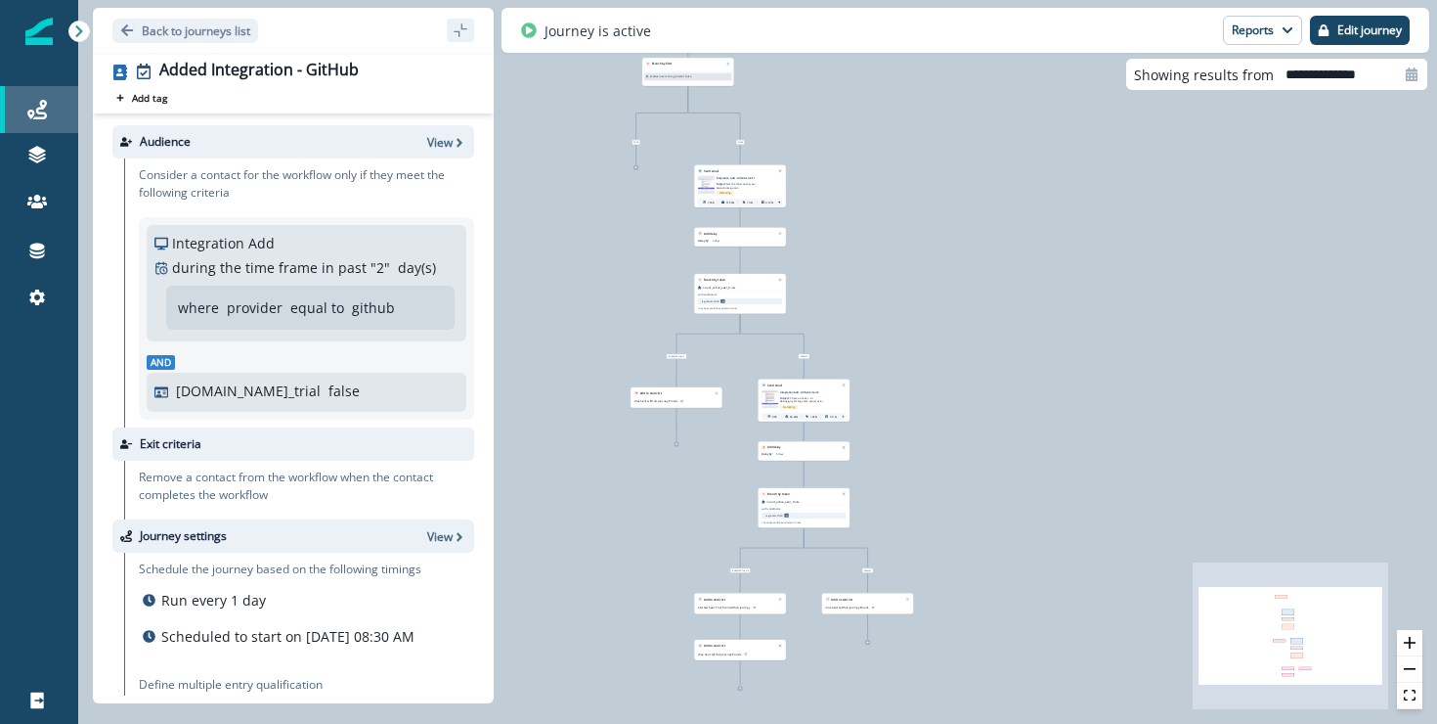
click at [56, 111] on div "Journeys" at bounding box center [39, 109] width 63 height 23
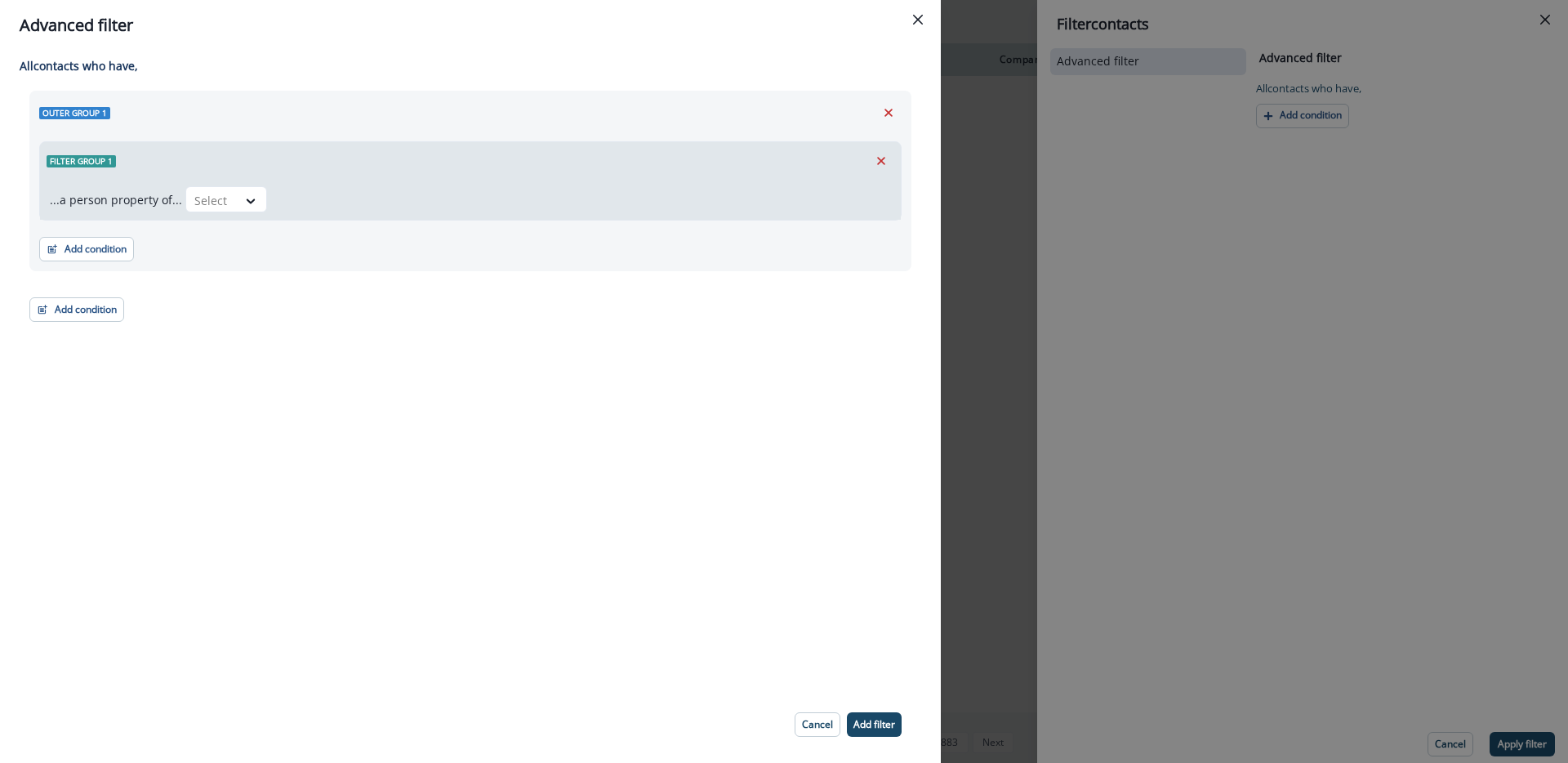
click at [878, 220] on div "Filter group 1 ...a person property of... Select" at bounding box center [470, 181] width 863 height 79
click at [985, 236] on div "Advanced filter All contact s who have, Outer group 1 Filter group 1 ...a perso…" at bounding box center [784, 381] width 1568 height 763
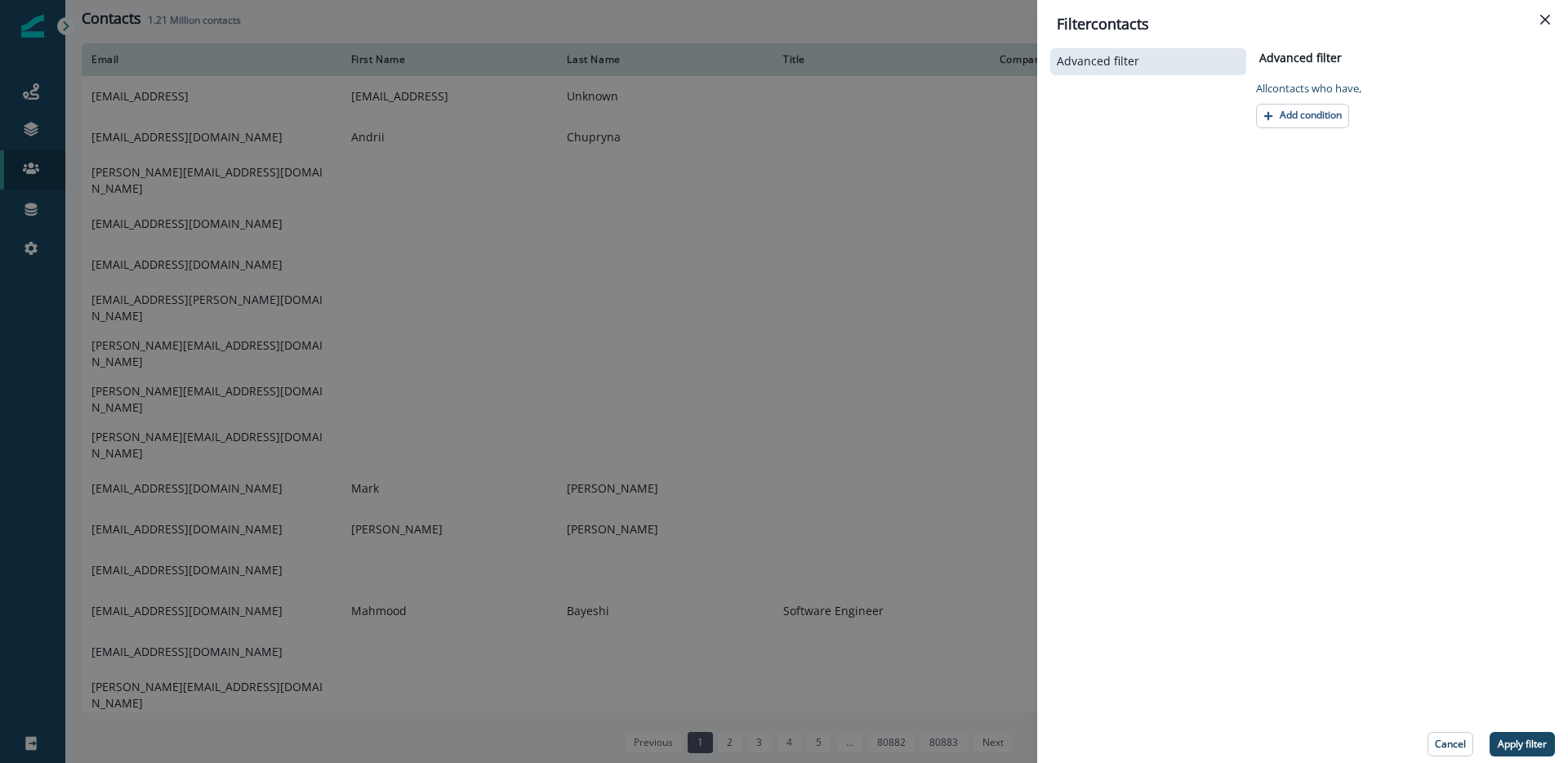
click at [983, 239] on div "Filter contacts Advanced filter Advanced filter Clear All contact s who have, A…" at bounding box center [784, 381] width 1568 height 763
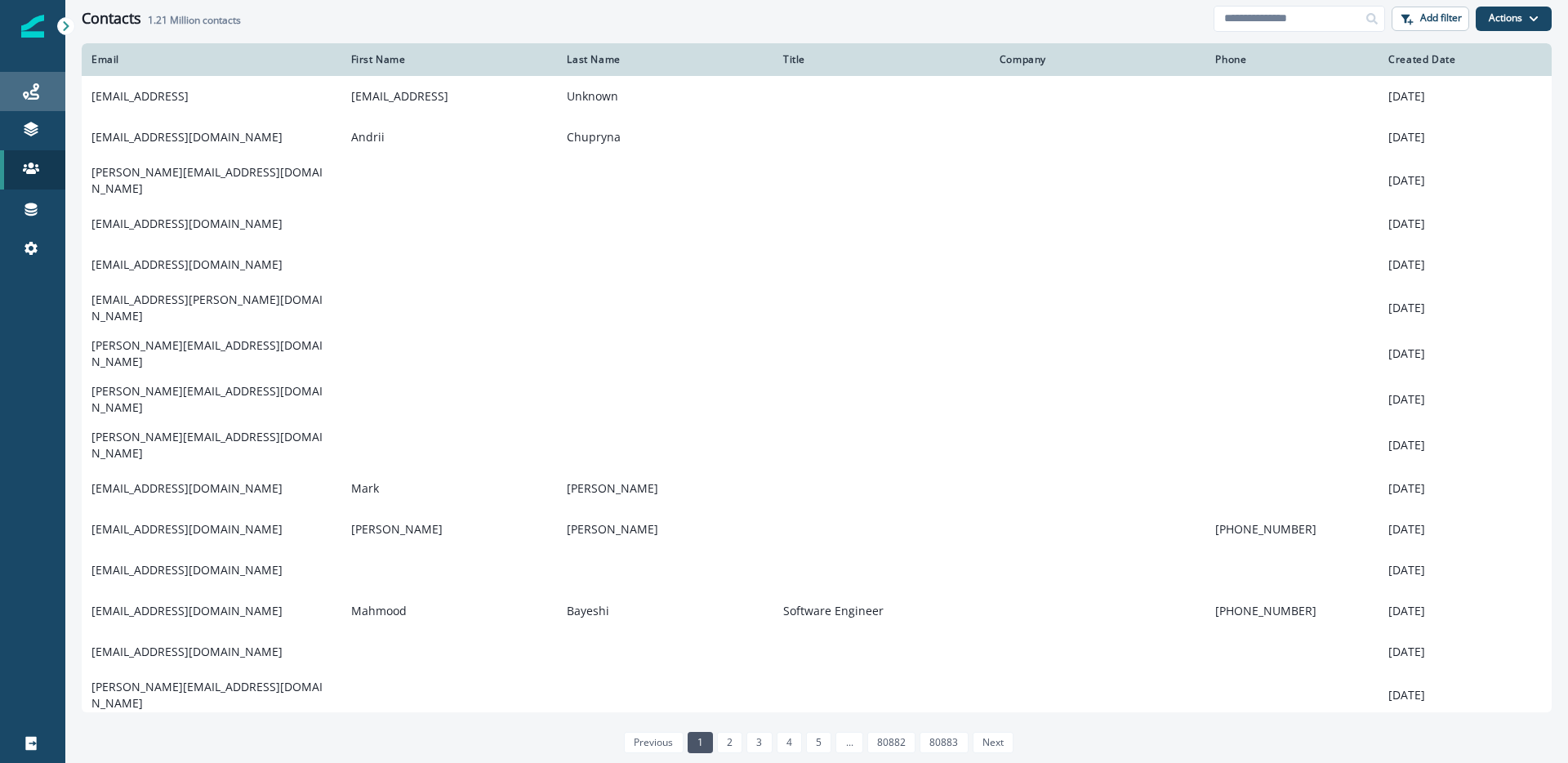
click at [20, 98] on div "Journeys" at bounding box center [33, 91] width 53 height 19
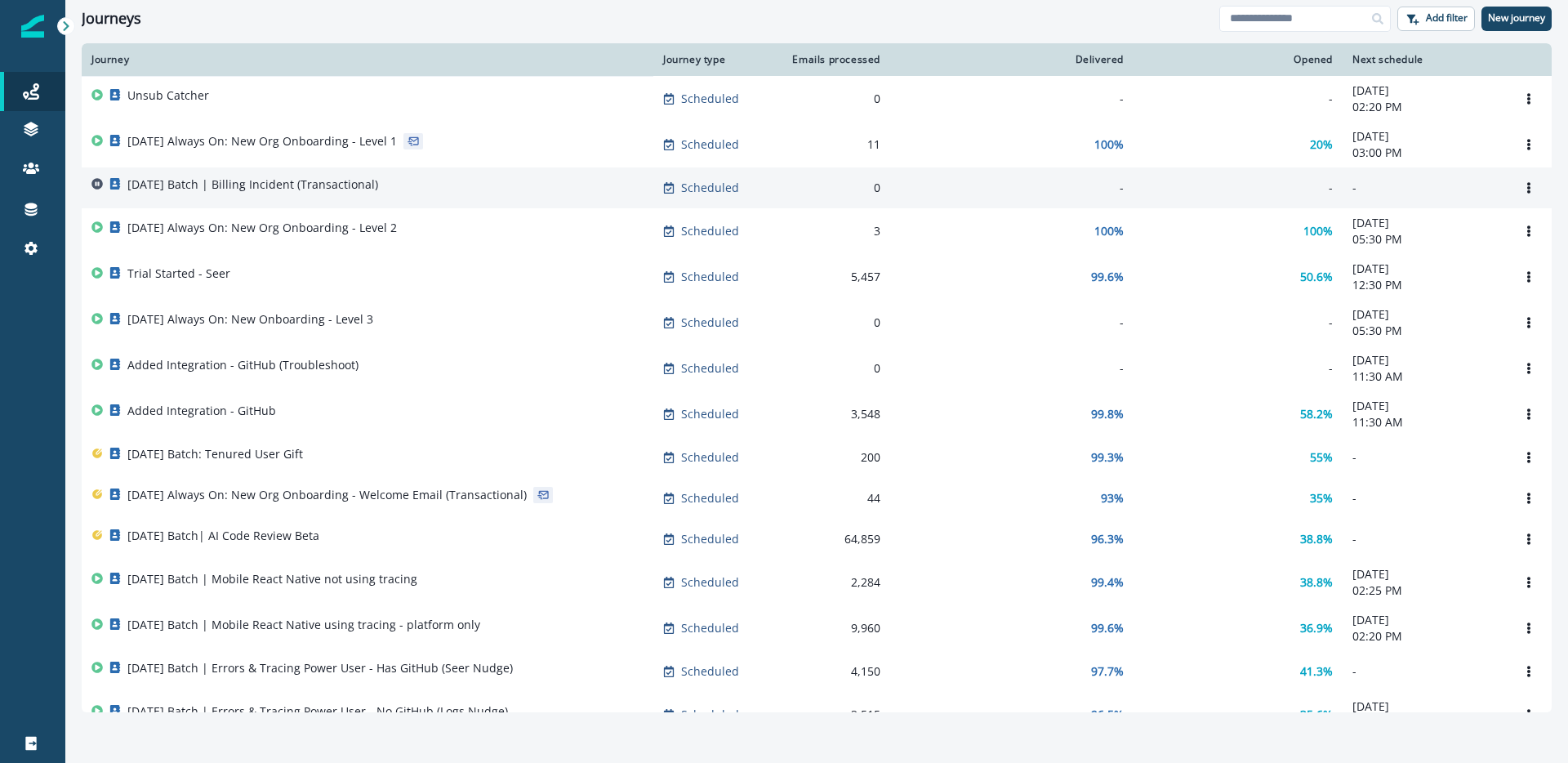
click at [480, 185] on div "[DATE] Batch | Billing Incident (Transactional)" at bounding box center [368, 187] width 552 height 23
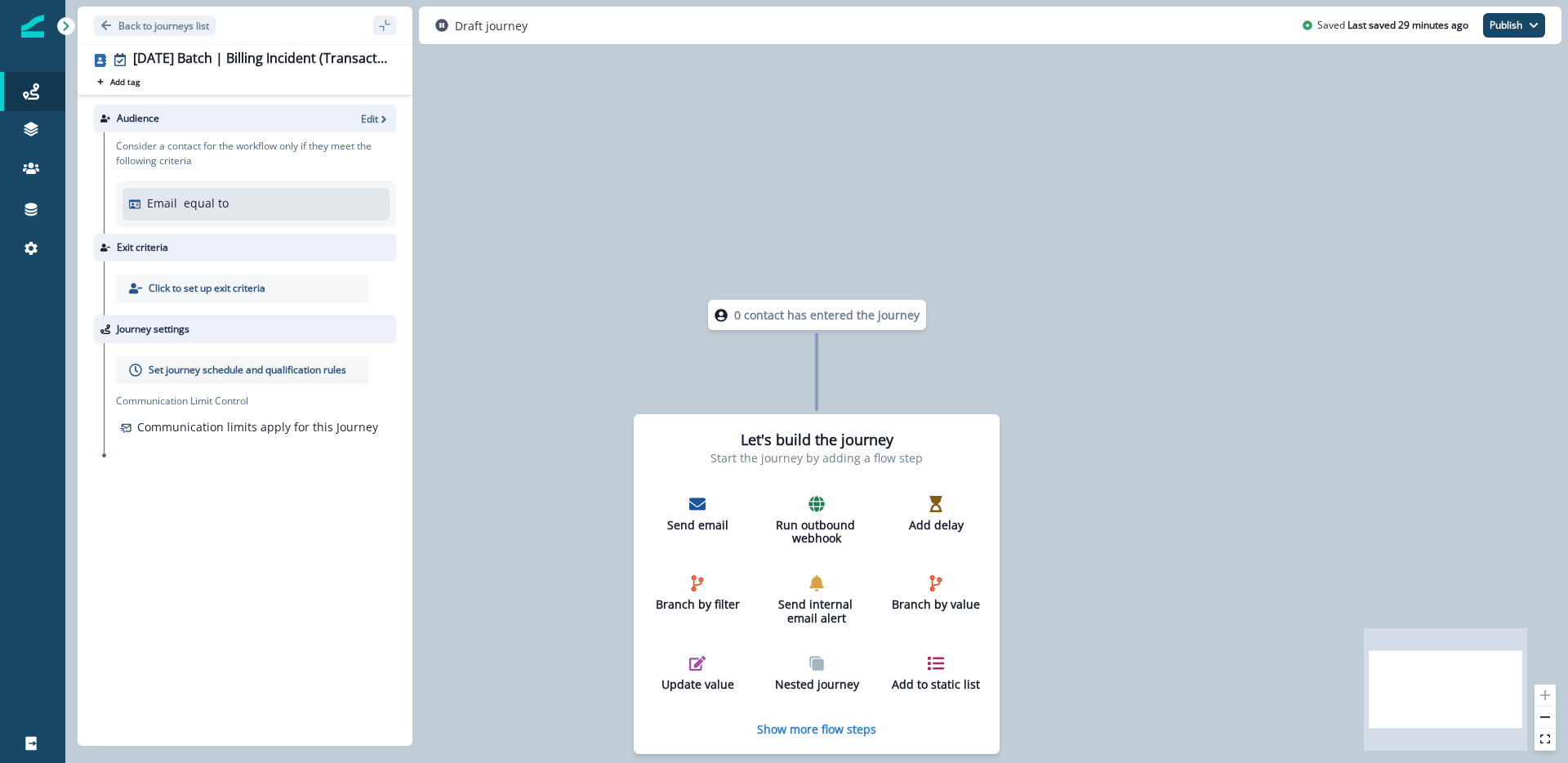
click at [203, 207] on p "equal to" at bounding box center [206, 203] width 45 height 18
click at [378, 123] on icon "button" at bounding box center [384, 120] width 12 height 12
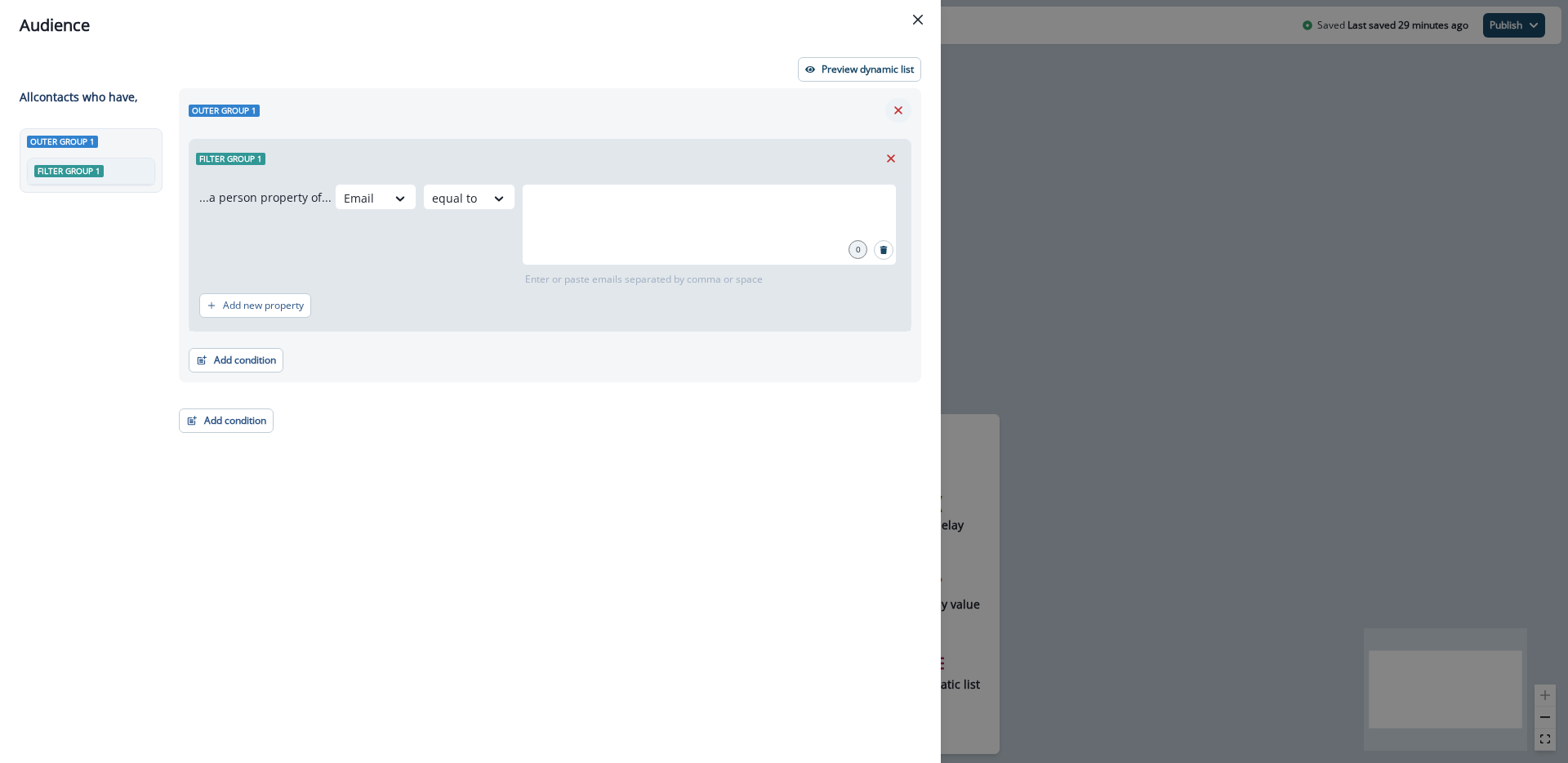
click at [900, 114] on icon "Remove" at bounding box center [899, 110] width 15 height 15
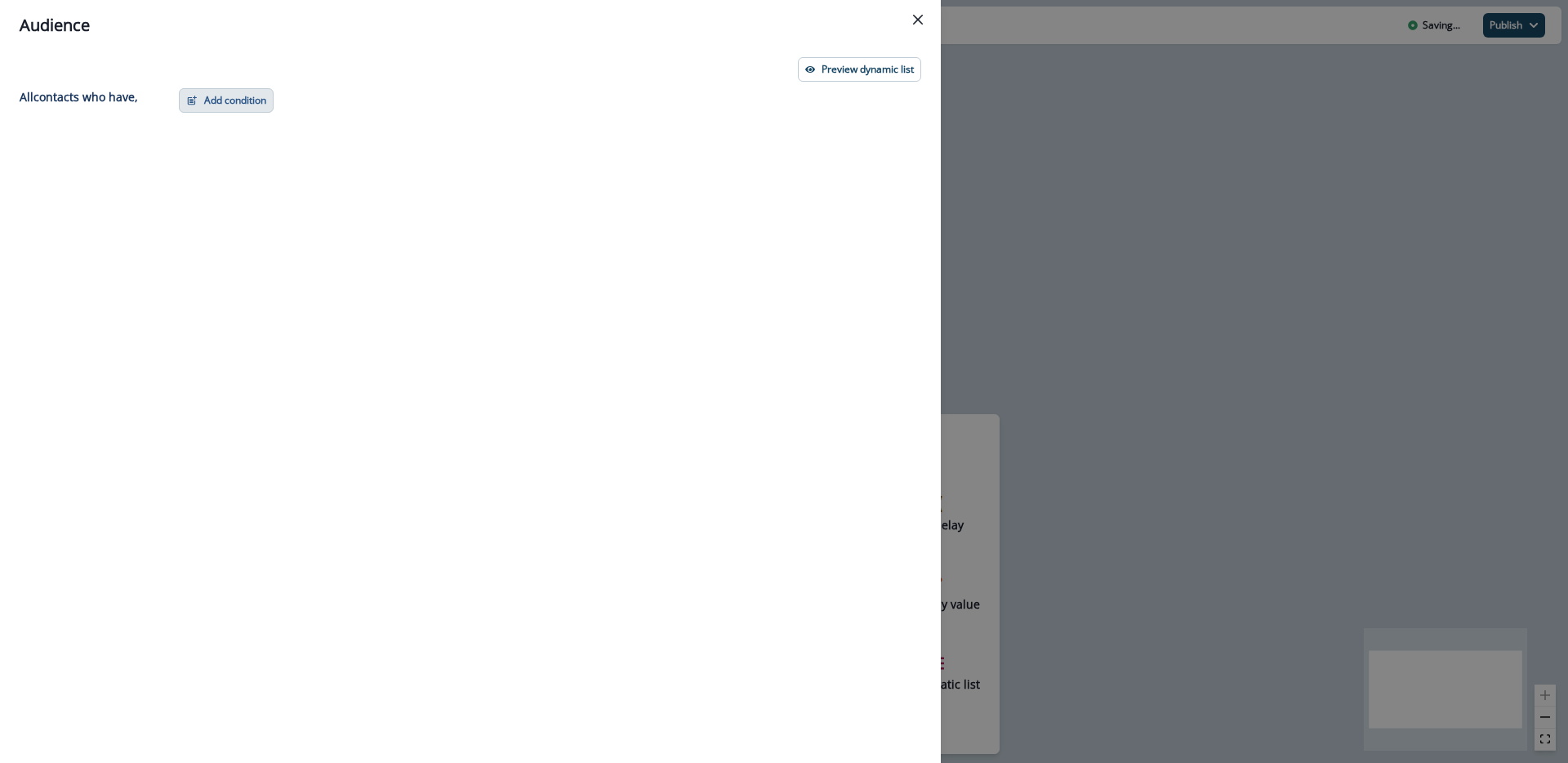
click at [239, 98] on button "Add condition" at bounding box center [226, 100] width 94 height 24
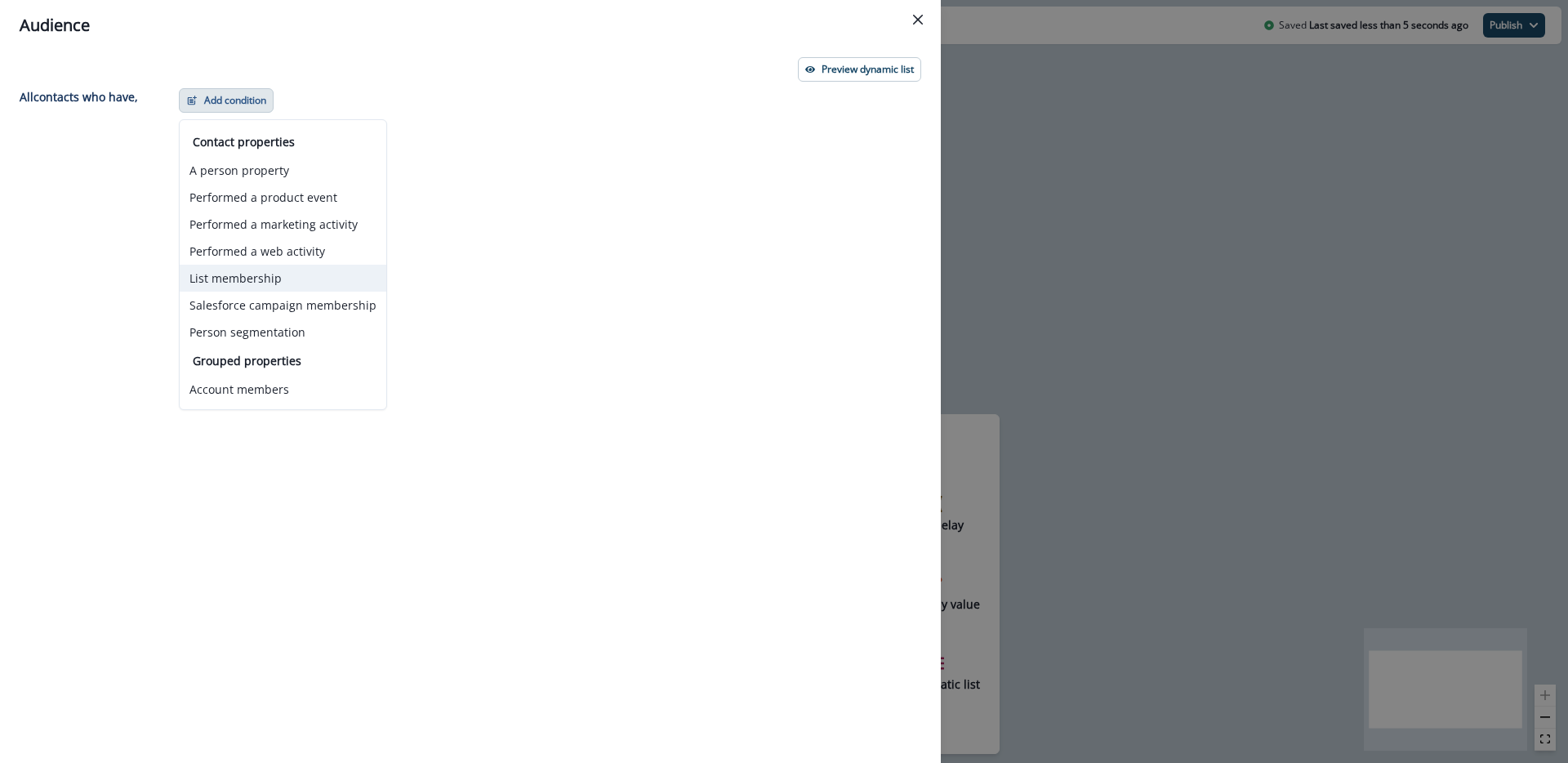
click at [251, 282] on button "List membership" at bounding box center [282, 278] width 206 height 27
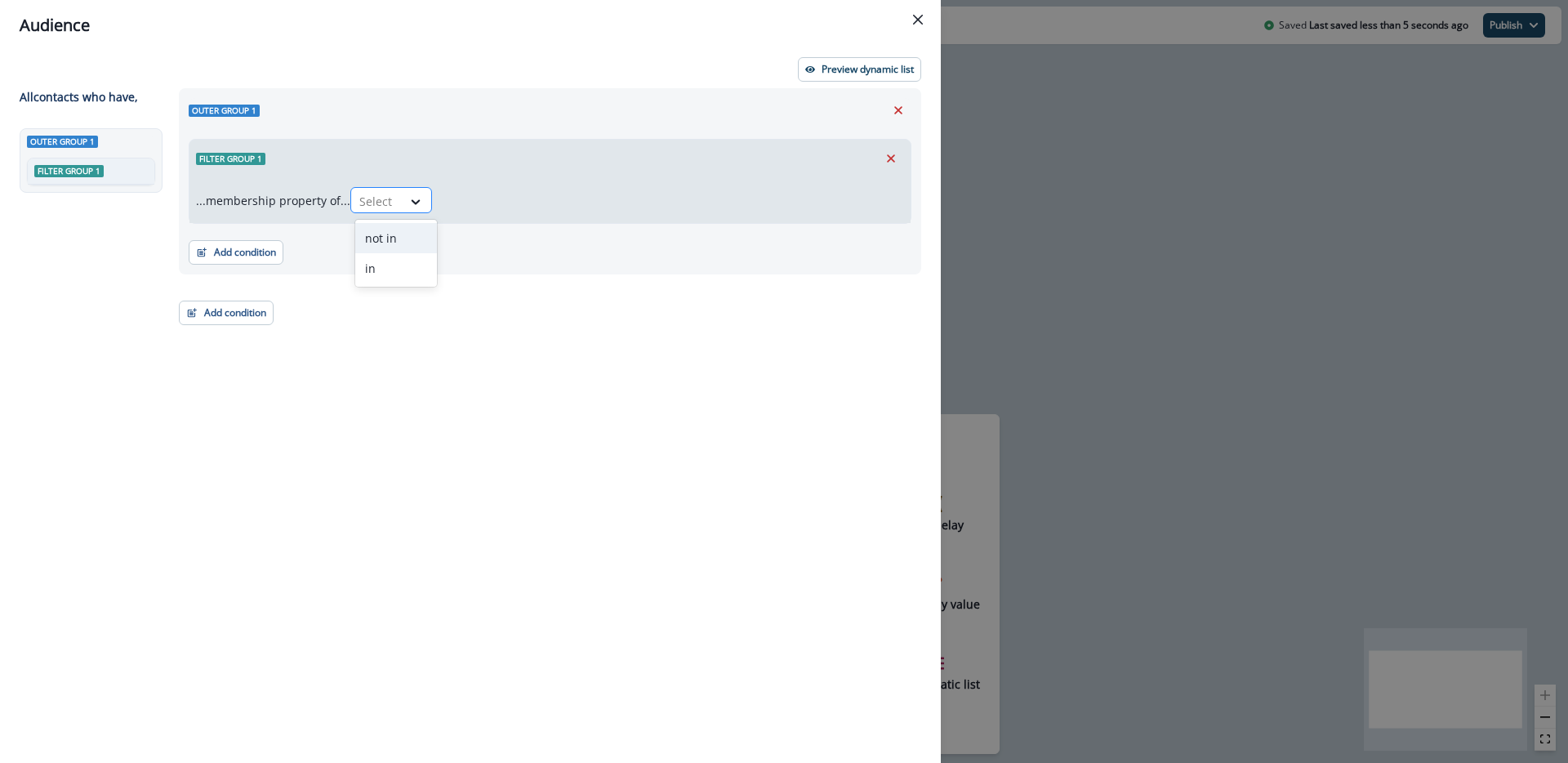
click at [393, 205] on div at bounding box center [376, 201] width 34 height 20
click at [386, 258] on div "in" at bounding box center [396, 268] width 82 height 30
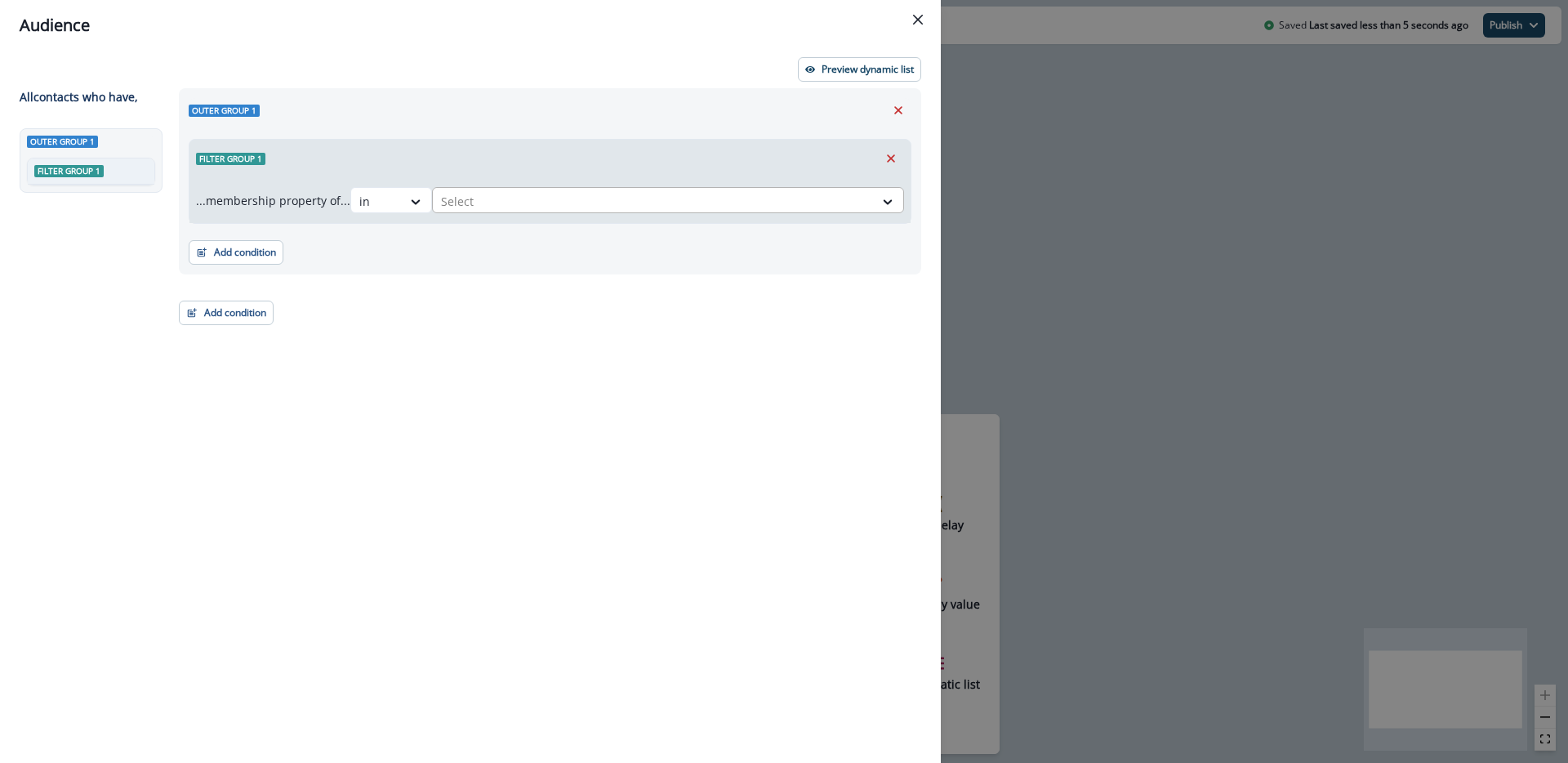
click at [470, 191] on div at bounding box center [653, 201] width 424 height 20
type input "******"
click at [606, 258] on div "Static list [DATE] Batch | Billing Incident" at bounding box center [676, 242] width 458 height 38
click at [520, 343] on div "Outer group 1 Filter group 1 ...membership property of... in [DATE] Batch | Bil…" at bounding box center [545, 396] width 753 height 615
click at [877, 72] on p "Preview dynamic list" at bounding box center [868, 69] width 92 height 12
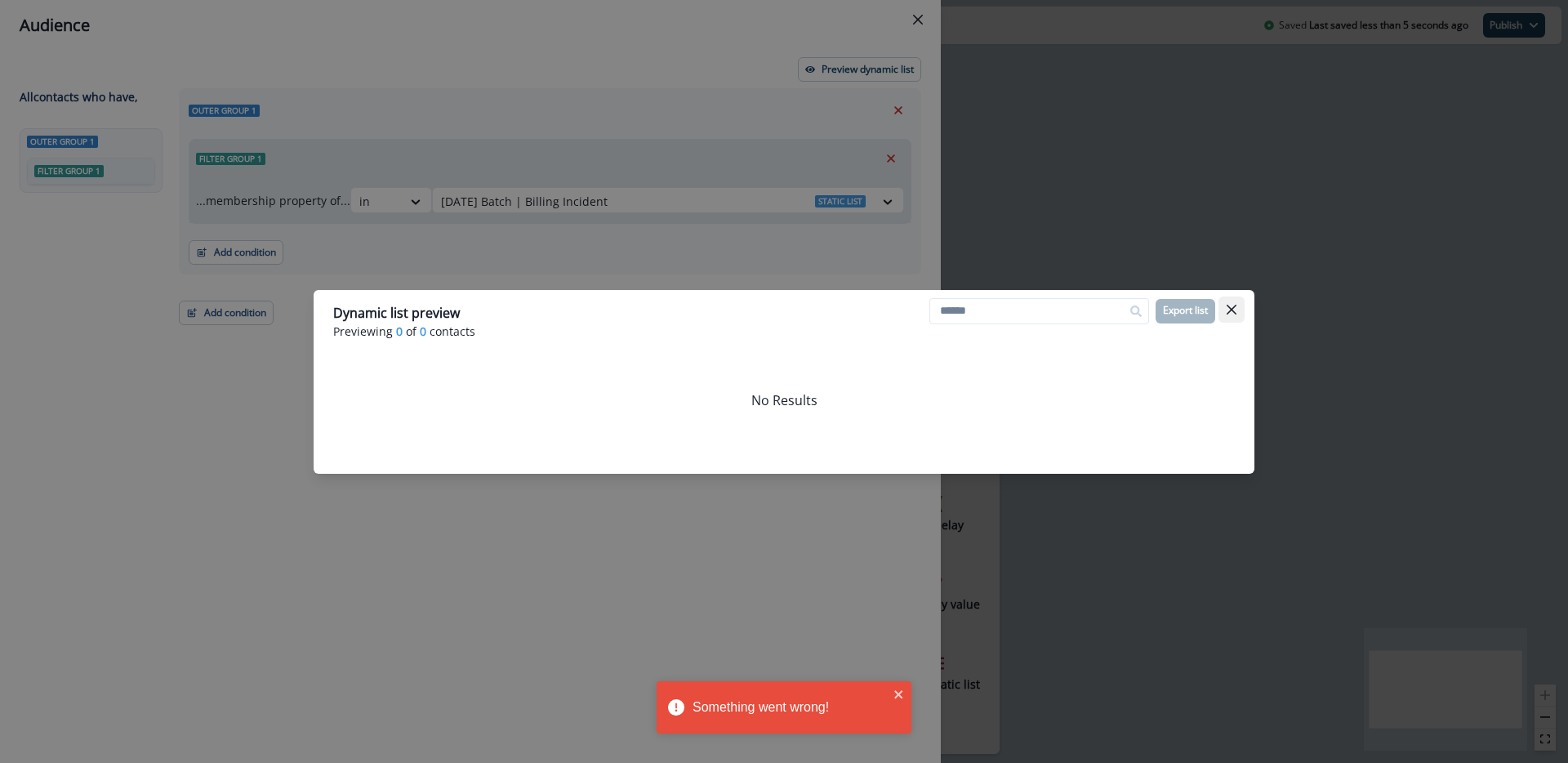
click at [1235, 308] on icon "Close" at bounding box center [1232, 310] width 10 height 10
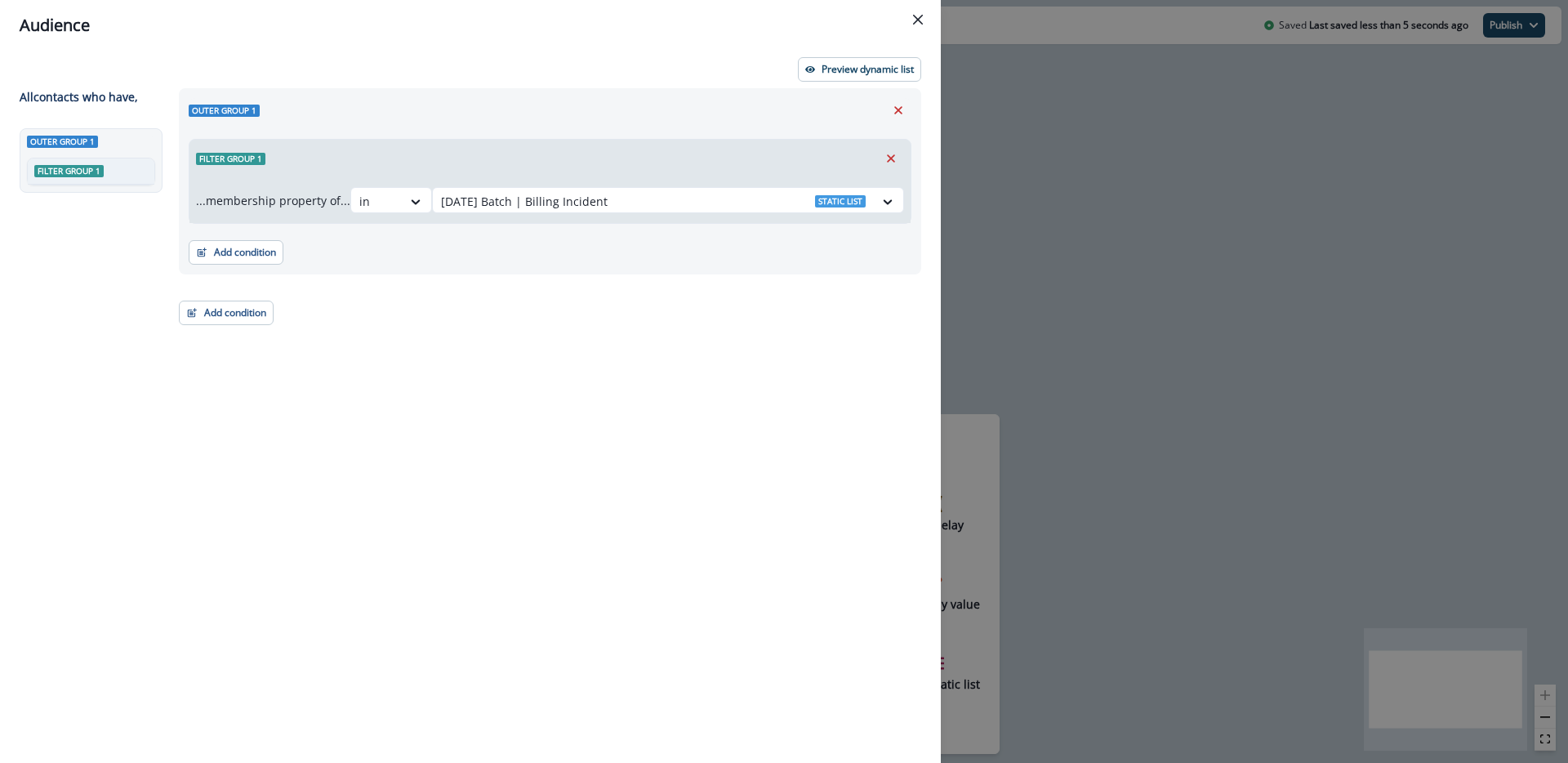
click at [701, 423] on div "Outer group 1 Filter group 1 ...membership property of... in [DATE] Batch | Bil…" at bounding box center [545, 396] width 753 height 615
click at [861, 79] on button "Preview dynamic list" at bounding box center [860, 69] width 124 height 24
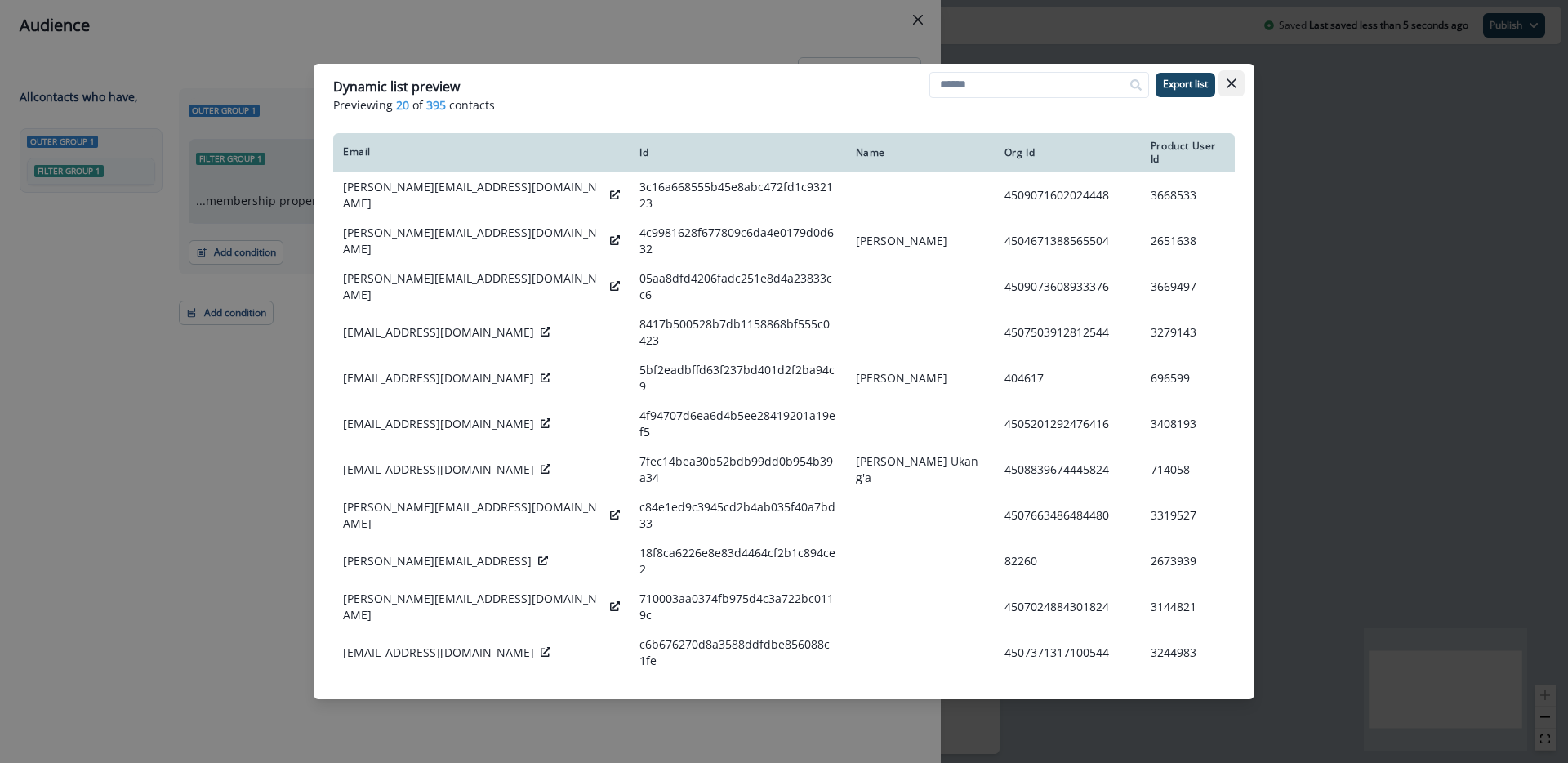
click at [1243, 82] on button "Close" at bounding box center [1231, 83] width 26 height 26
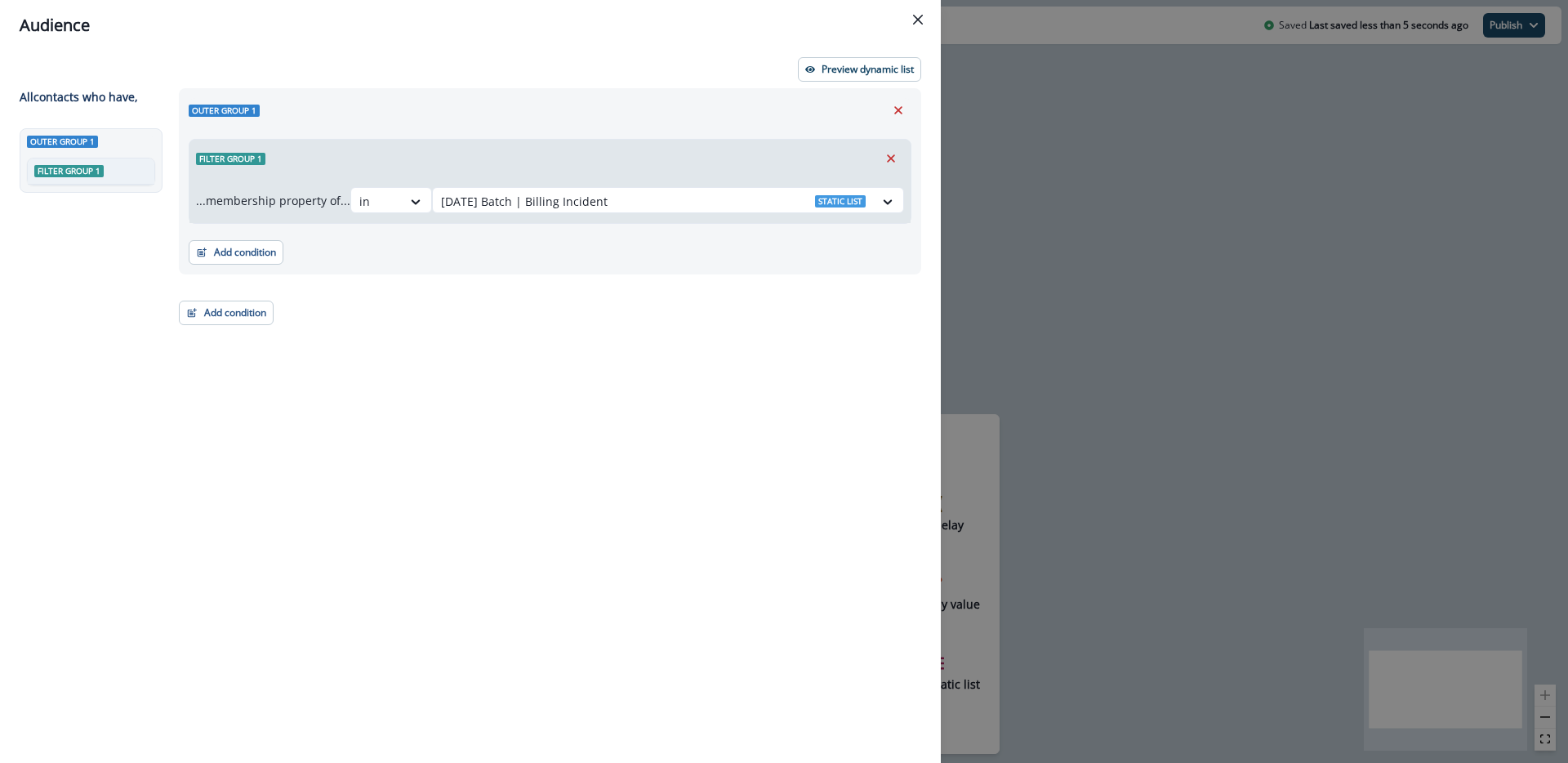
click at [540, 415] on div "Outer group 1 Filter group 1 ...membership property of... in [DATE] Batch | Bil…" at bounding box center [545, 396] width 753 height 615
click at [413, 365] on div "Outer group 1 Filter group 1 ...membership property of... in [DATE] Batch | Bil…" at bounding box center [545, 396] width 753 height 615
click at [918, 23] on icon "Close" at bounding box center [918, 20] width 10 height 10
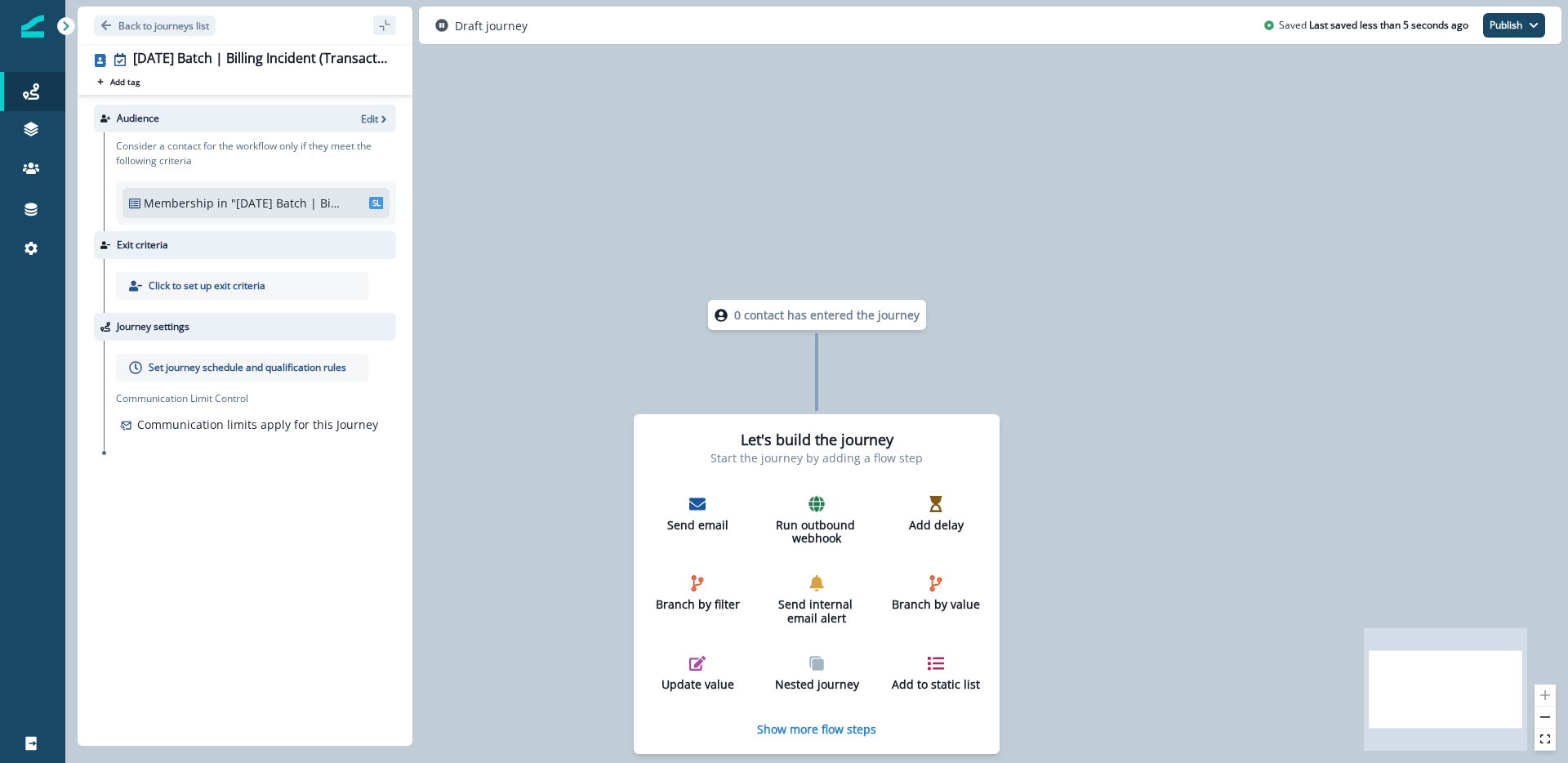
click at [928, 156] on div "0 contact has entered the journey Let's build the journey Start the journey by …" at bounding box center [816, 381] width 1503 height 763
click at [693, 523] on p "Send email" at bounding box center [698, 526] width 90 height 14
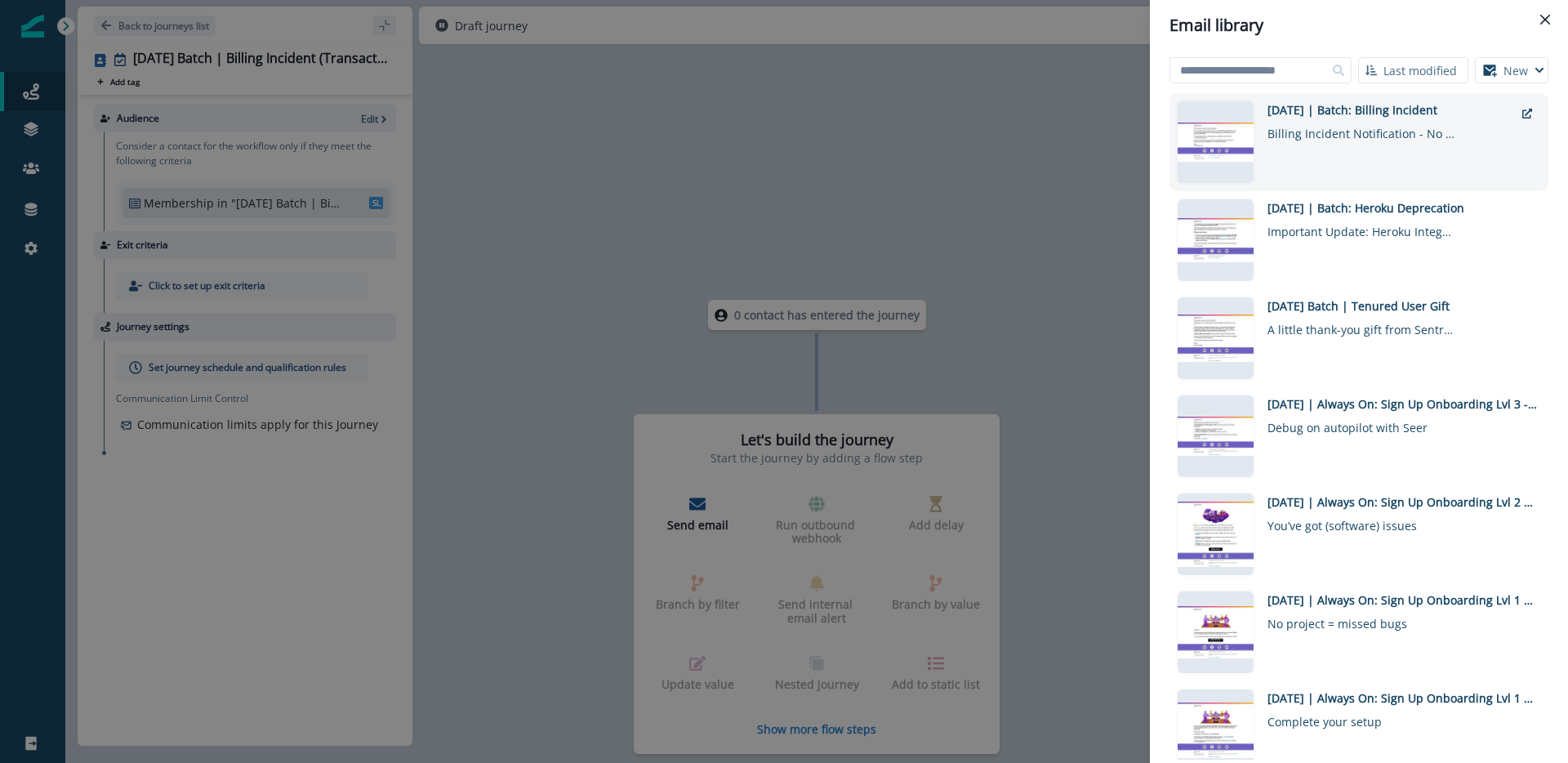
click at [1397, 114] on div "[DATE] | Batch: Billing Incident" at bounding box center [1391, 109] width 246 height 18
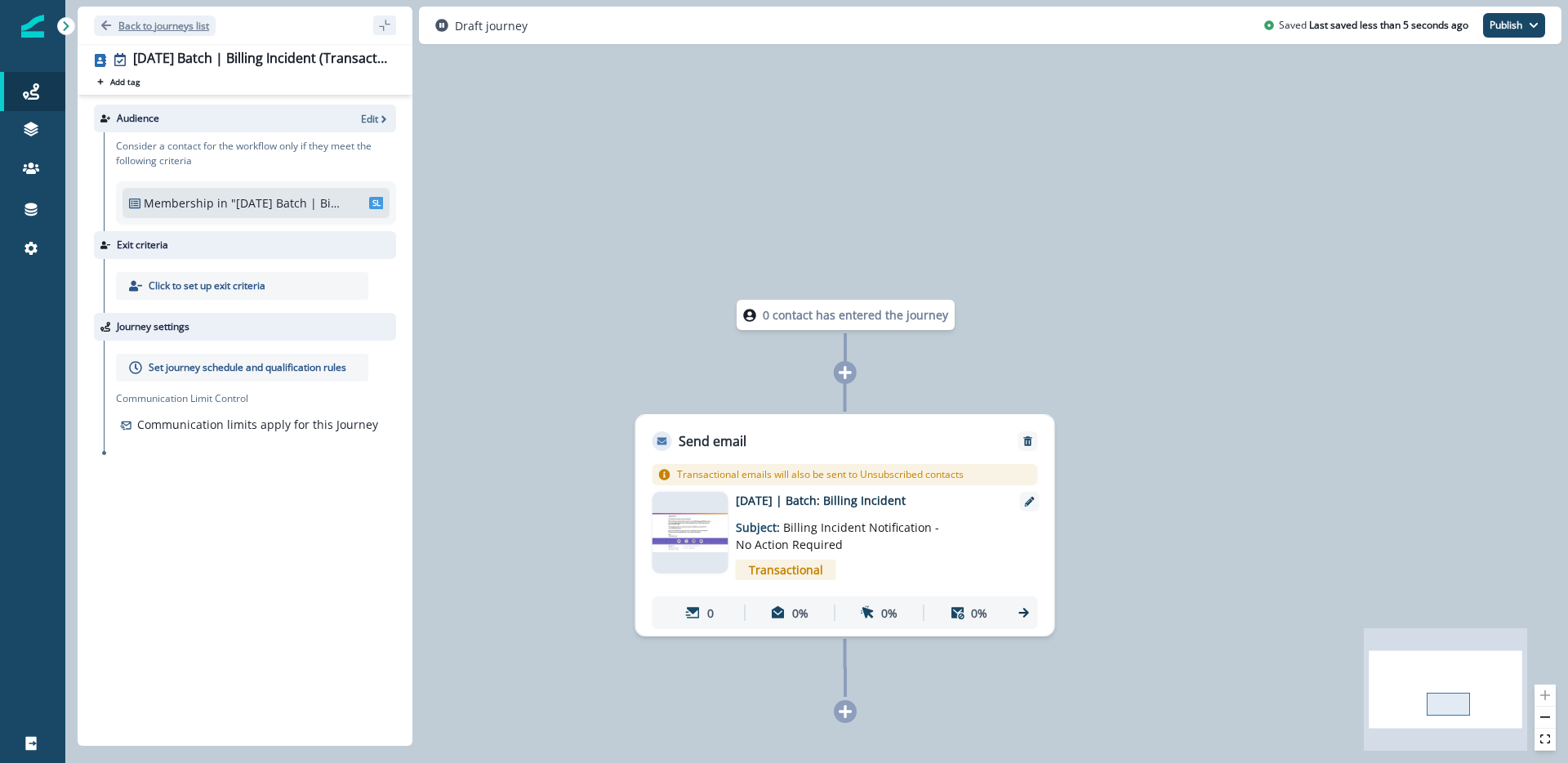
click at [188, 28] on p "Back to journeys list" at bounding box center [164, 25] width 91 height 14
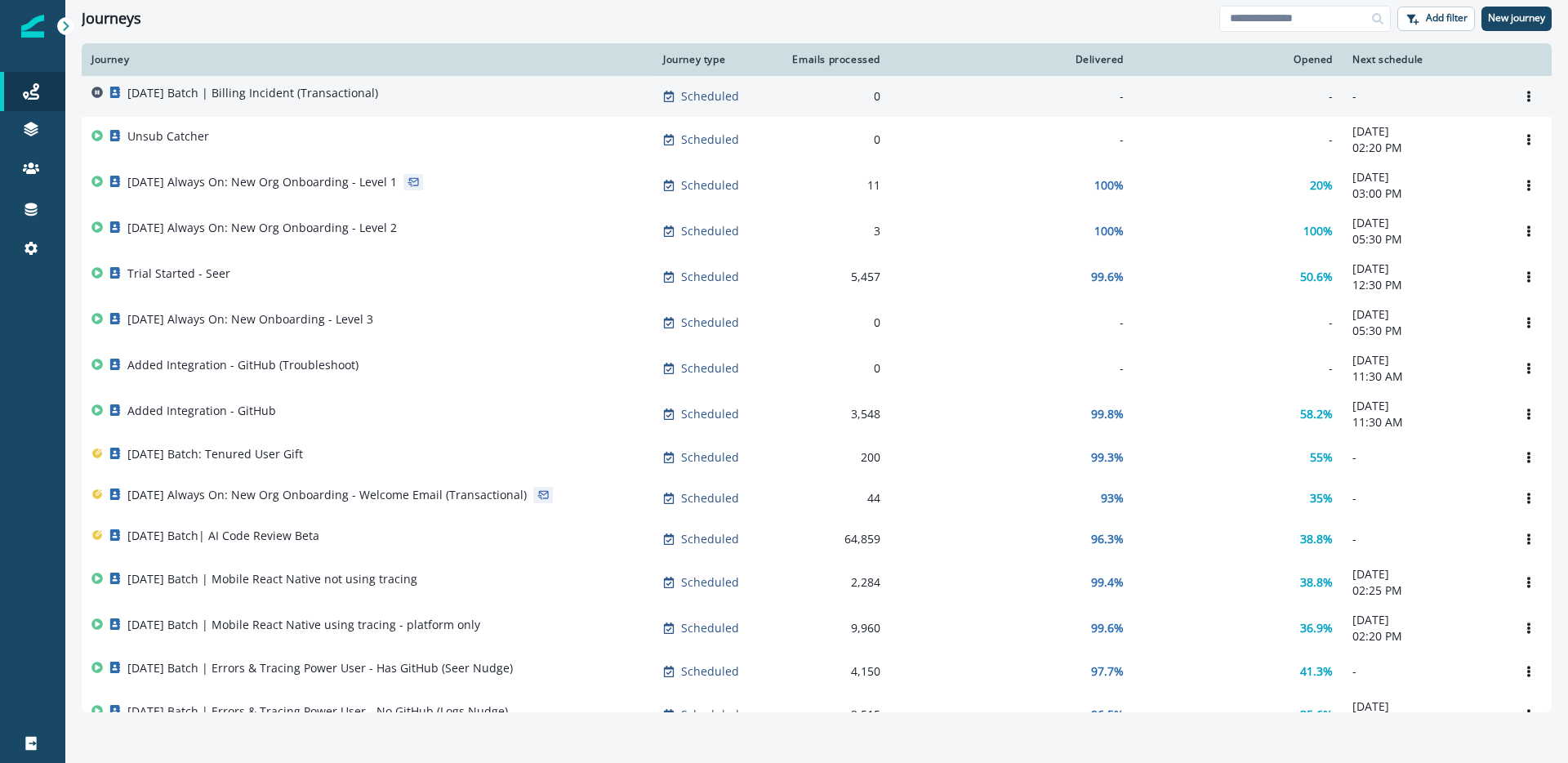
click at [274, 81] on td "[DATE] Batch | Billing Incident (Transactional)" at bounding box center [368, 96] width 571 height 41
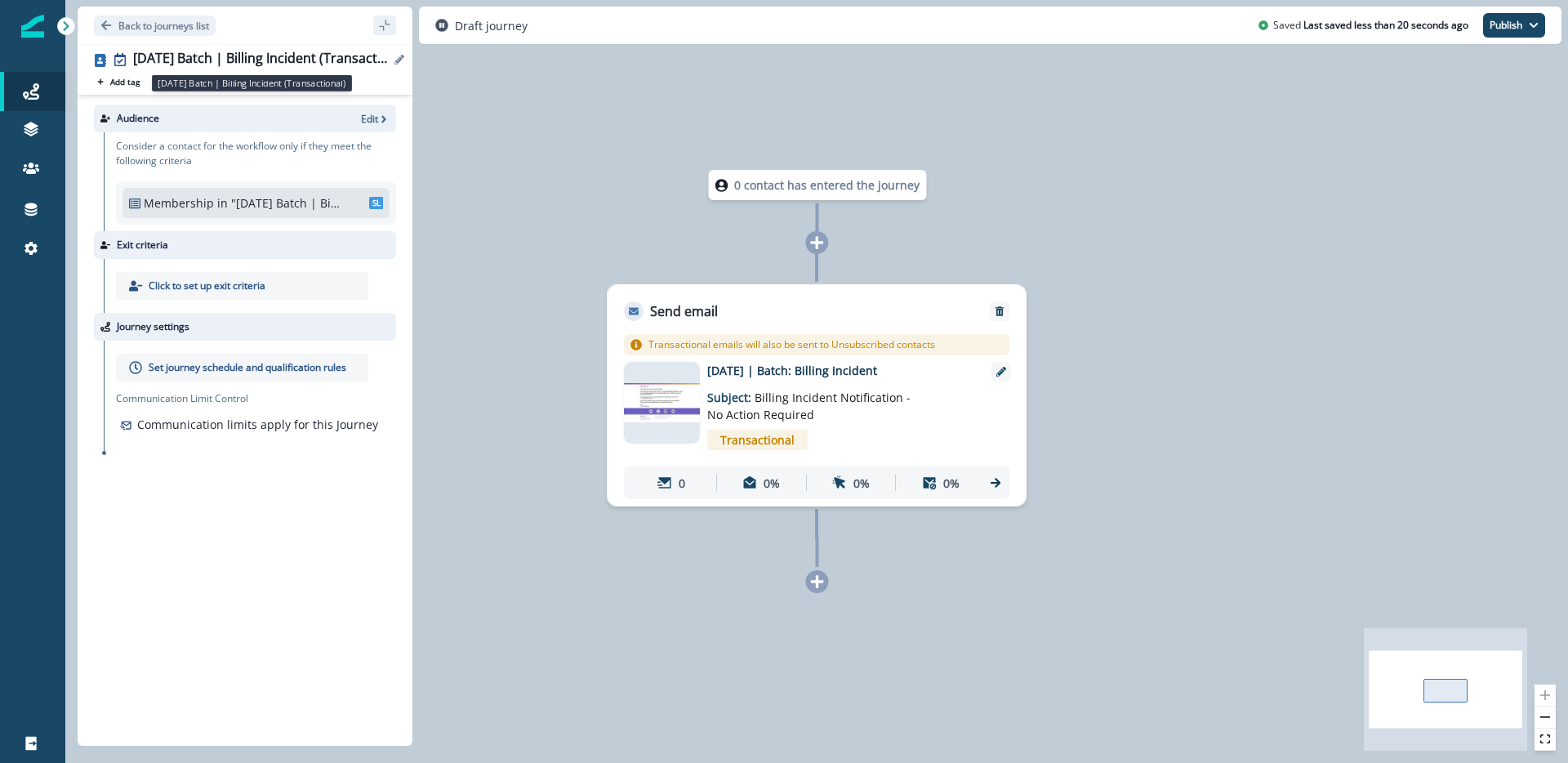
click at [301, 53] on div "[DATE] Batch | Billing Incident (Transactional)" at bounding box center [261, 60] width 256 height 18
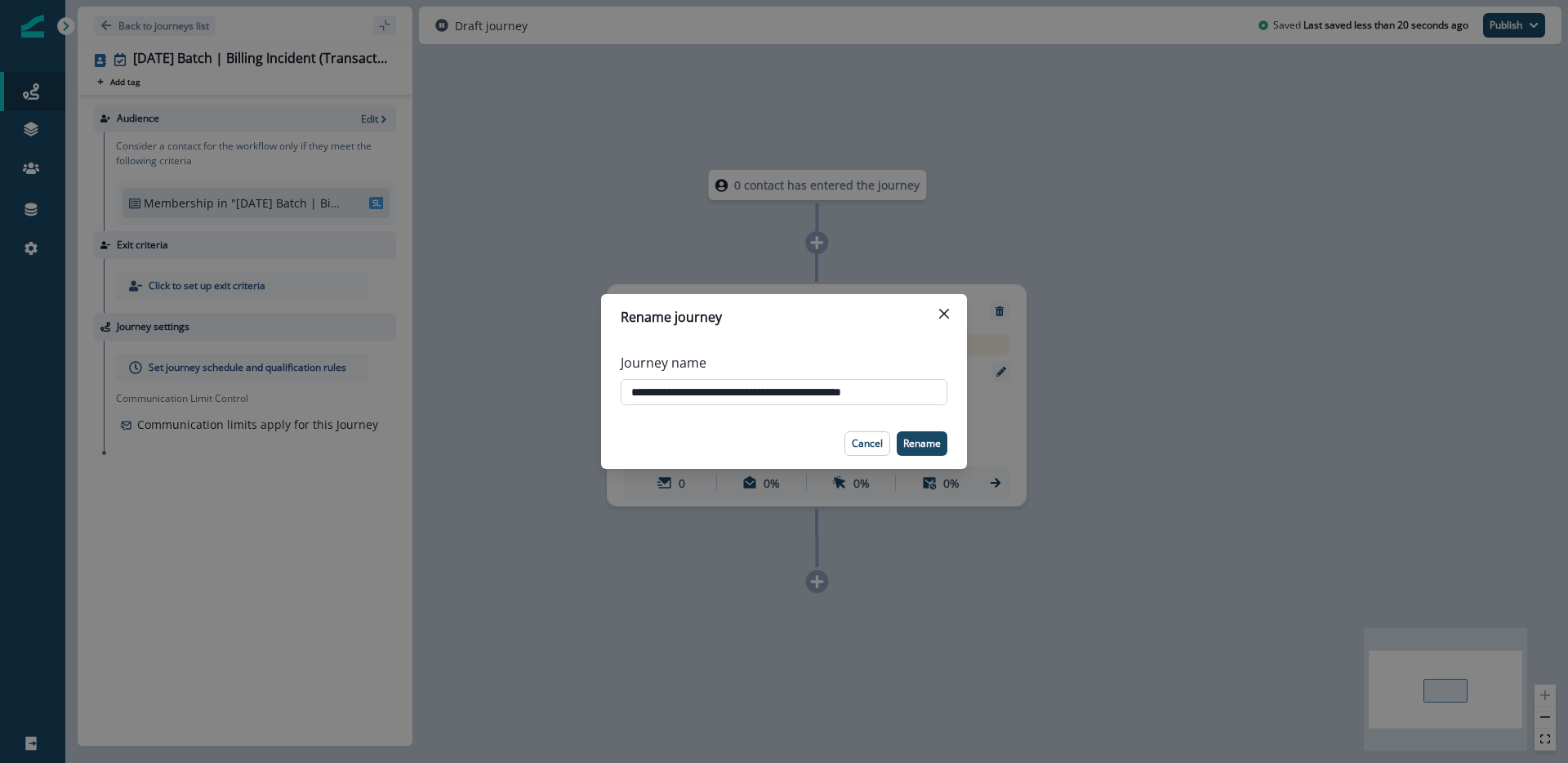
click at [690, 394] on input "**********" at bounding box center [784, 392] width 327 height 26
type input "**********"
click at [920, 442] on p "Rename" at bounding box center [921, 444] width 38 height 12
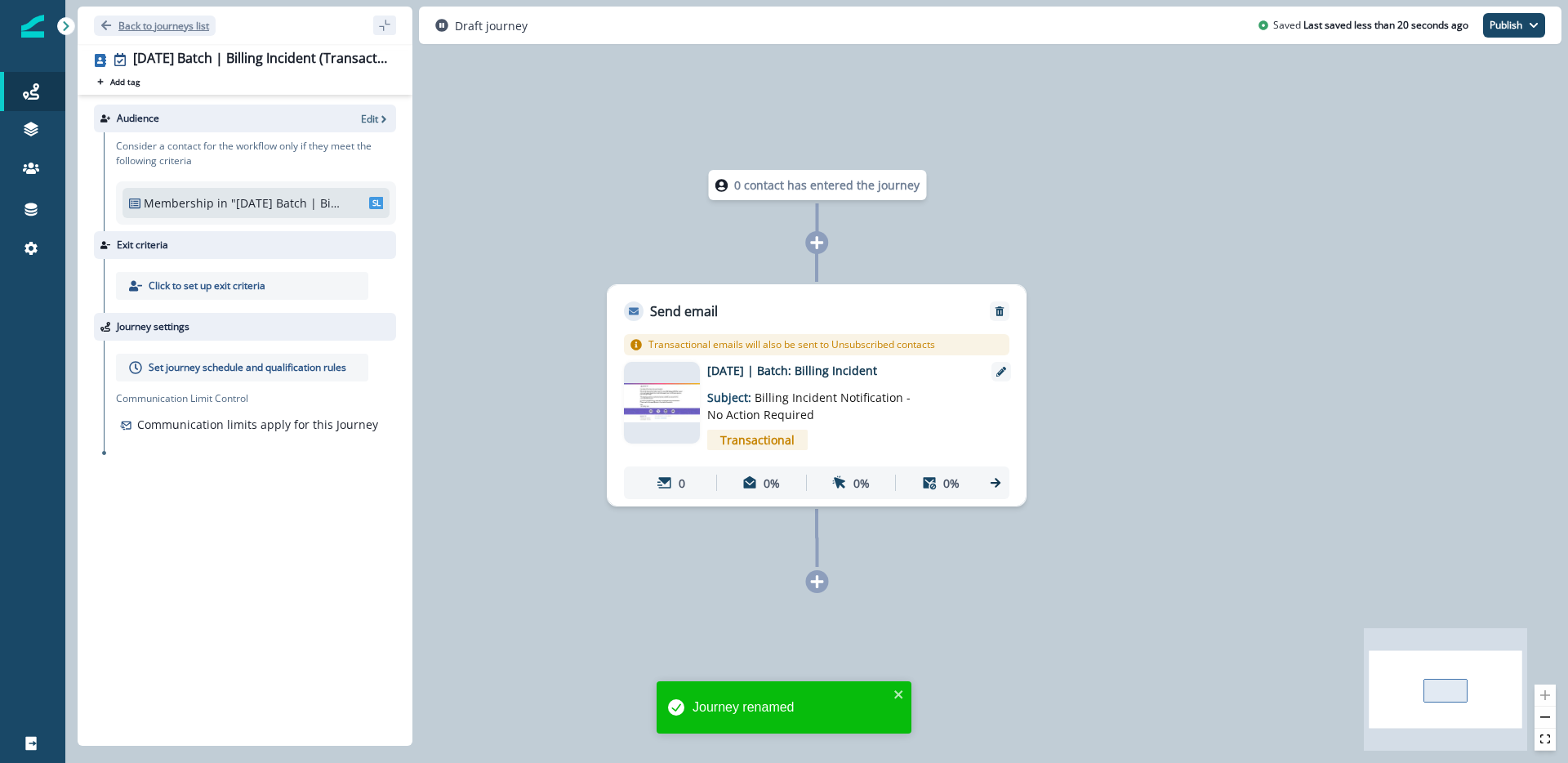
click at [133, 17] on button "Back to journeys list" at bounding box center [155, 26] width 122 height 20
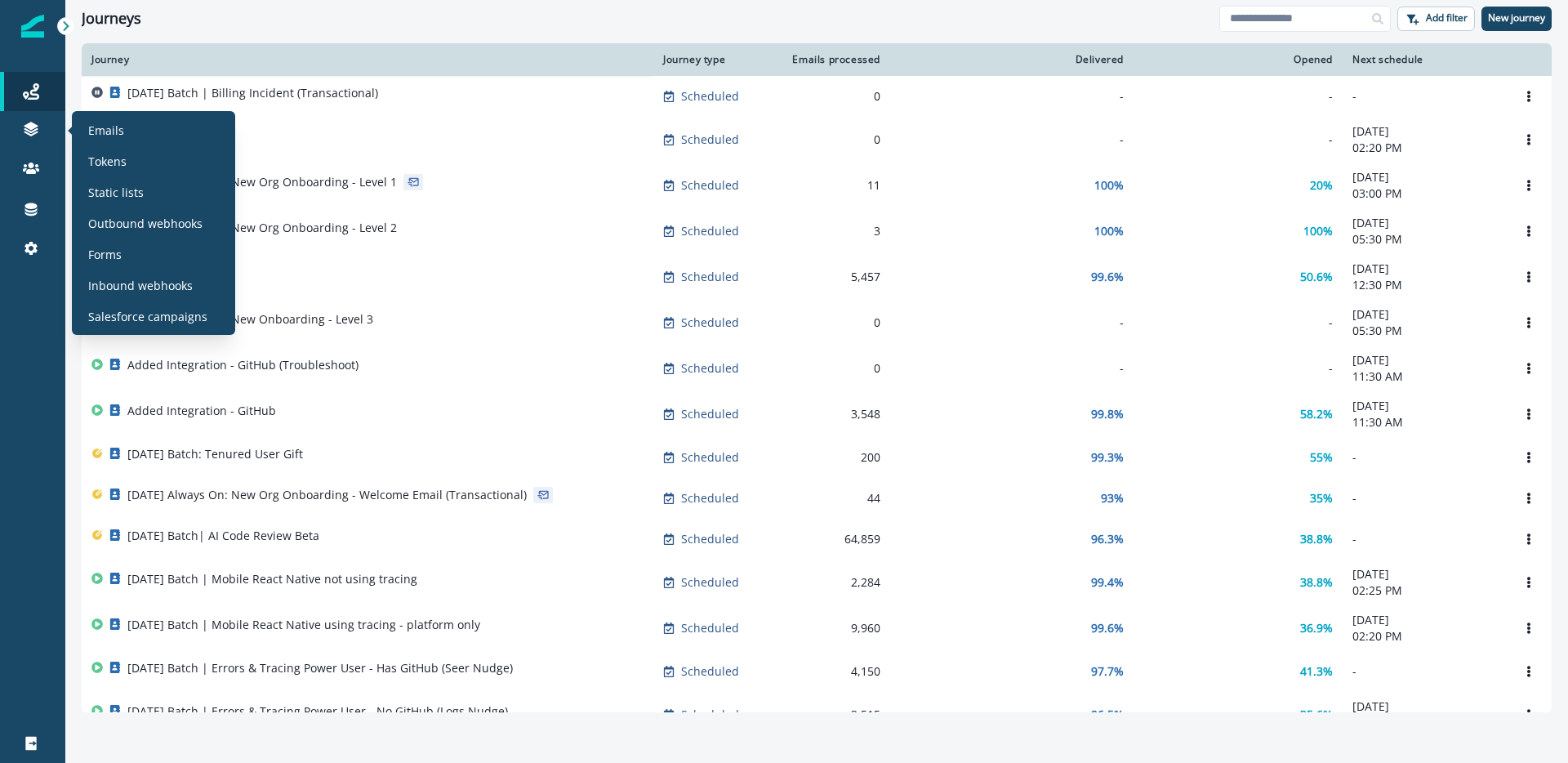
click at [130, 175] on div "Emails Tokens Static lists Outbound webhooks Forms Inbound webhooks Salesforce …" at bounding box center [154, 223] width 150 height 211
click at [130, 185] on p "Static lists" at bounding box center [116, 192] width 55 height 18
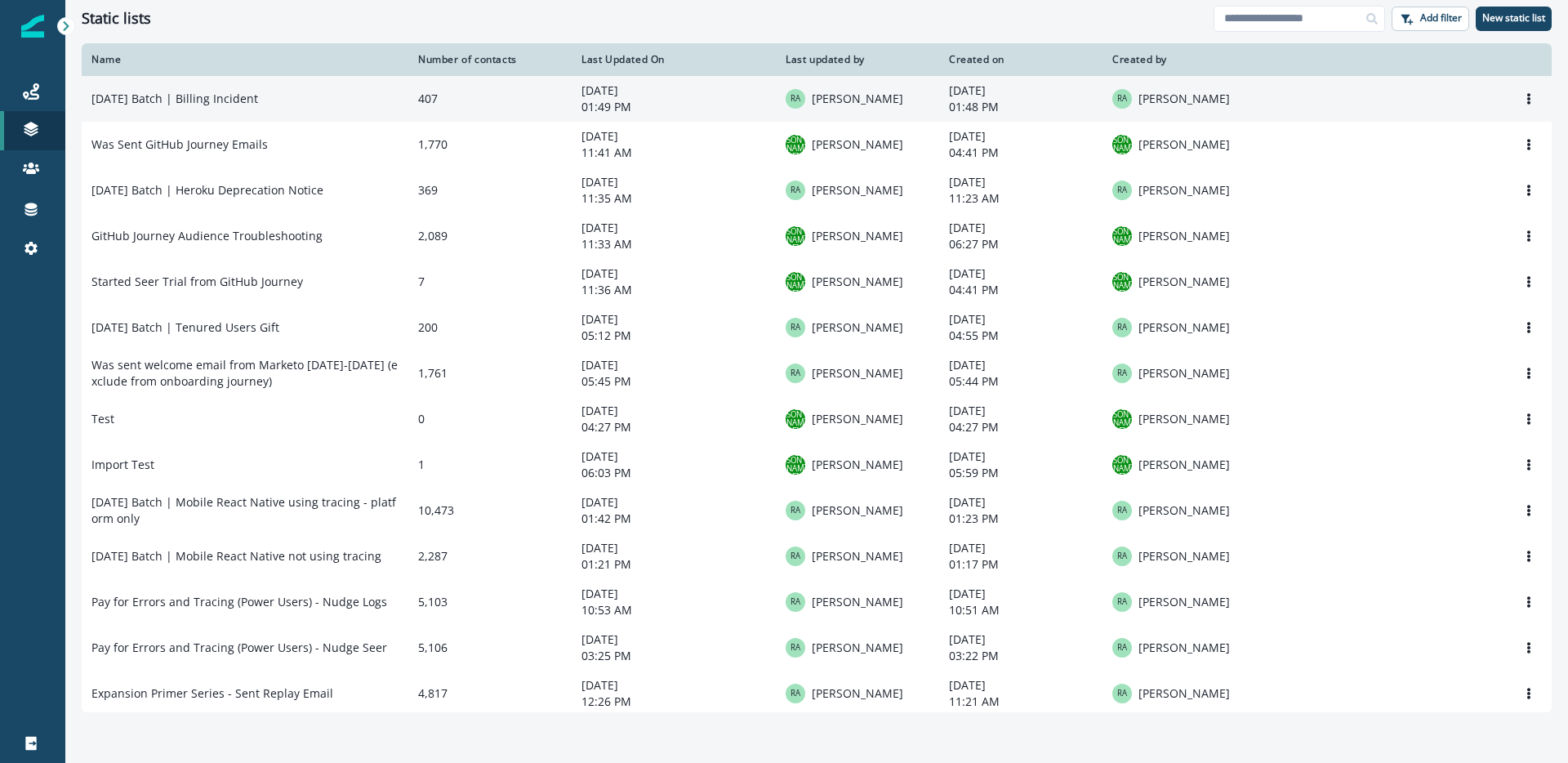
click at [200, 100] on td "[DATE] Batch | Billing Incident" at bounding box center [245, 99] width 327 height 46
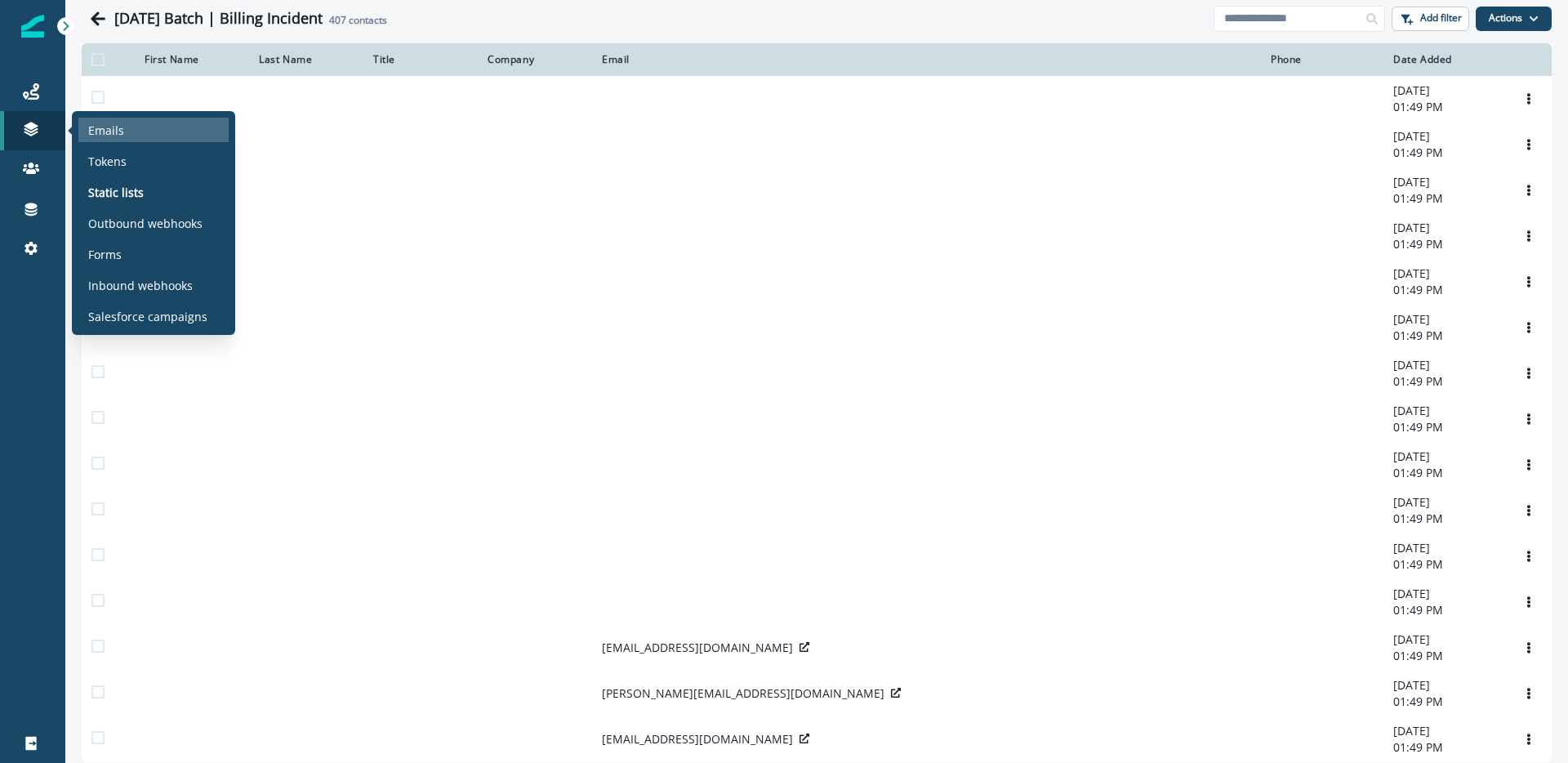
click at [124, 130] on div "Emails" at bounding box center [154, 130] width 150 height 24
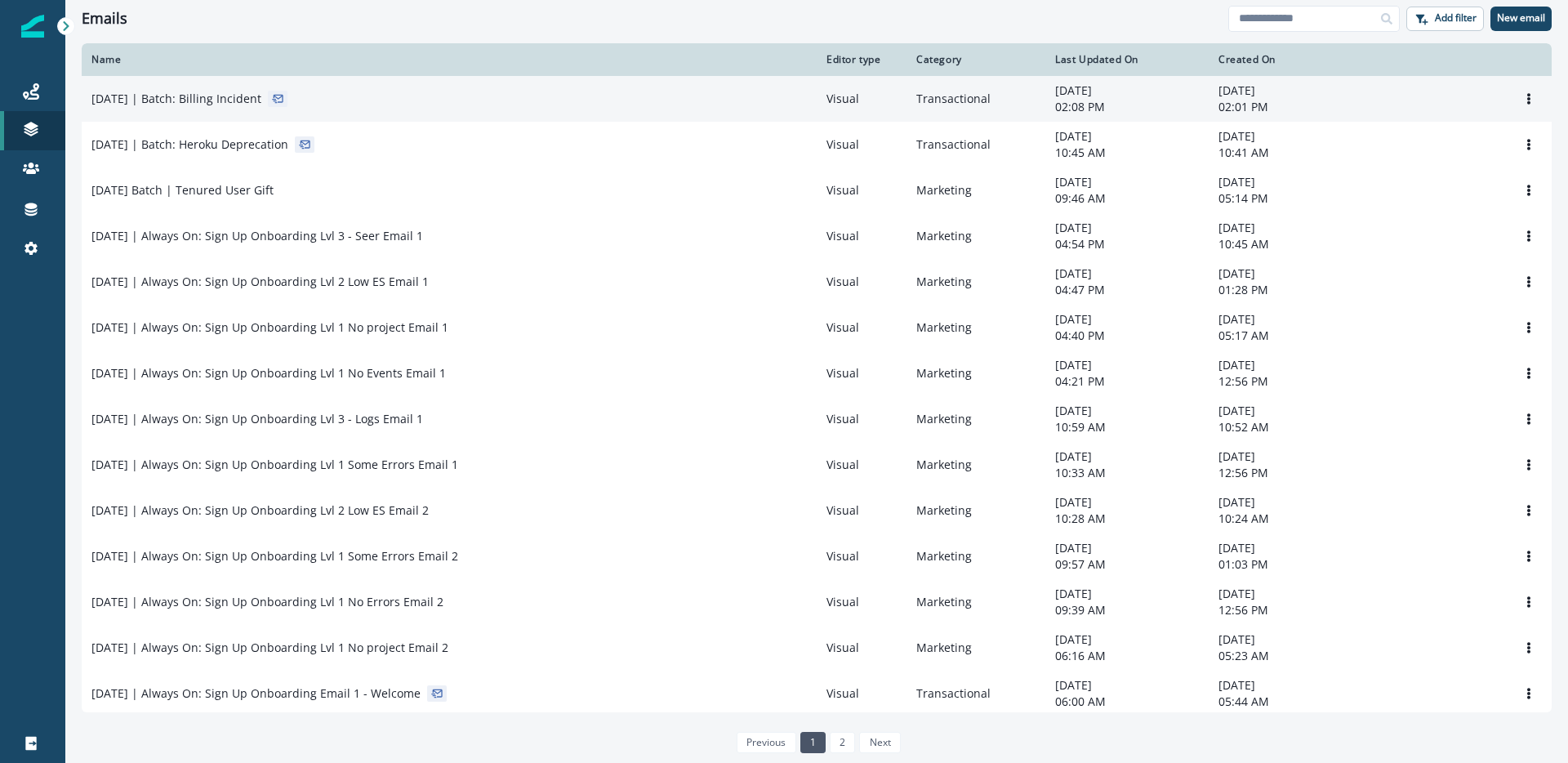
click at [236, 97] on p "[DATE] | Batch: Billing Incident" at bounding box center [176, 99] width 170 height 17
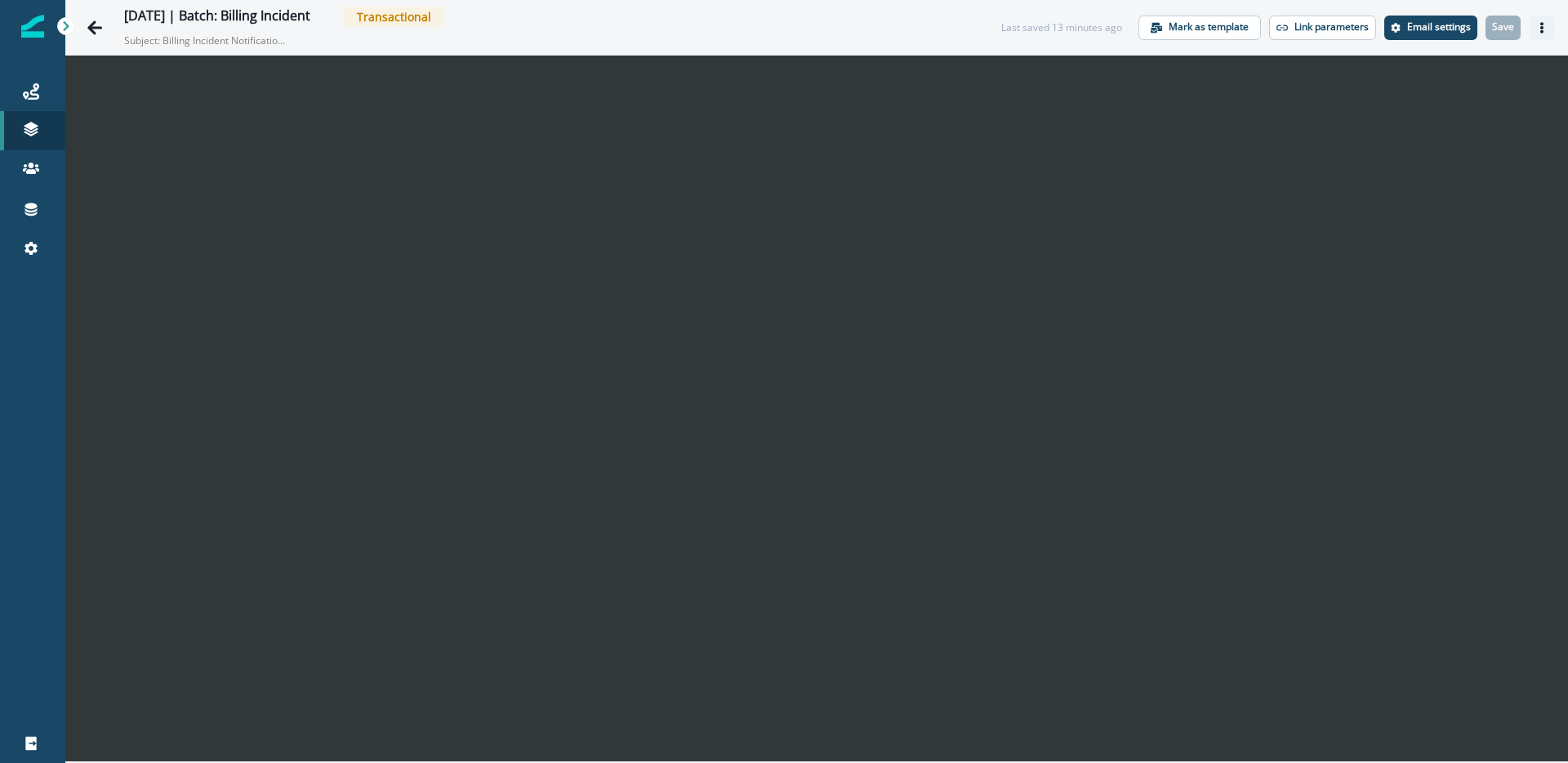
click at [1536, 30] on icon "Actions" at bounding box center [1542, 28] width 12 height 12
click at [1544, 33] on button "Actions" at bounding box center [1541, 28] width 26 height 24
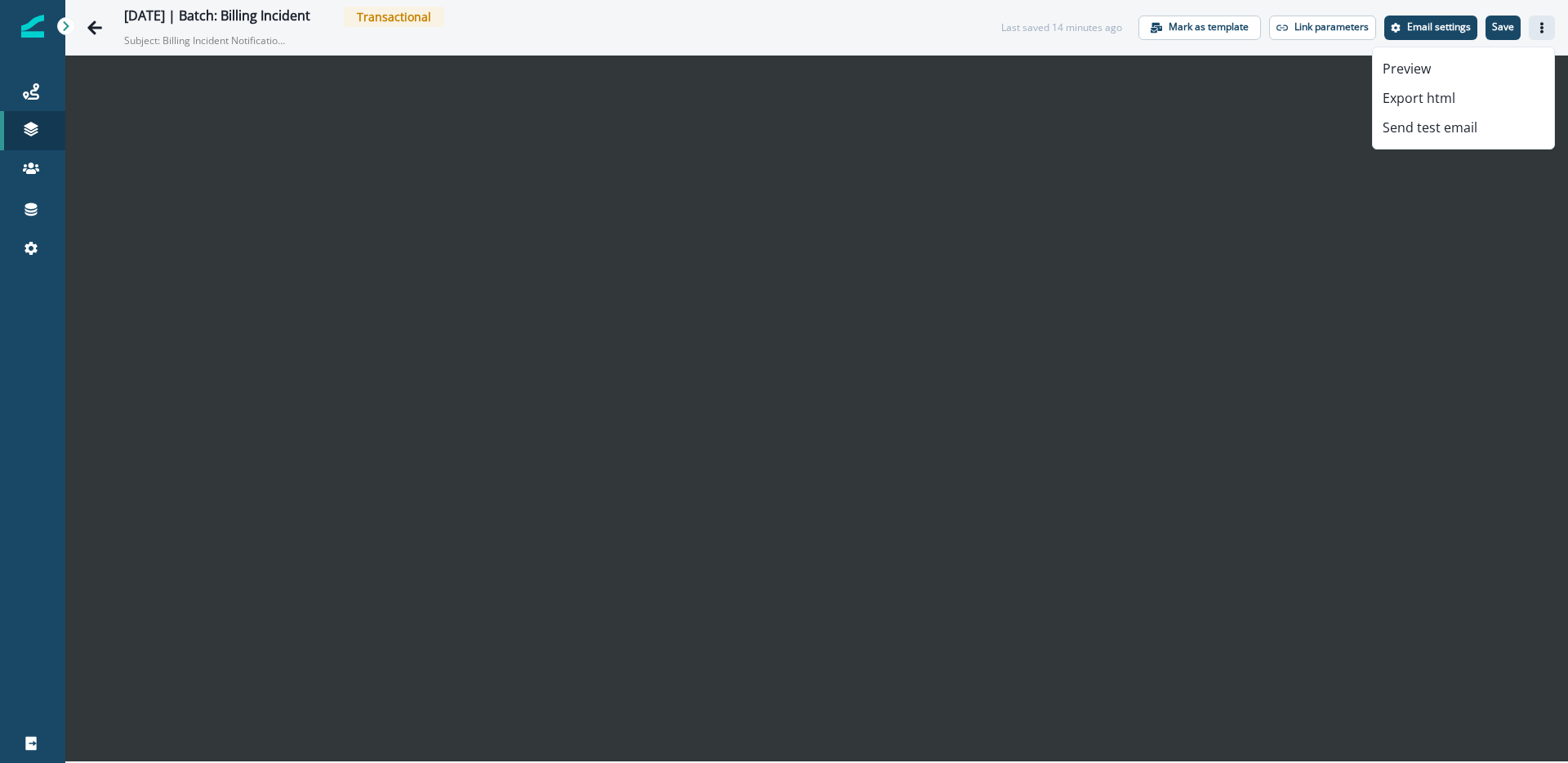
click at [1544, 33] on button "Actions" at bounding box center [1541, 28] width 26 height 24
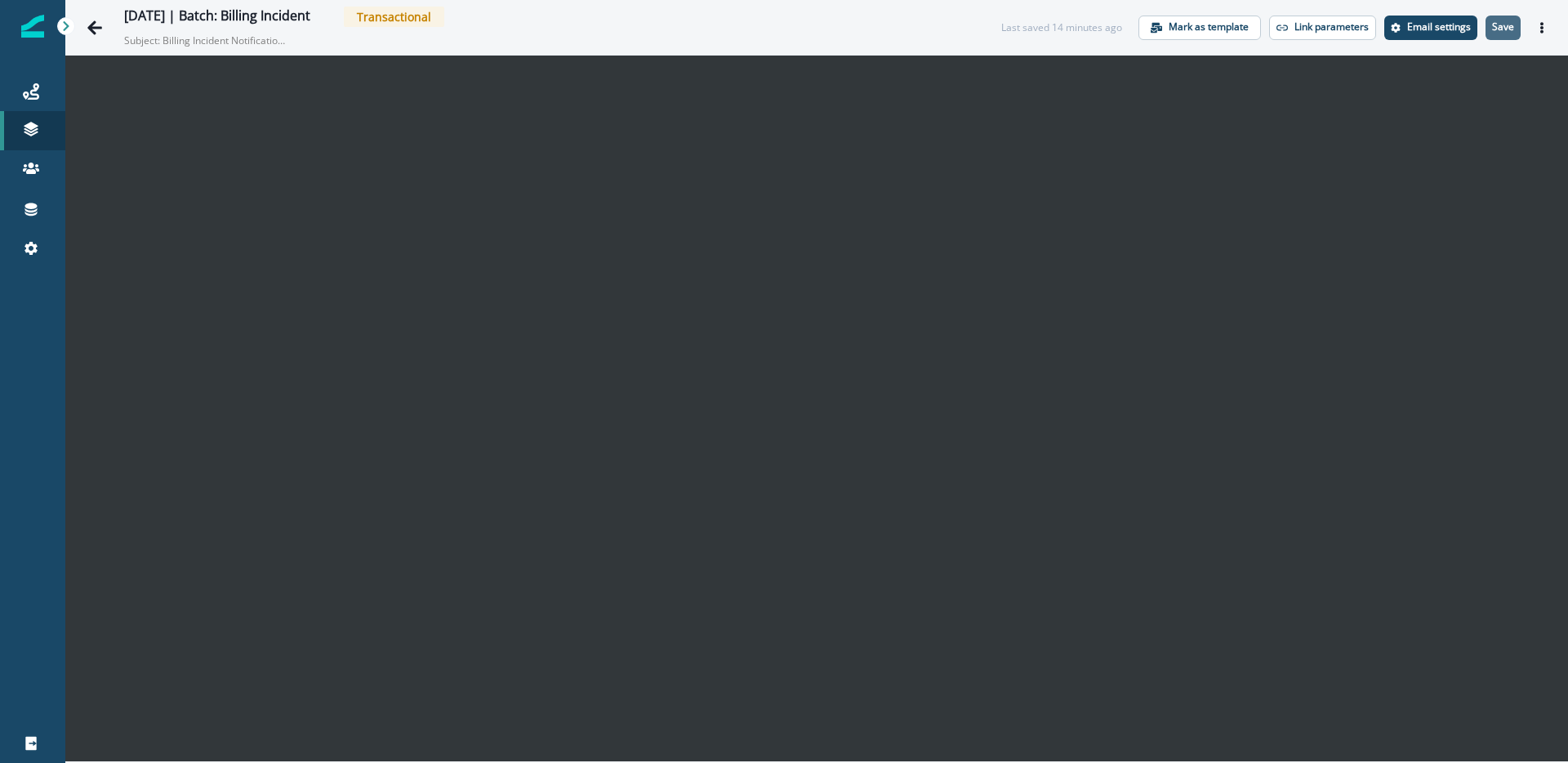
click at [1500, 27] on p "Save" at bounding box center [1503, 27] width 22 height 12
click at [1539, 22] on icon "Actions" at bounding box center [1542, 28] width 12 height 12
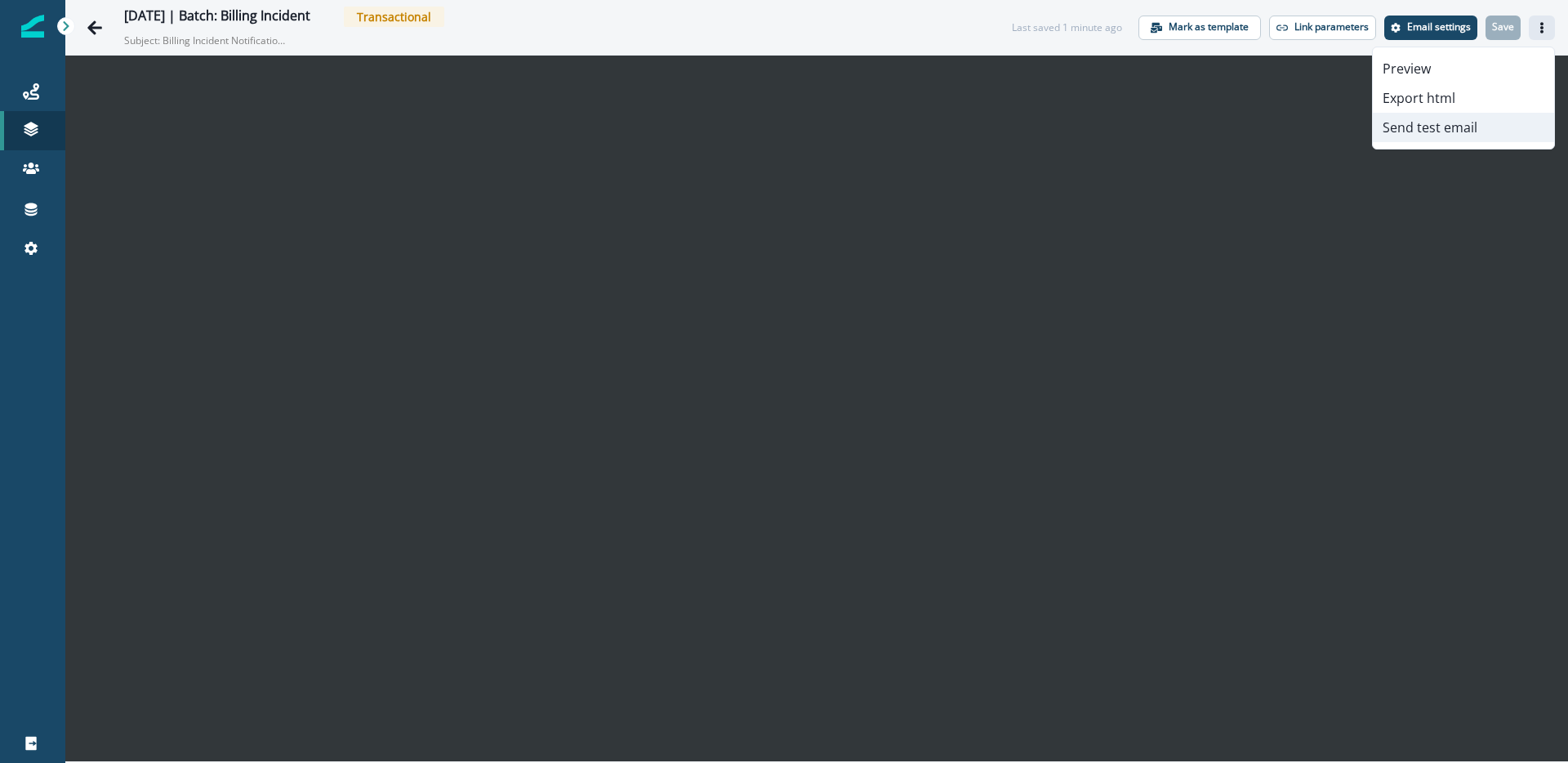
click at [1405, 122] on button "Send test email" at bounding box center [1464, 127] width 181 height 29
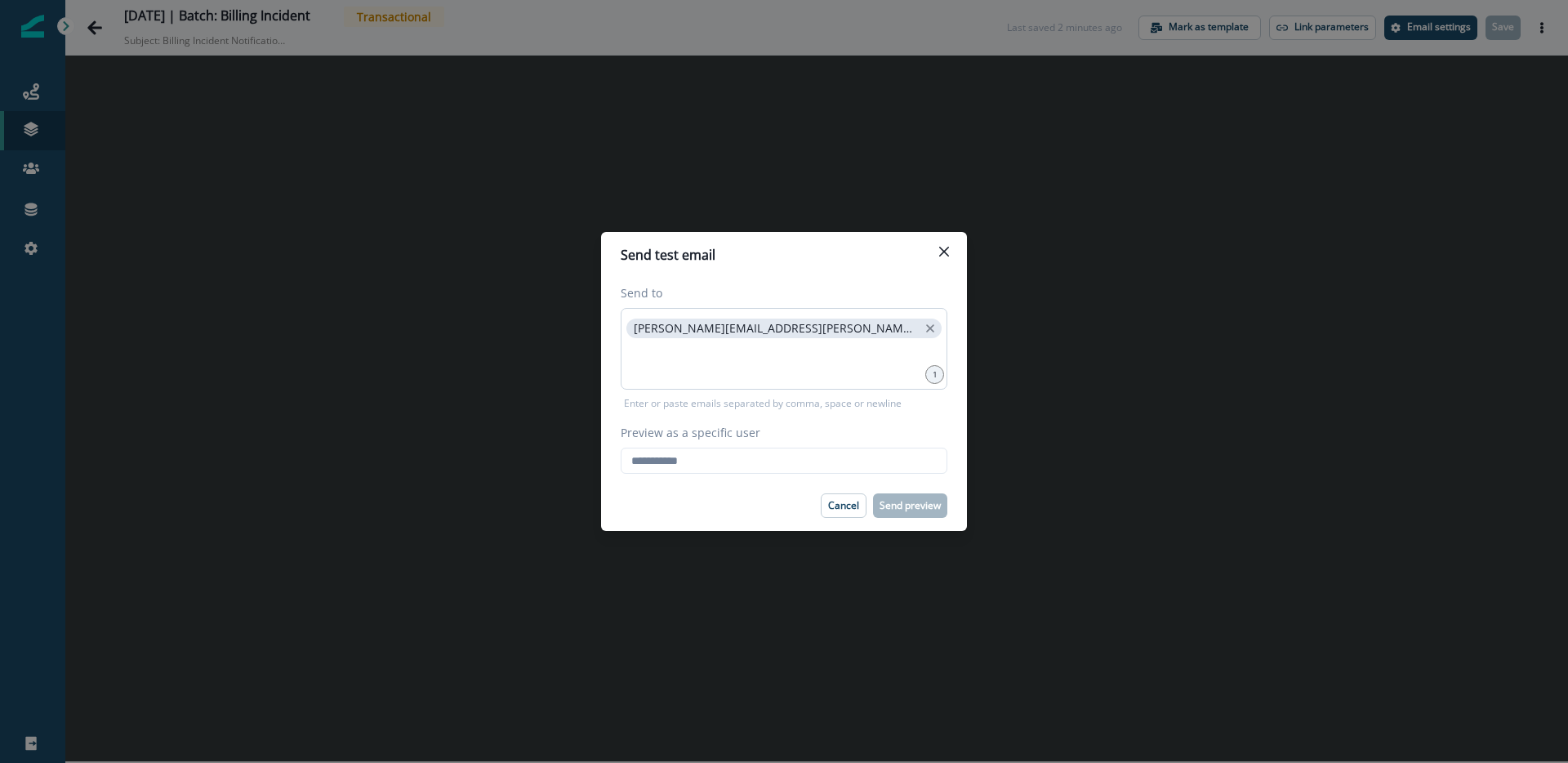
click at [652, 335] on span "[PERSON_NAME][EMAIL_ADDRESS][PERSON_NAME][DOMAIN_NAME]" at bounding box center [784, 328] width 315 height 19
drag, startPoint x: 652, startPoint y: 335, endPoint x: 680, endPoint y: 332, distance: 28.2
click at [690, 332] on span "[PERSON_NAME][EMAIL_ADDRESS][PERSON_NAME][DOMAIN_NAME]" at bounding box center [784, 328] width 315 height 19
click at [645, 328] on p "[PERSON_NAME][EMAIL_ADDRESS][PERSON_NAME][DOMAIN_NAME]" at bounding box center [776, 328] width 284 height 14
copy p "[PERSON_NAME][EMAIL_ADDRESS][PERSON_NAME][DOMAIN_NAME]"
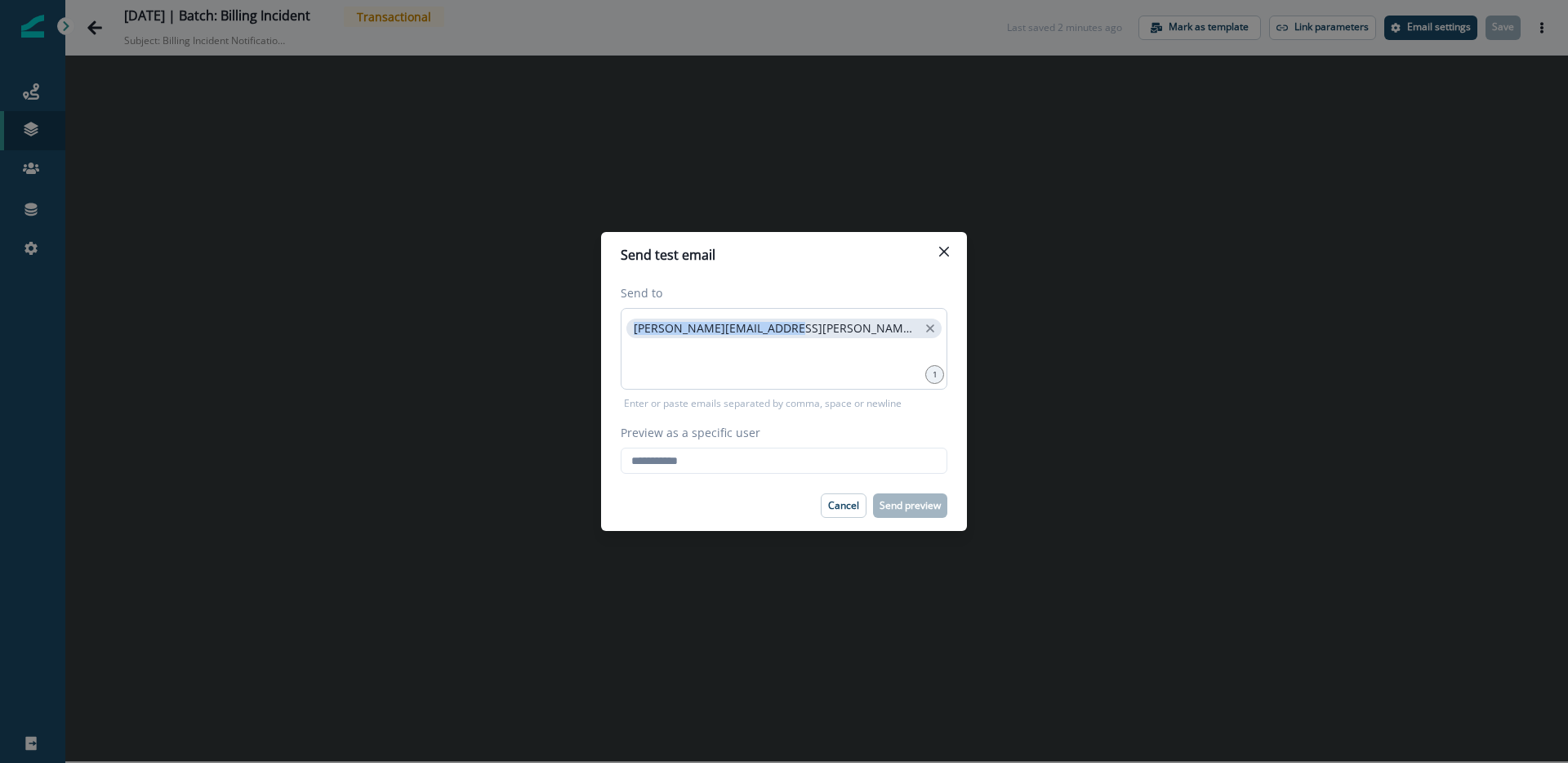
drag, startPoint x: 645, startPoint y: 328, endPoint x: 769, endPoint y: 331, distance: 124.0
click at [769, 331] on p "[PERSON_NAME][EMAIL_ADDRESS][PERSON_NAME][DOMAIN_NAME]" at bounding box center [776, 328] width 284 height 14
click at [719, 463] on input "Preview as a specific user" at bounding box center [784, 460] width 327 height 26
paste input "**********"
type input "**********"
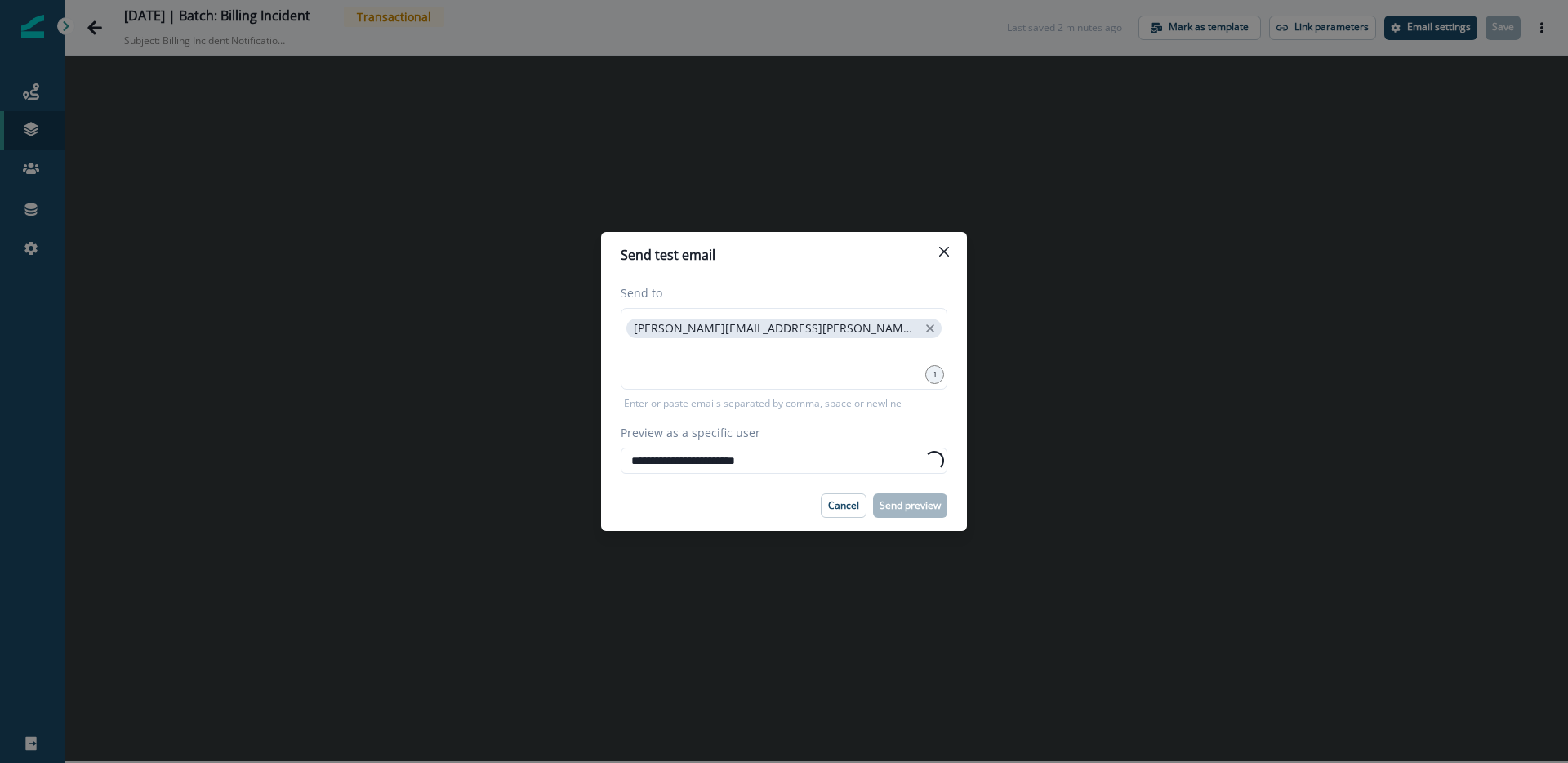
click at [822, 418] on div "**********" at bounding box center [784, 379] width 327 height 190
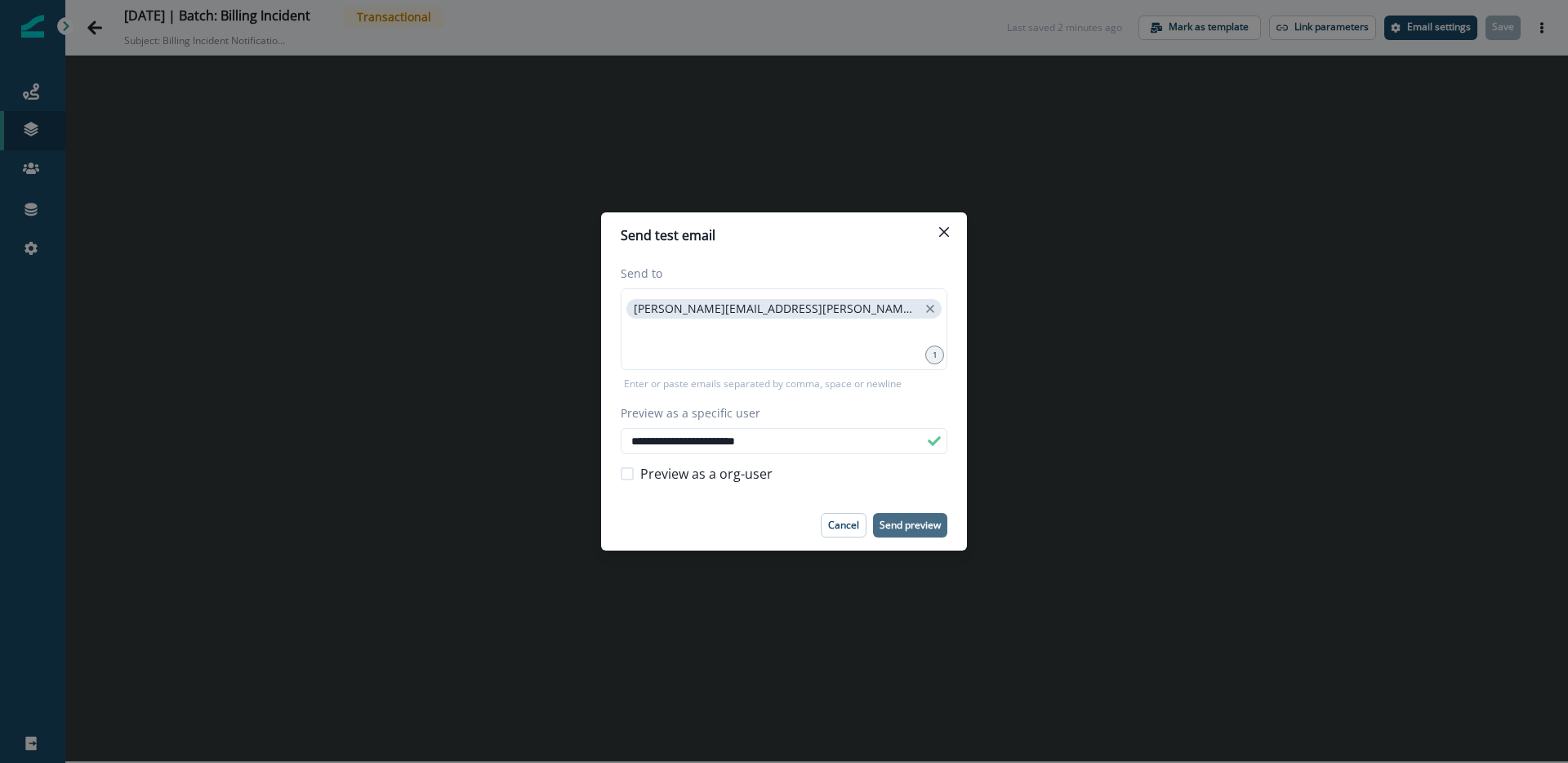
click at [903, 521] on p "Send preview" at bounding box center [910, 526] width 61 height 12
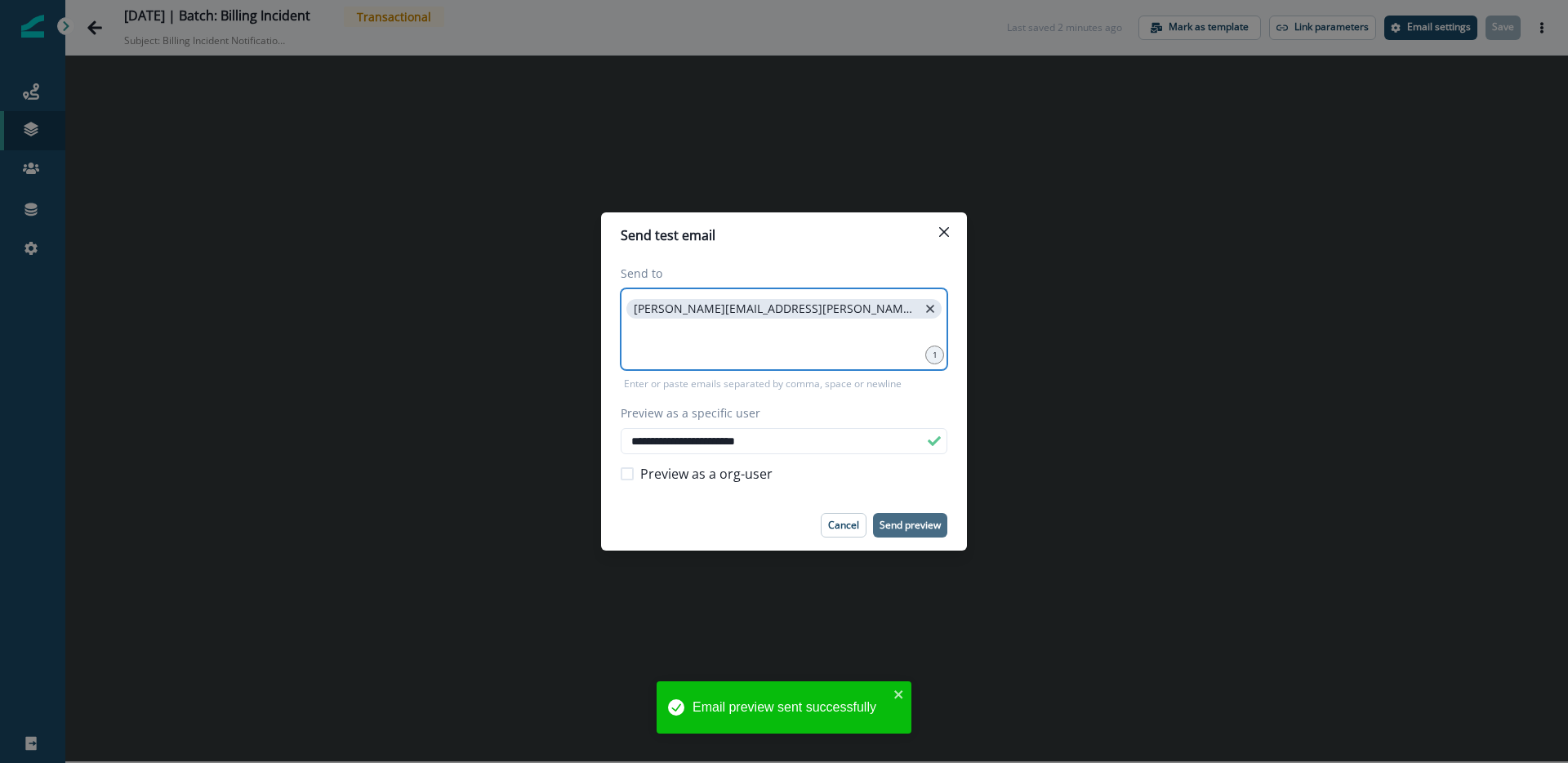
click at [923, 313] on icon "close" at bounding box center [931, 309] width 15 height 15
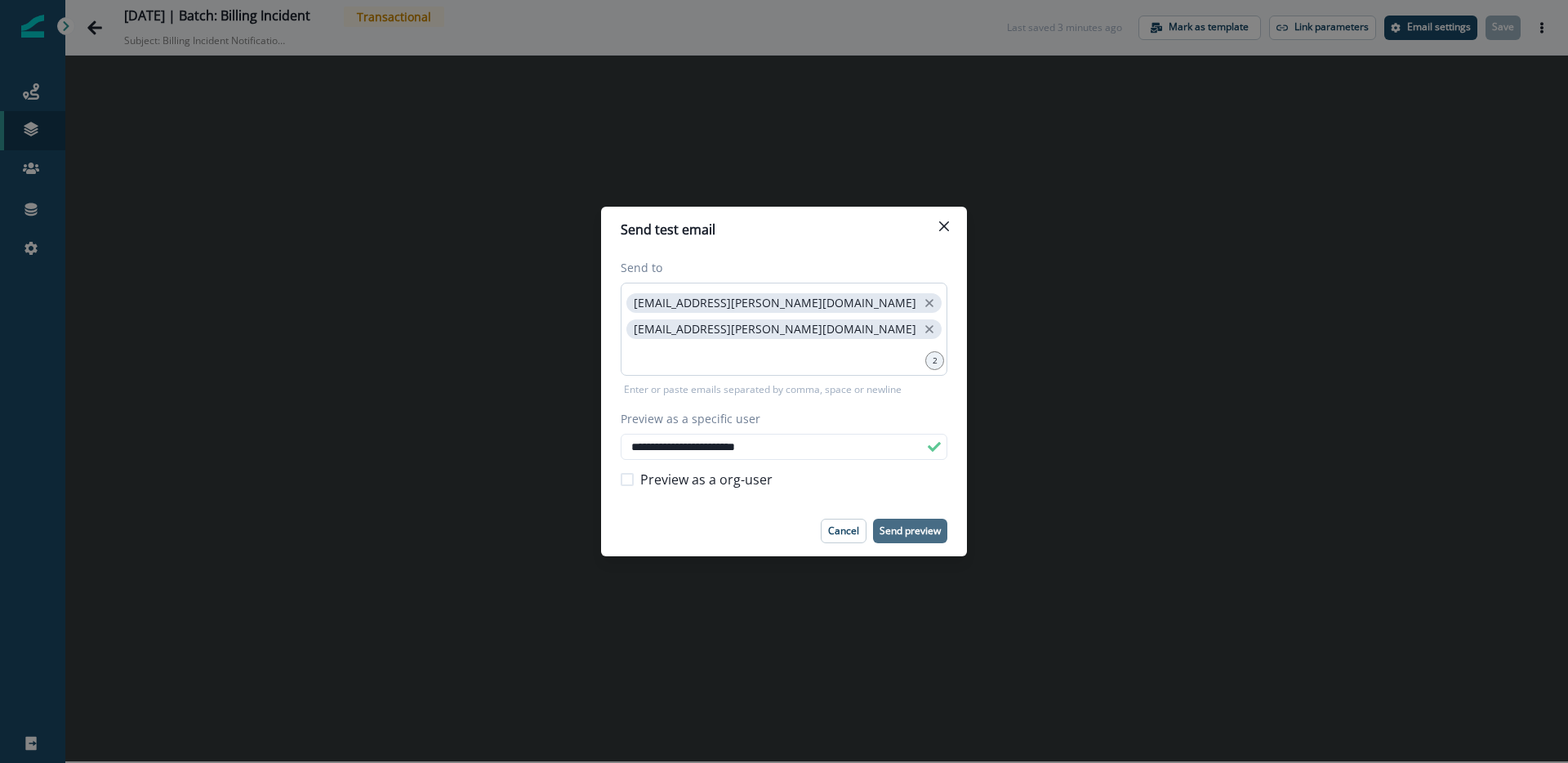
click at [906, 529] on p "Send preview" at bounding box center [910, 532] width 61 height 12
click at [931, 526] on p "Send preview" at bounding box center [910, 532] width 61 height 12
click at [941, 222] on icon "Close" at bounding box center [944, 226] width 10 height 10
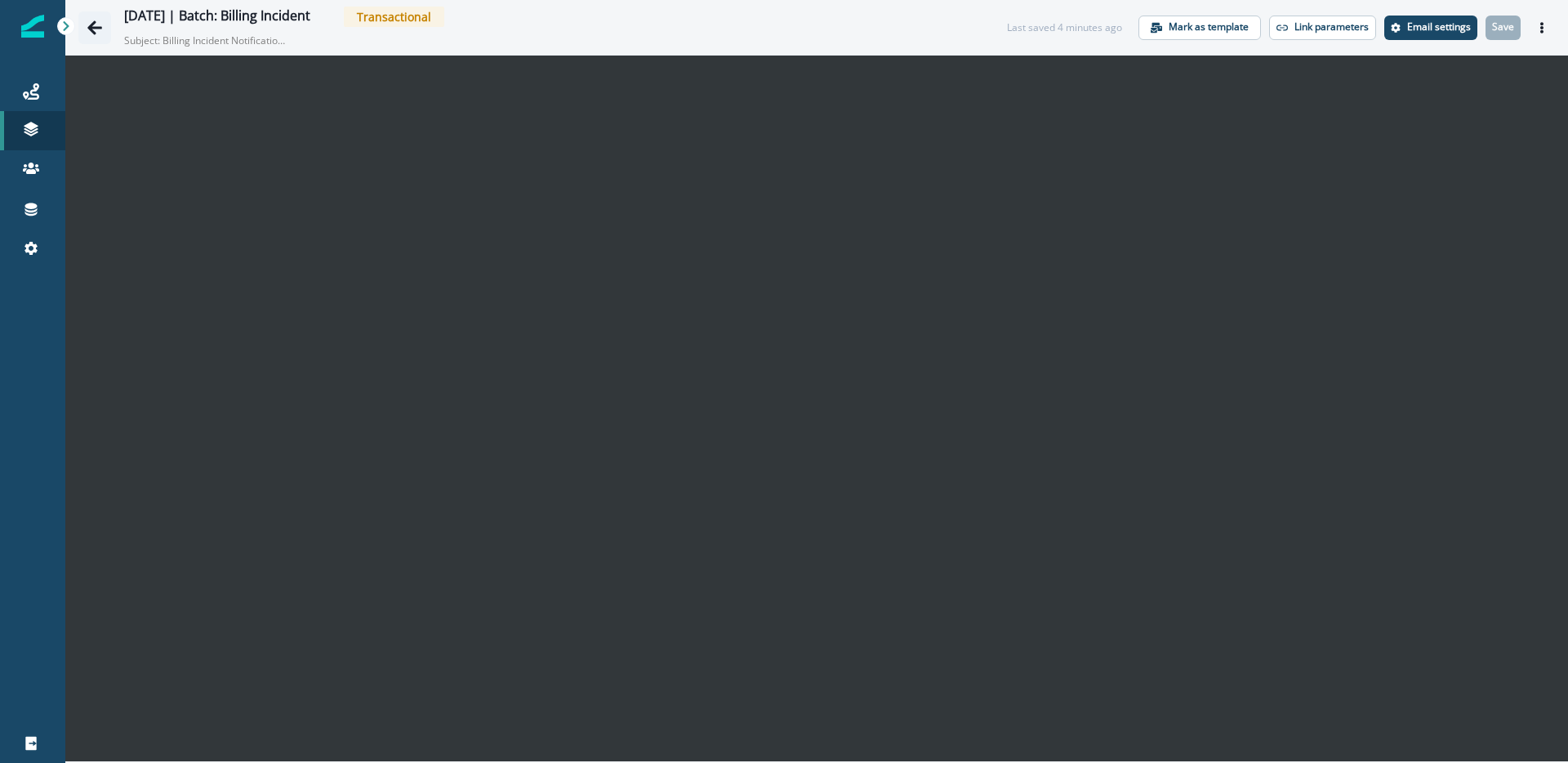
click at [88, 28] on icon "Go back" at bounding box center [95, 27] width 15 height 14
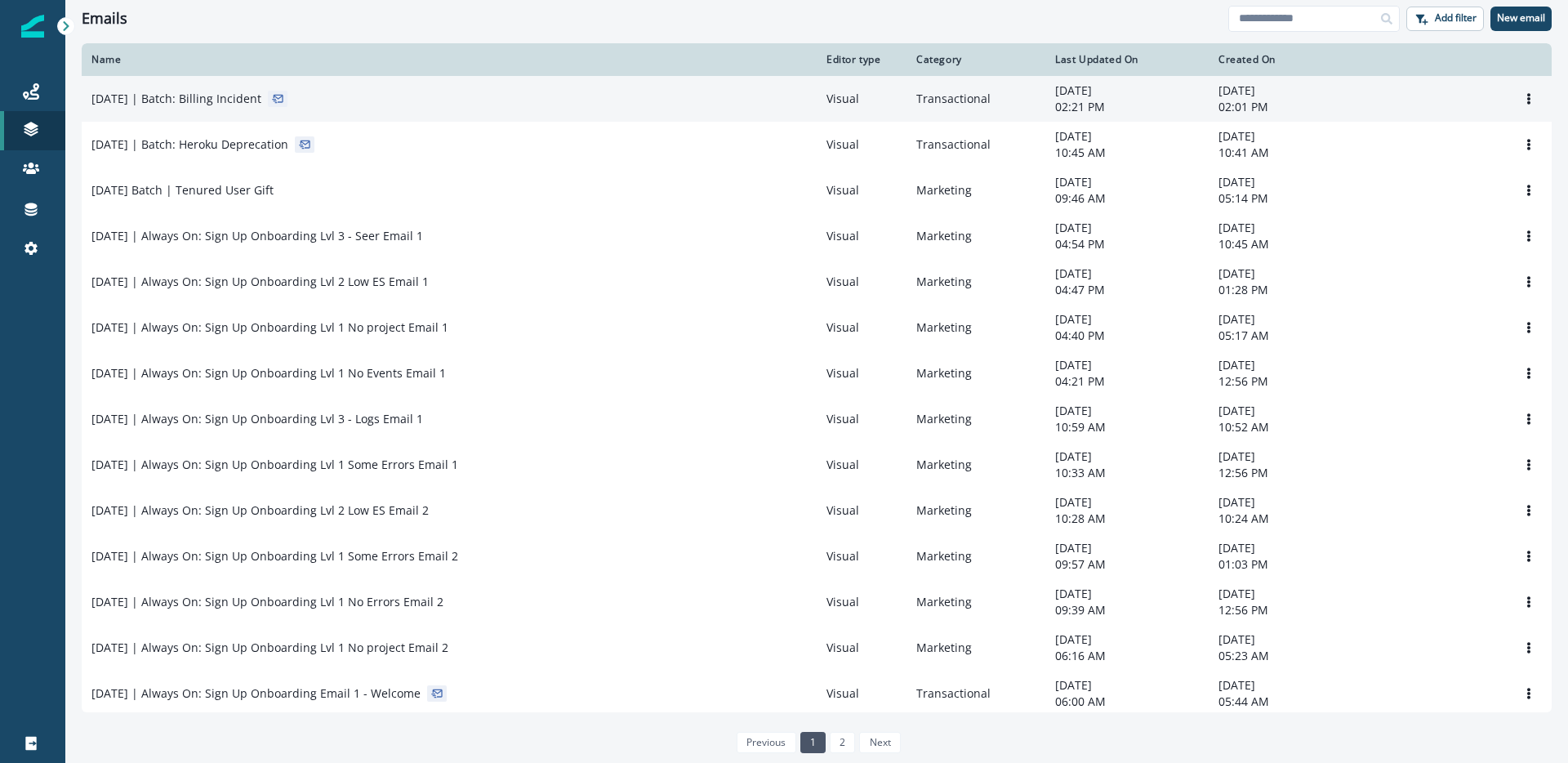
click at [413, 94] on div "[DATE] | Batch: Billing Incident" at bounding box center [449, 99] width 716 height 17
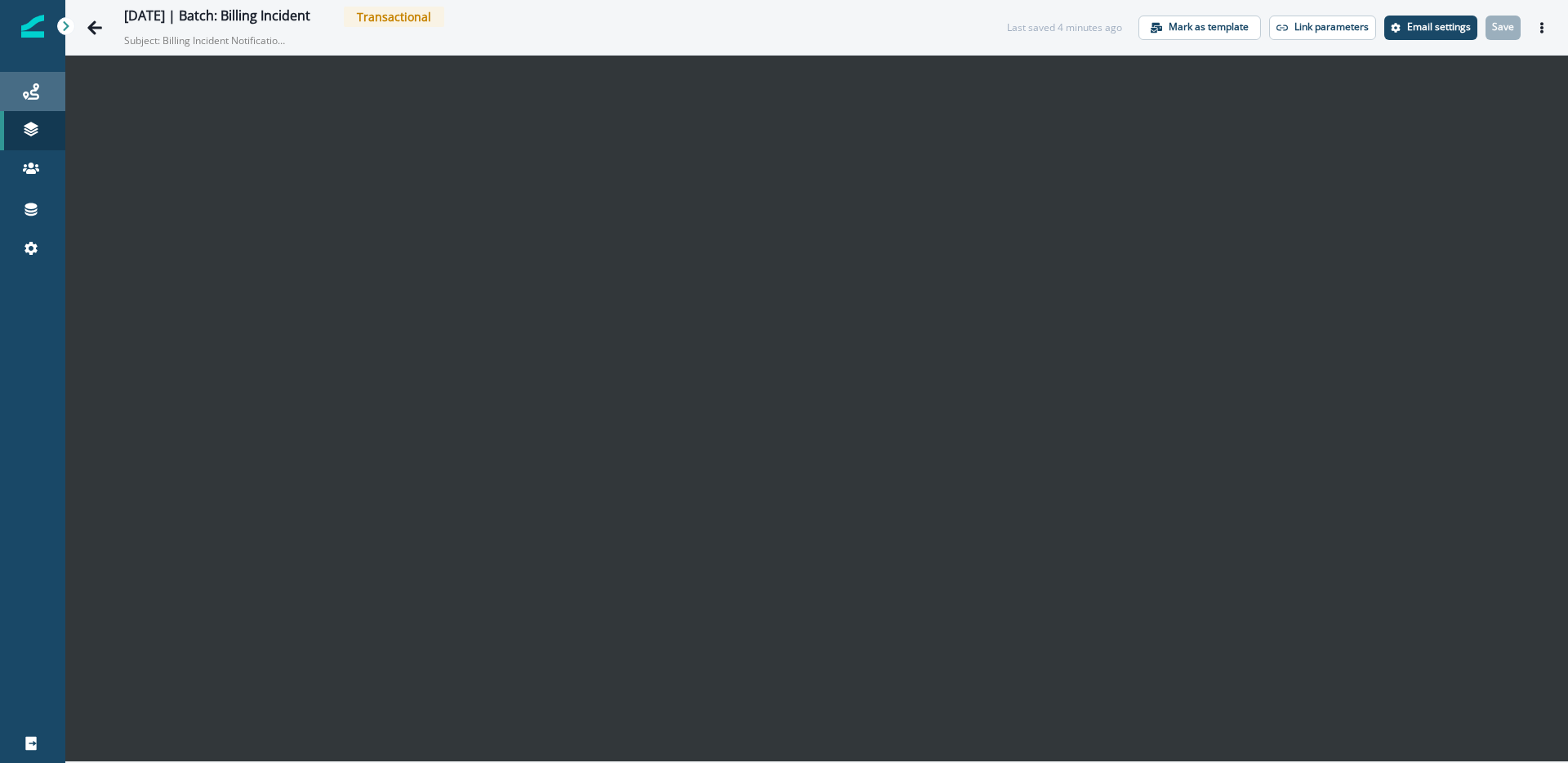
click at [39, 92] on div "Journeys" at bounding box center [33, 91] width 53 height 19
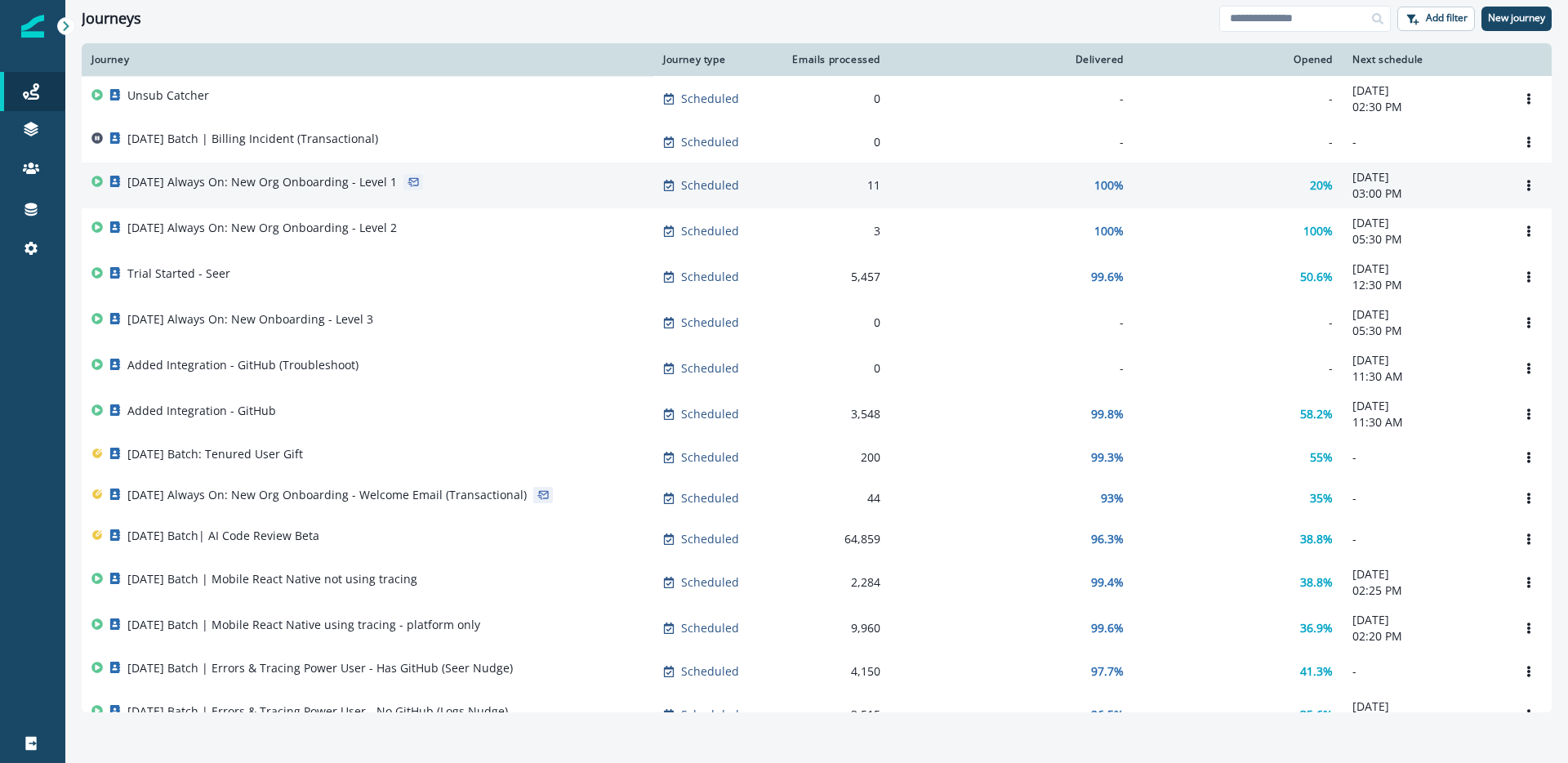
click at [388, 179] on p "[DATE] Always On: New Org Onboarding - Level 1" at bounding box center [262, 182] width 270 height 17
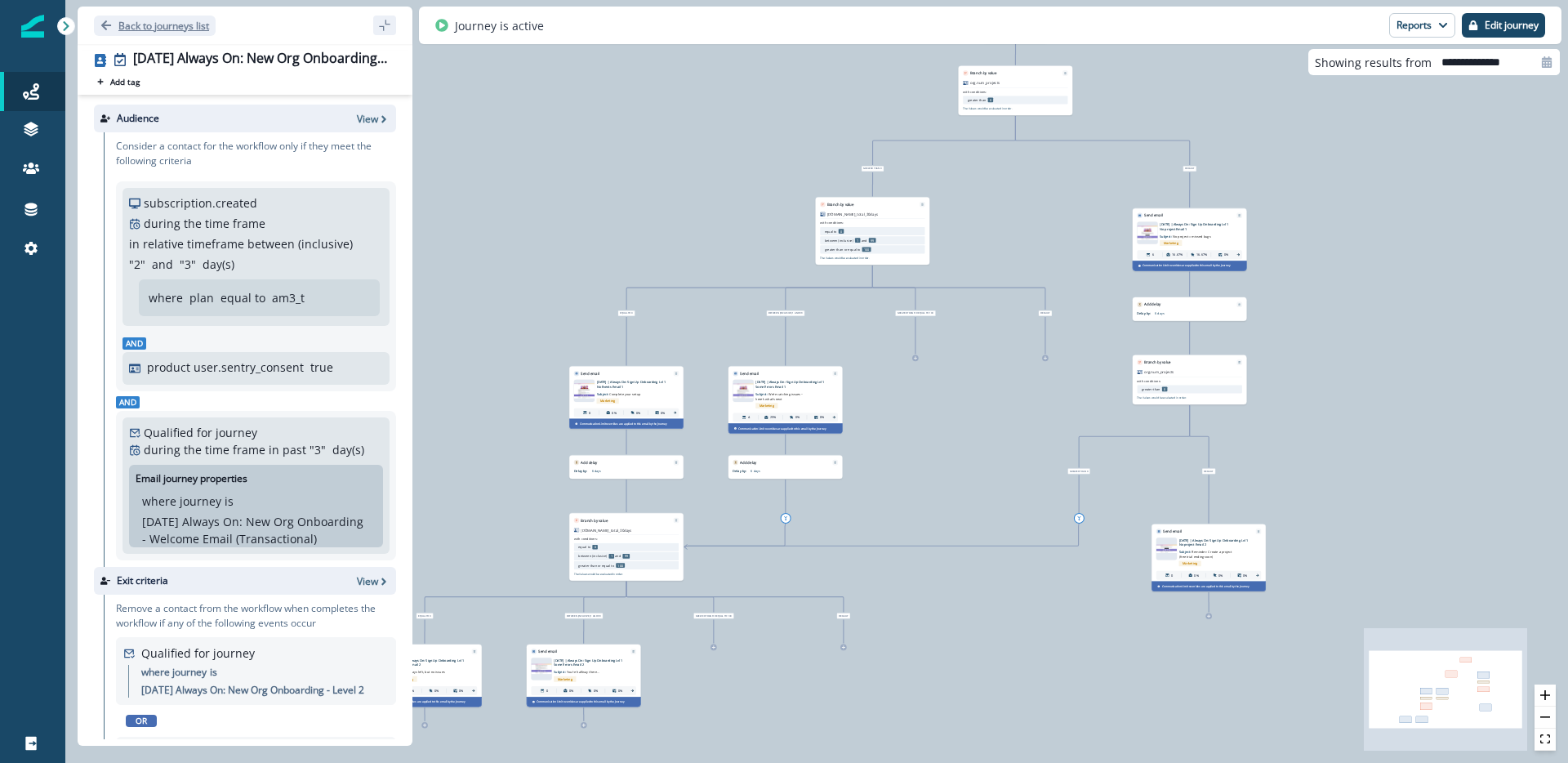
click at [130, 24] on p "Back to journeys list" at bounding box center [164, 25] width 91 height 14
